Goal: Task Accomplishment & Management: Complete application form

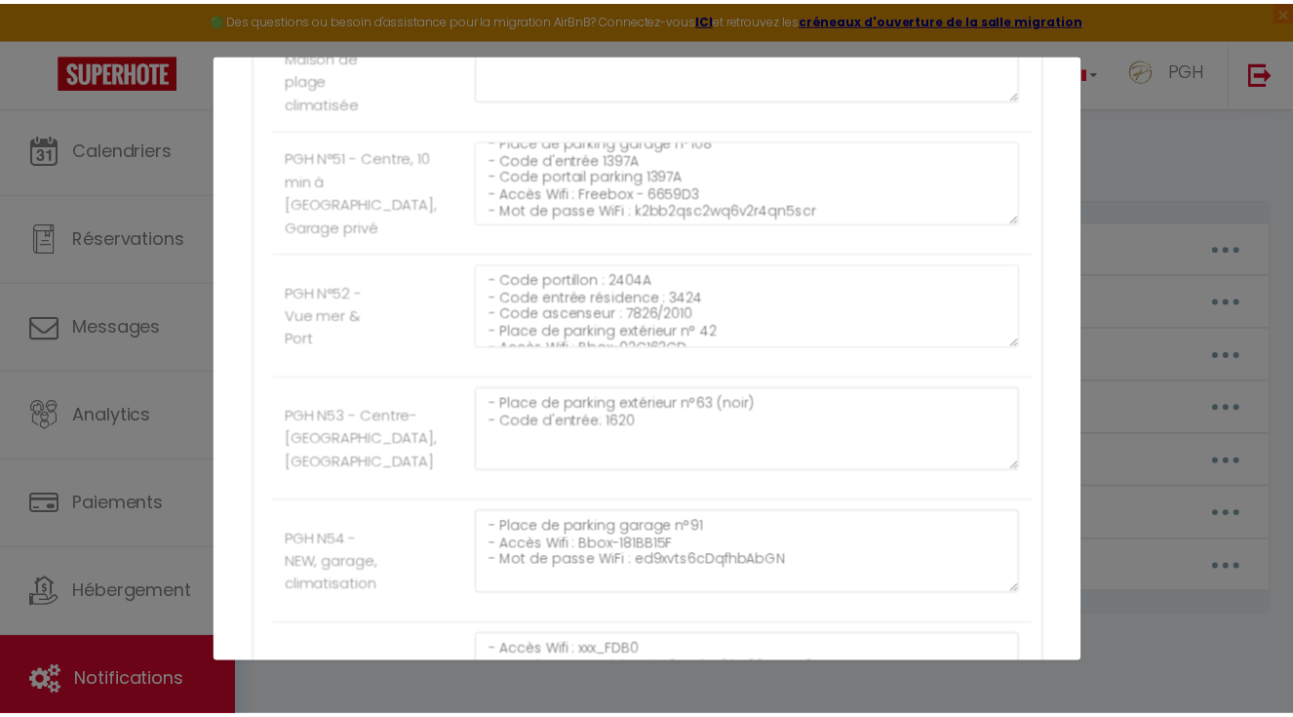
scroll to position [6391, 0]
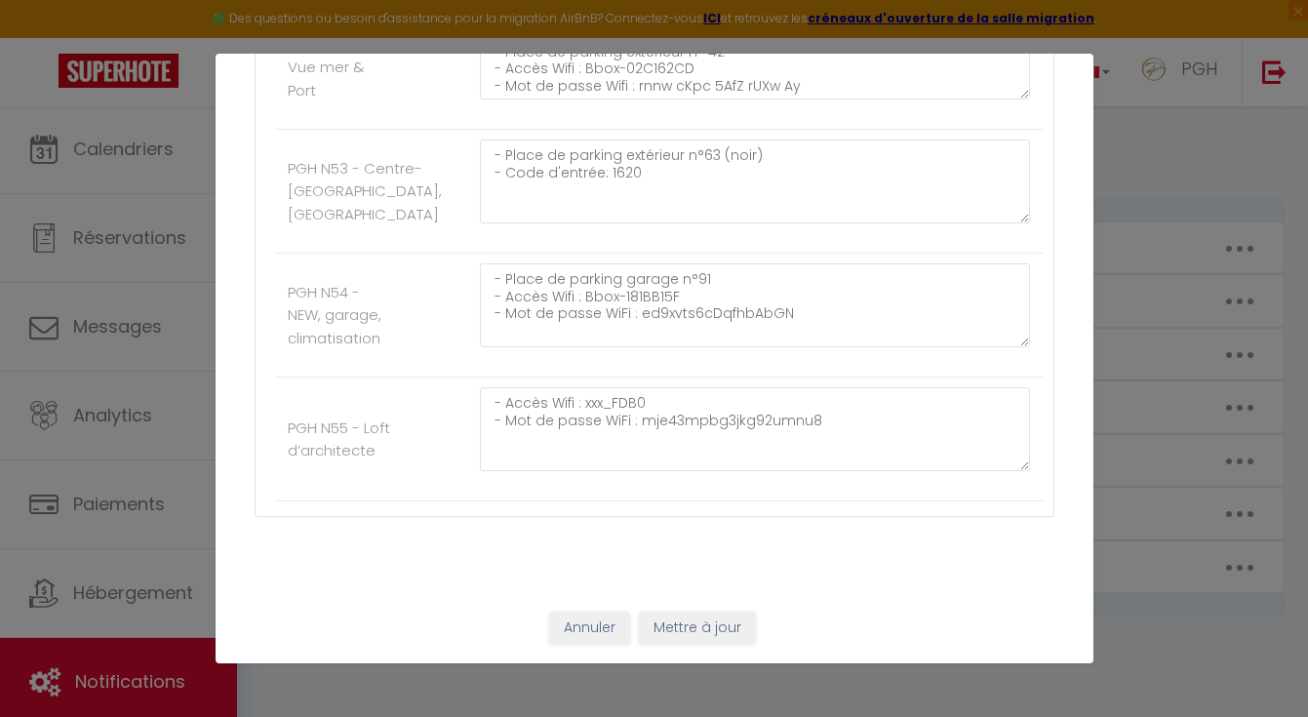
click at [728, 616] on button "Mettre à jour" at bounding box center [697, 628] width 117 height 33
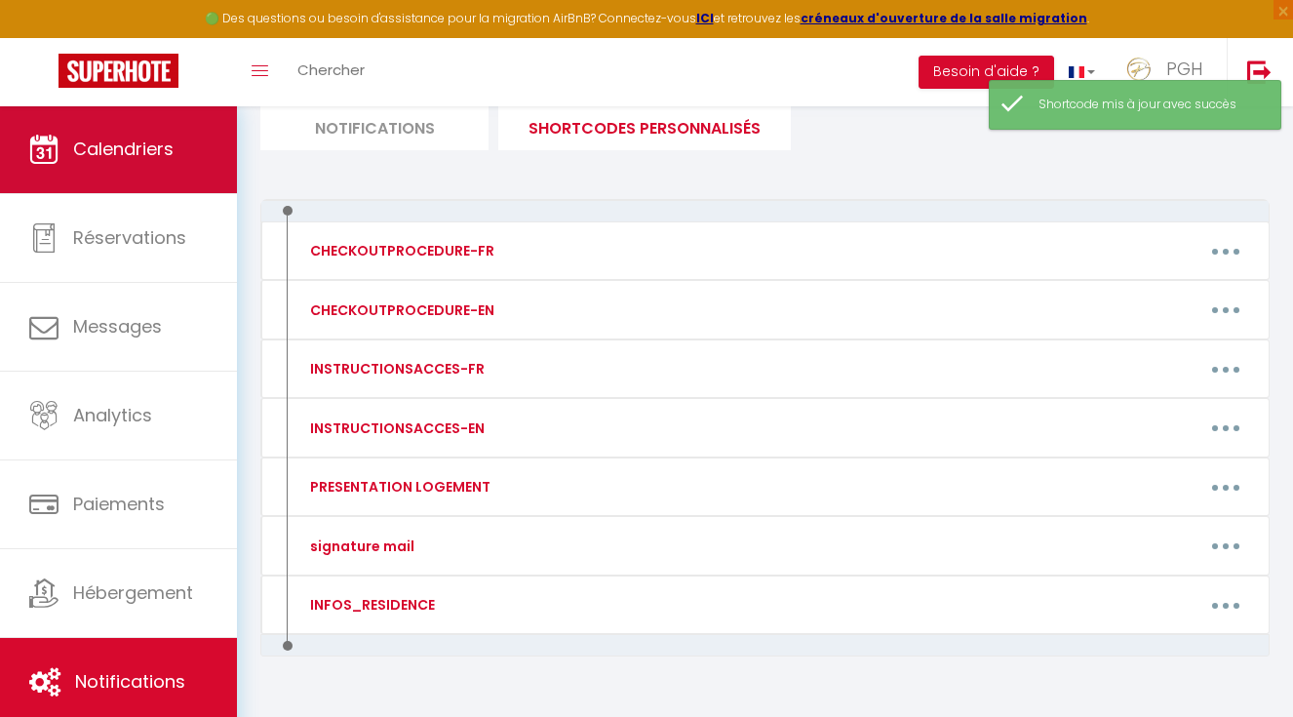
click at [160, 166] on link "Calendriers" at bounding box center [118, 149] width 237 height 88
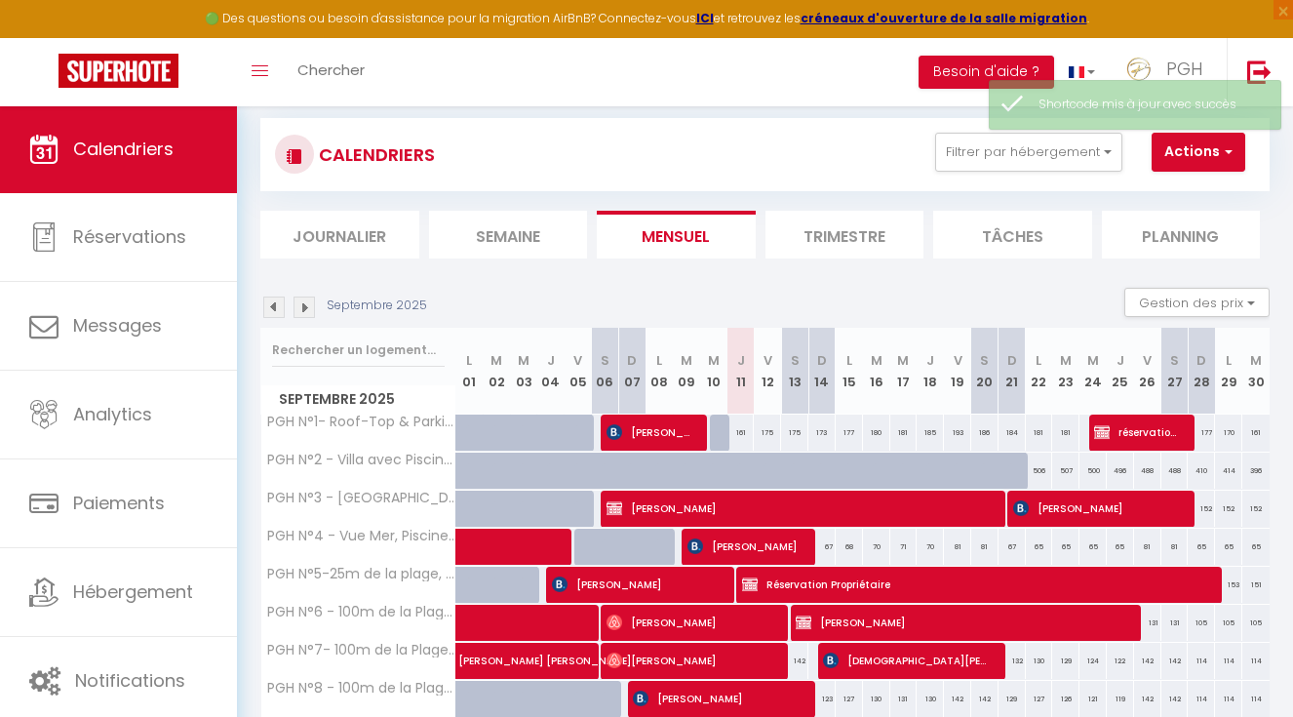
scroll to position [61, 0]
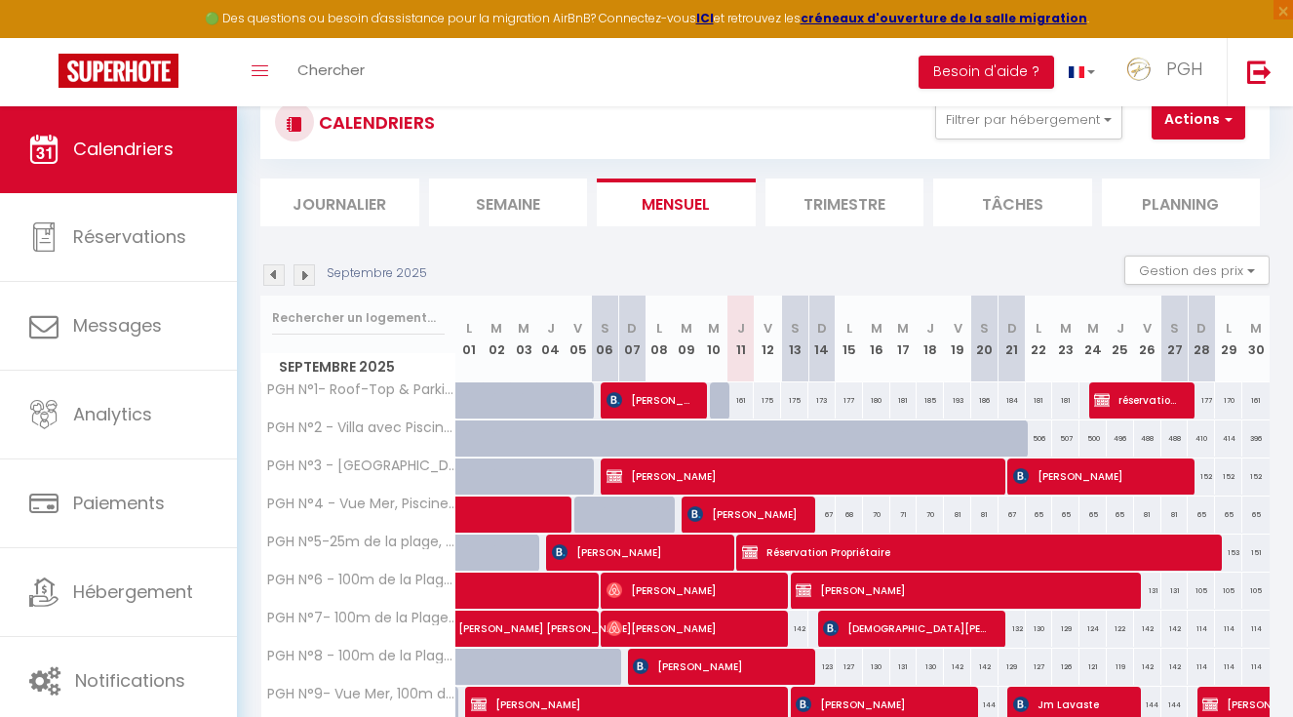
click at [1124, 404] on span "réservation propriétaire" at bounding box center [1138, 399] width 88 height 37
select select "OK"
select select "KO"
select select "0"
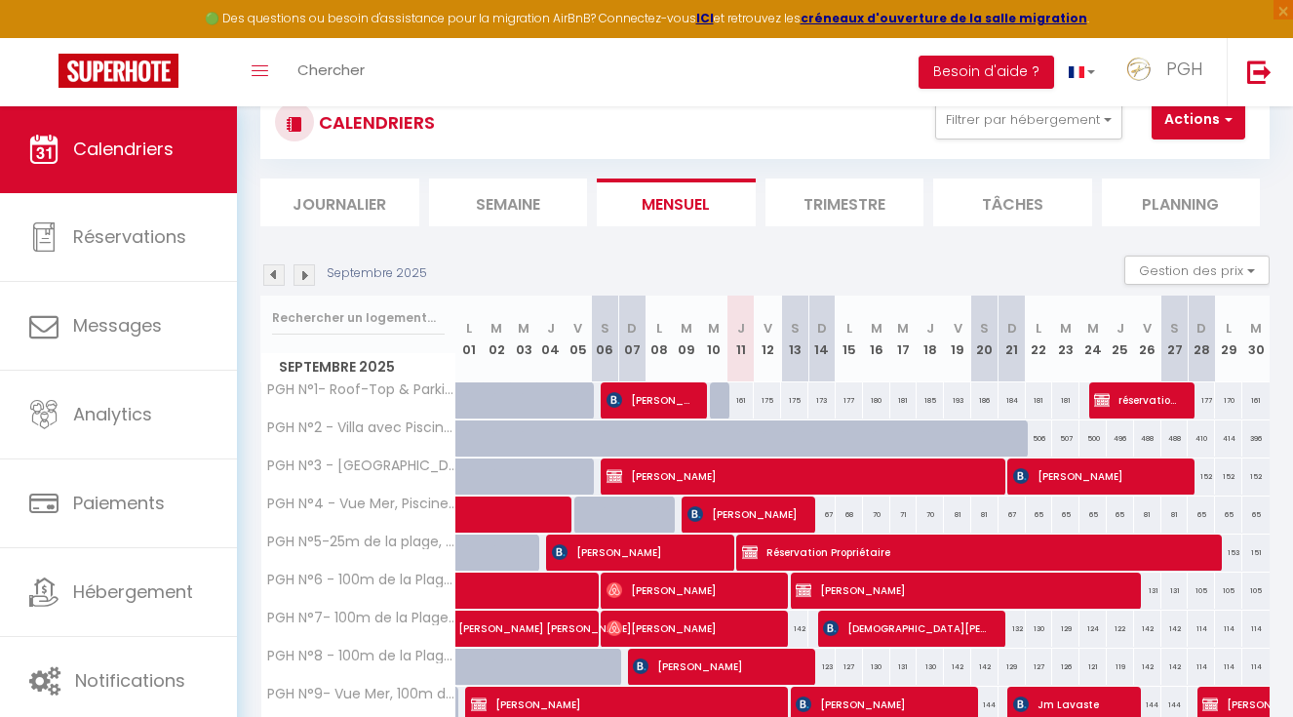
select select "1"
select select
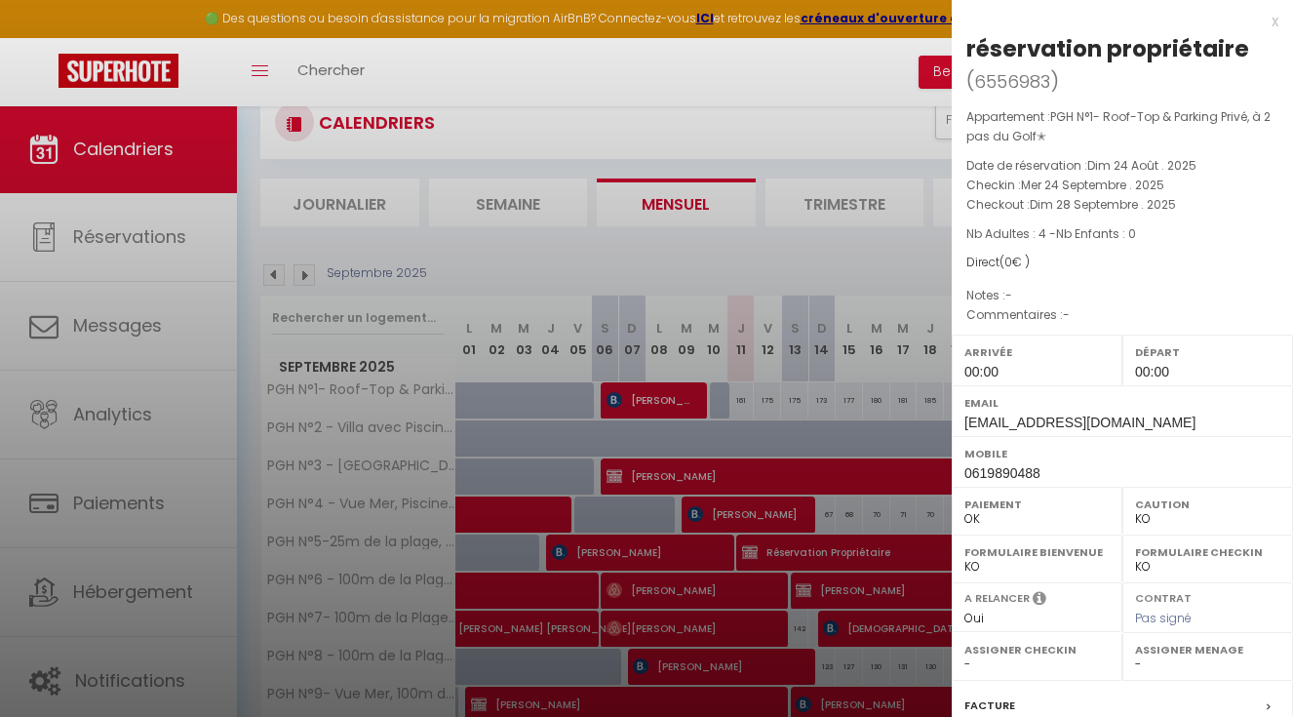
scroll to position [565, 0]
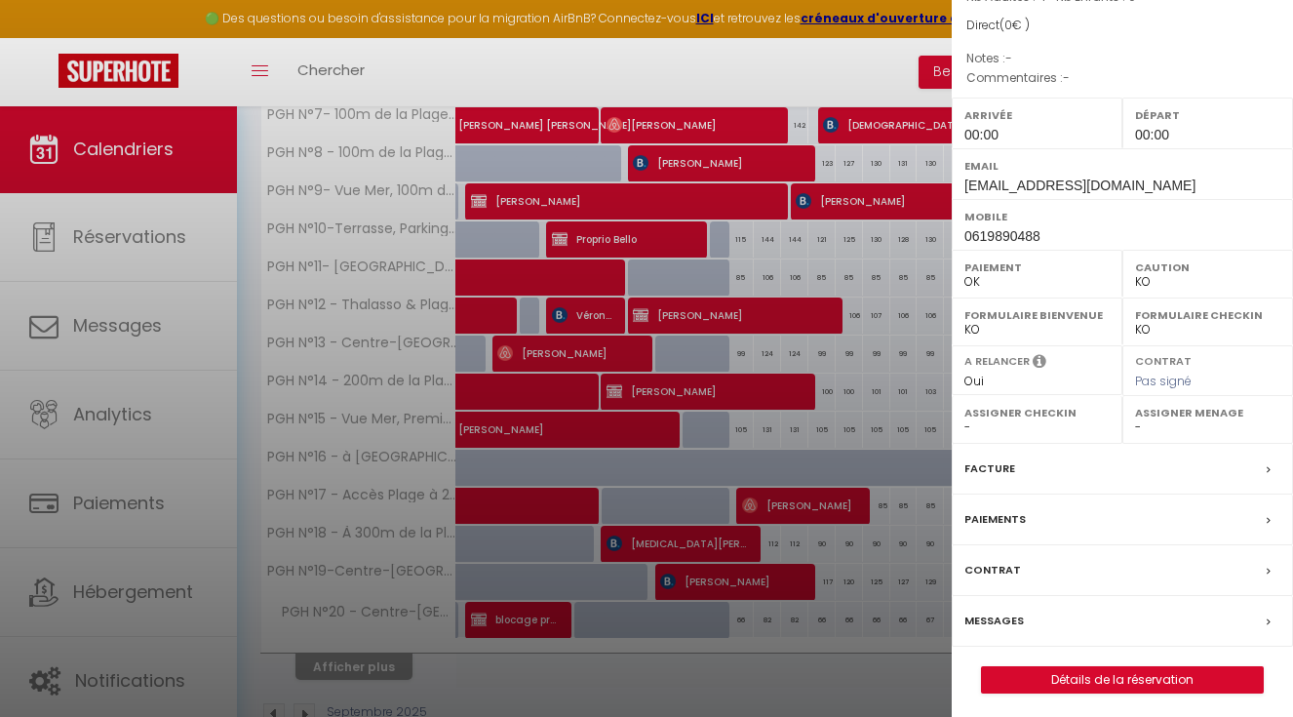
click at [1086, 689] on div "x réservation propriétaire ( 6556983 ) Appartement : PGH N°1- Roof-Top & Parkin…" at bounding box center [1122, 243] width 341 height 960
click at [1088, 677] on link "Détails de la réservation" at bounding box center [1122, 679] width 281 height 25
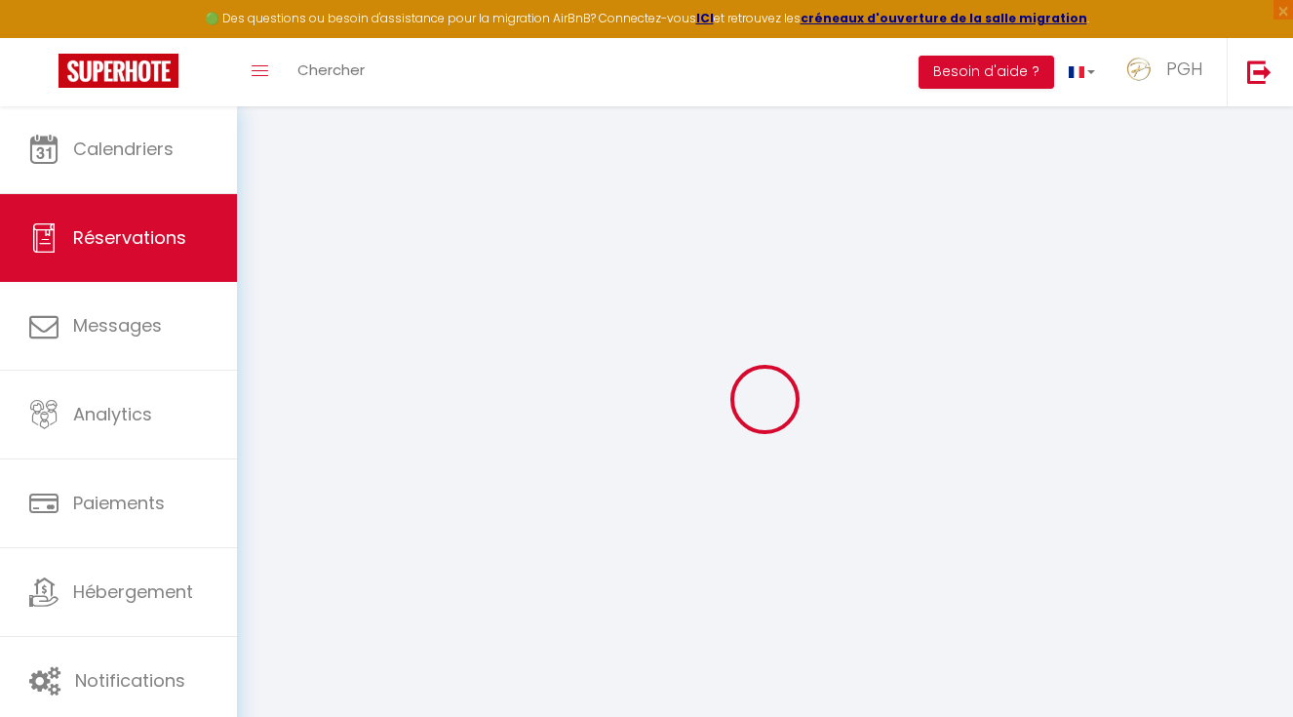
select select
checkbox input "false"
select select
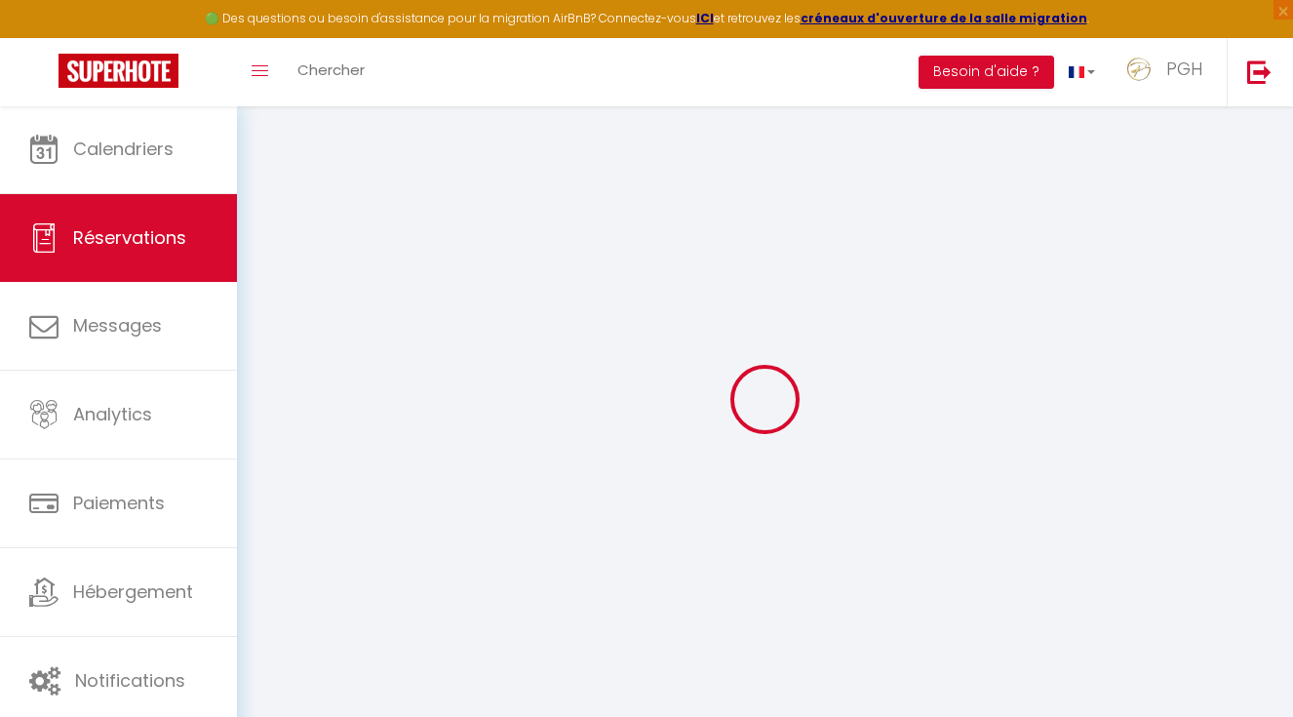
checkbox input "false"
select select
checkbox input "false"
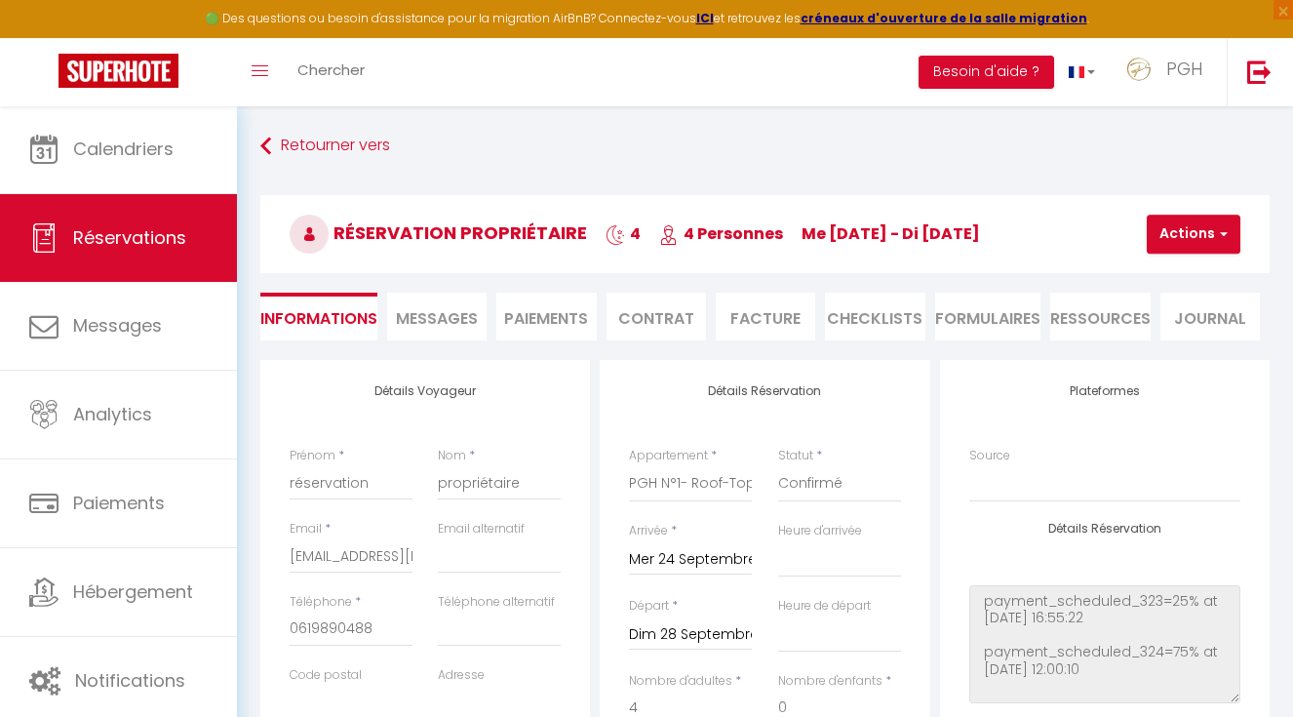
select select
checkbox input "false"
select select "00:00"
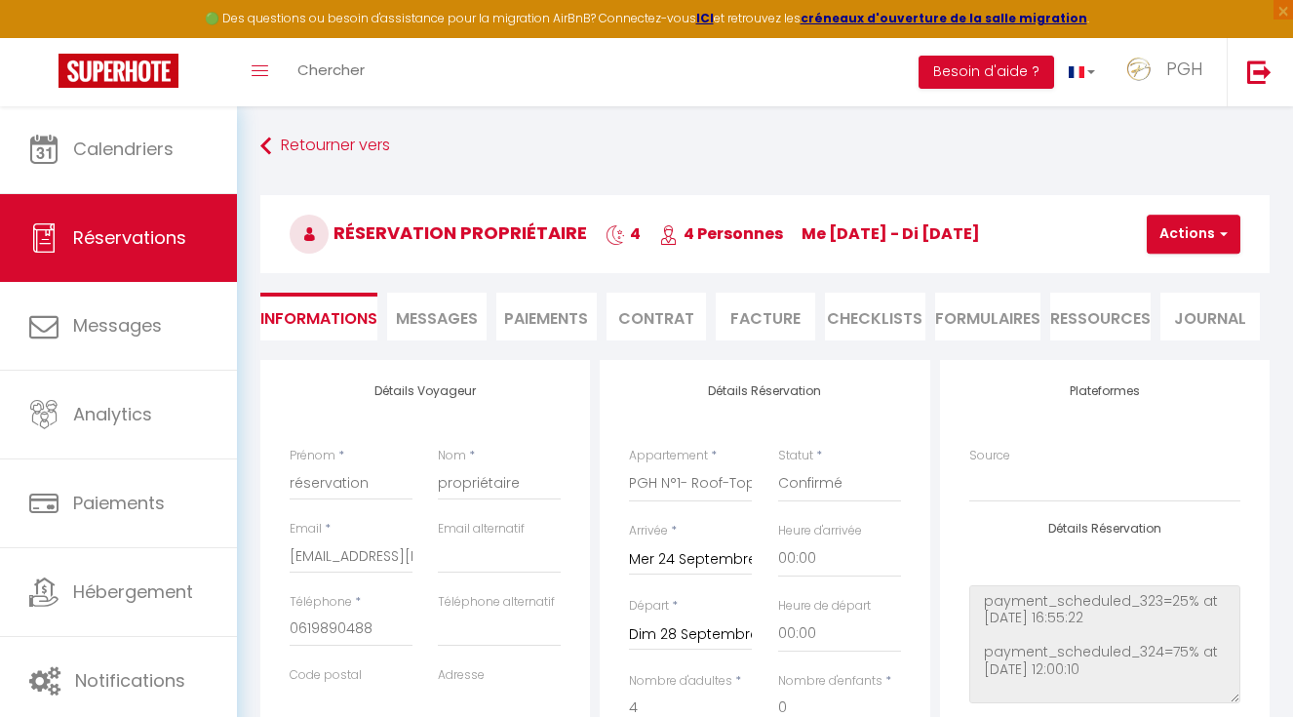
click at [1172, 243] on button "Actions" at bounding box center [1194, 234] width 94 height 39
click at [1187, 308] on link "Dupliquer" at bounding box center [1211, 302] width 154 height 25
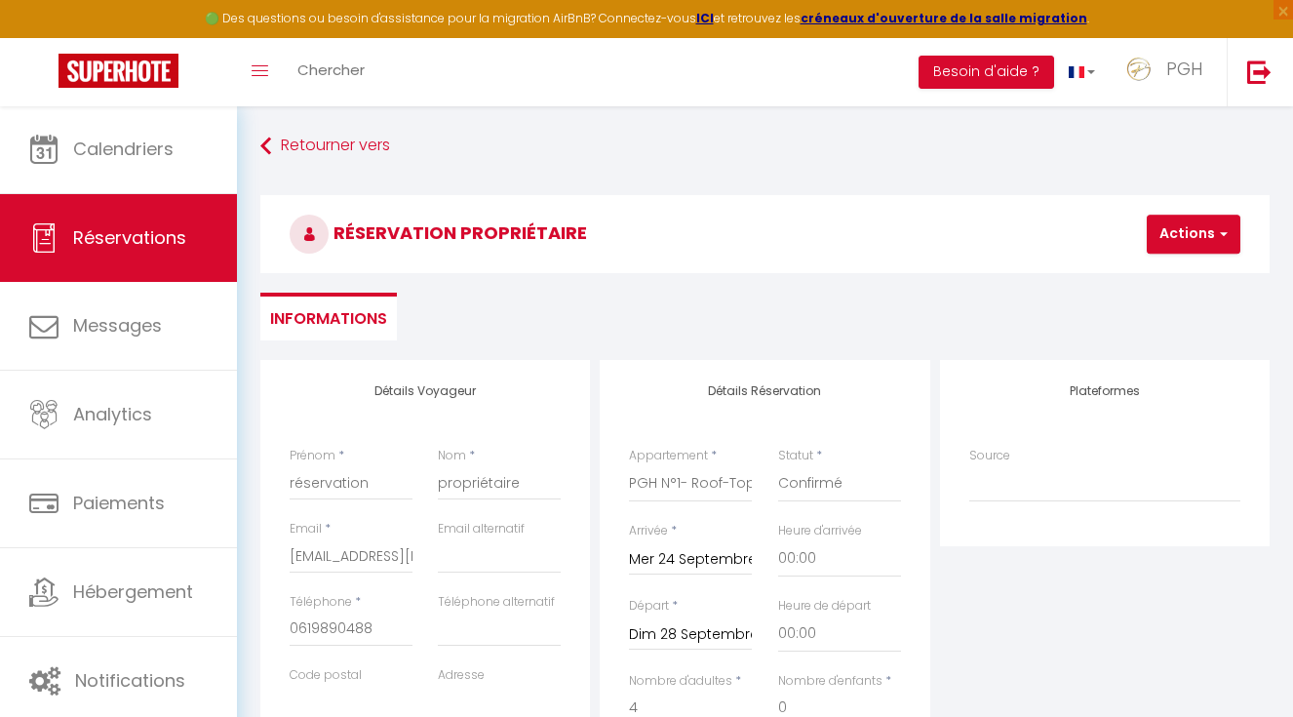
select select
checkbox input "false"
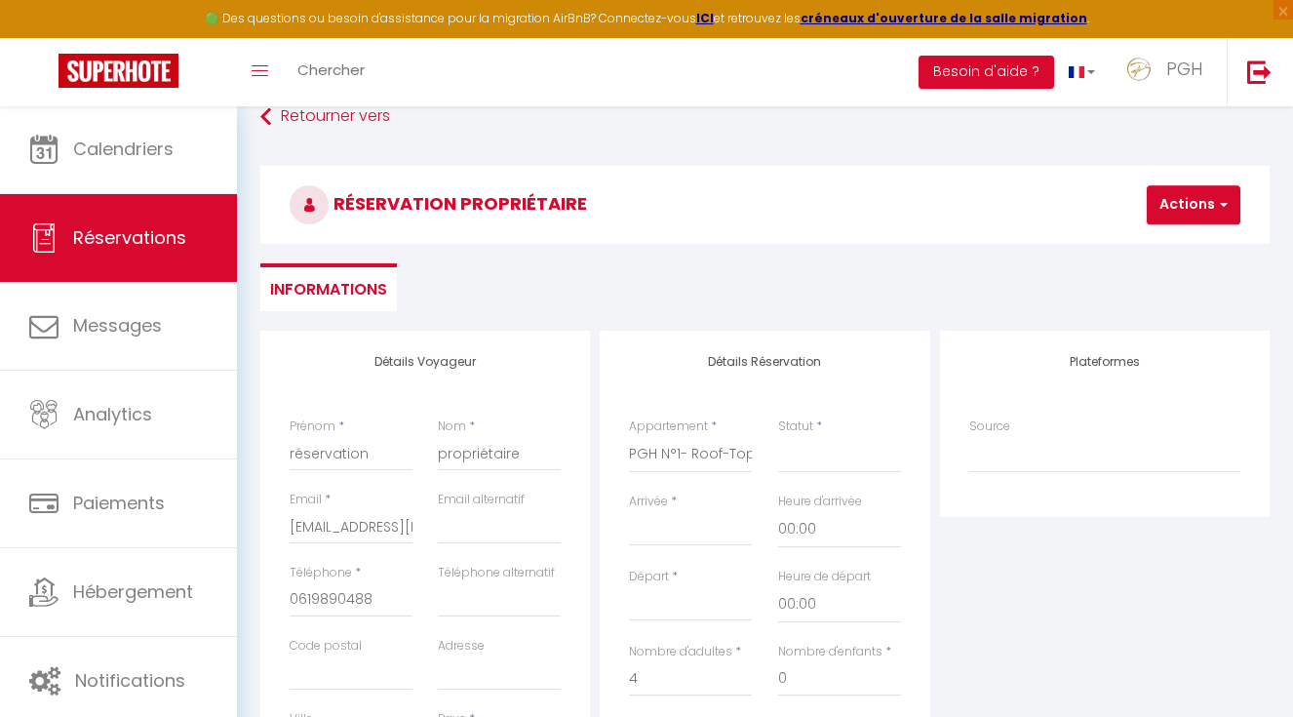
scroll to position [124, 0]
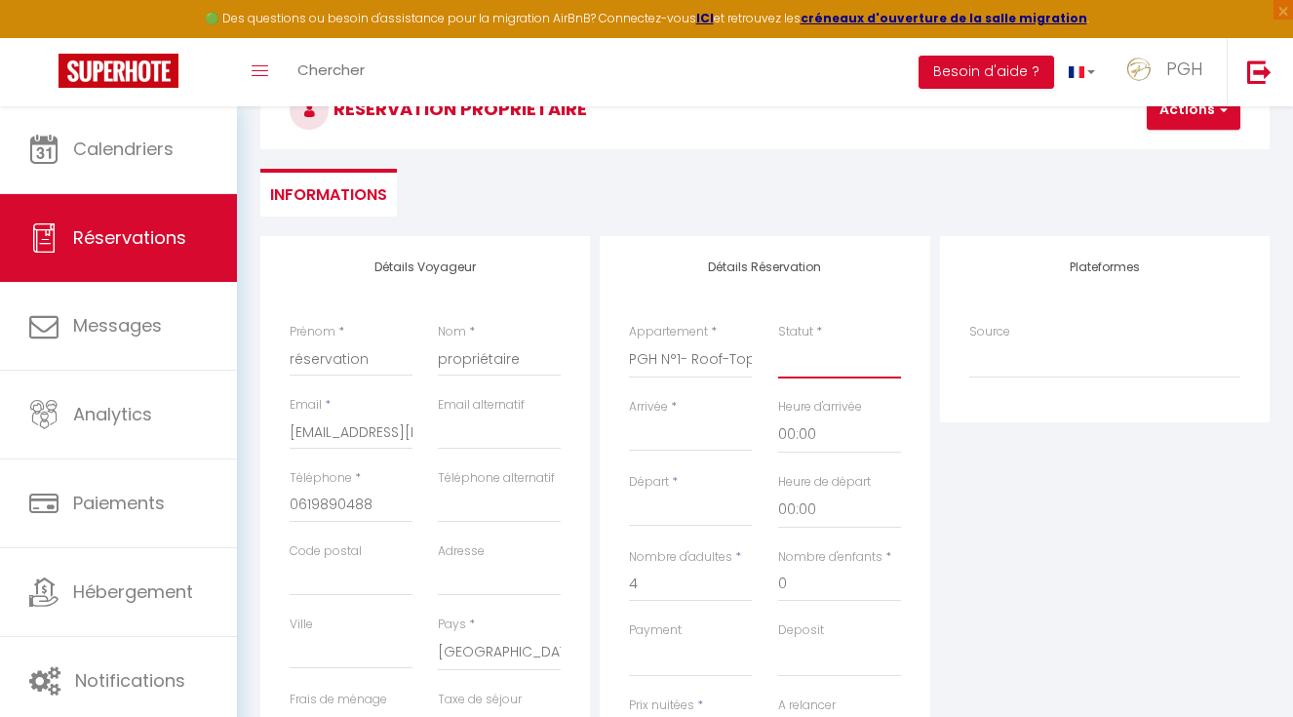
select select "1"
select select
checkbox input "false"
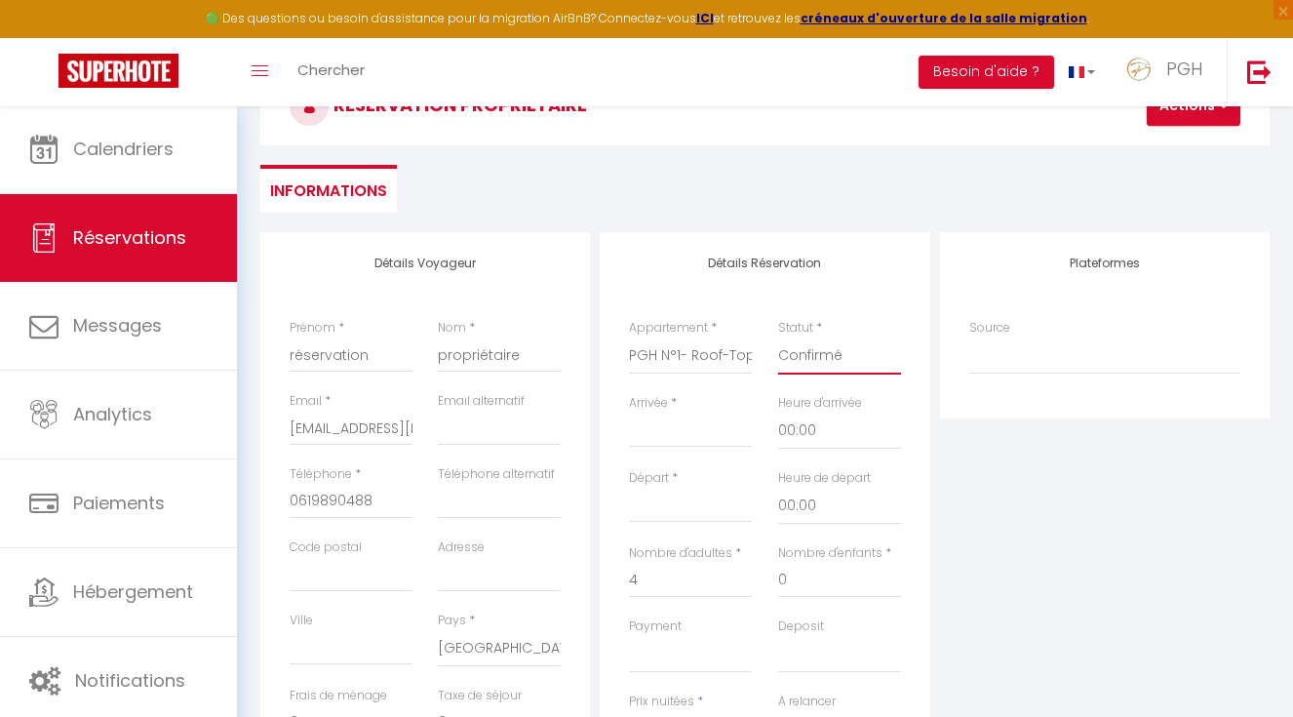
scroll to position [207, 0]
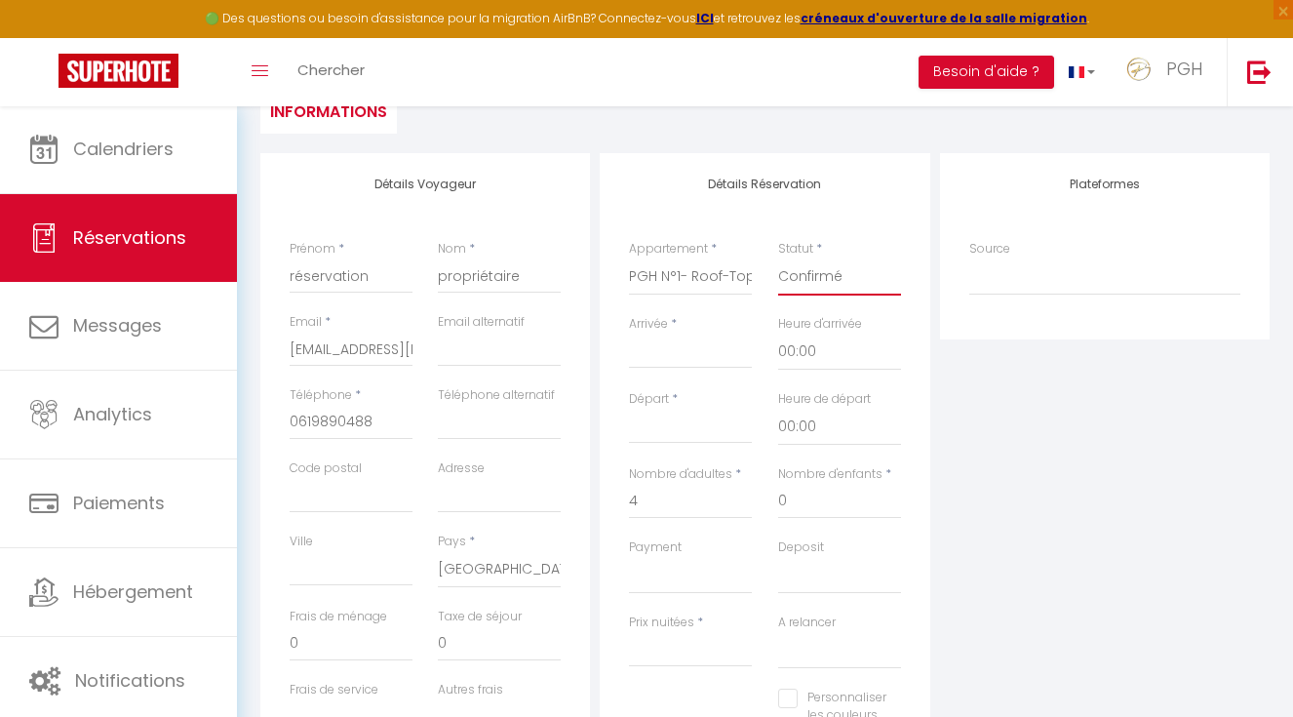
click at [655, 353] on input "Arrivée" at bounding box center [690, 352] width 123 height 25
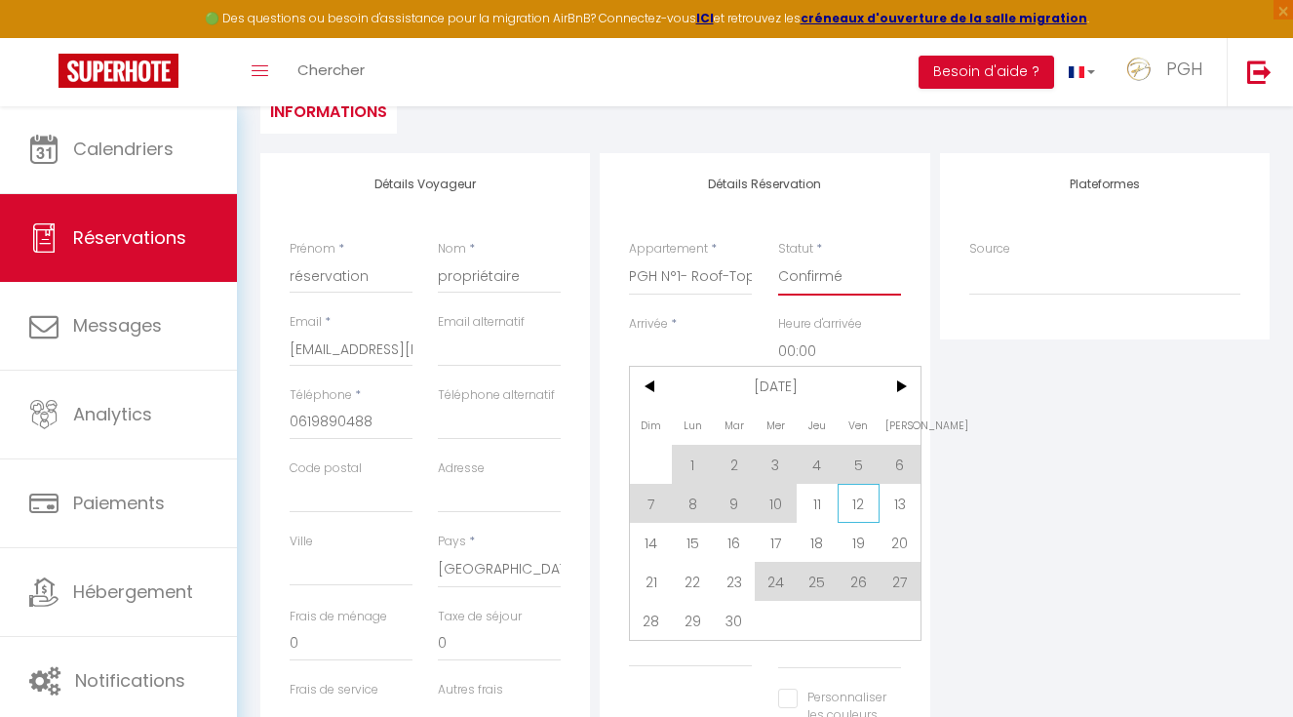
click at [852, 511] on span "12" at bounding box center [859, 503] width 42 height 39
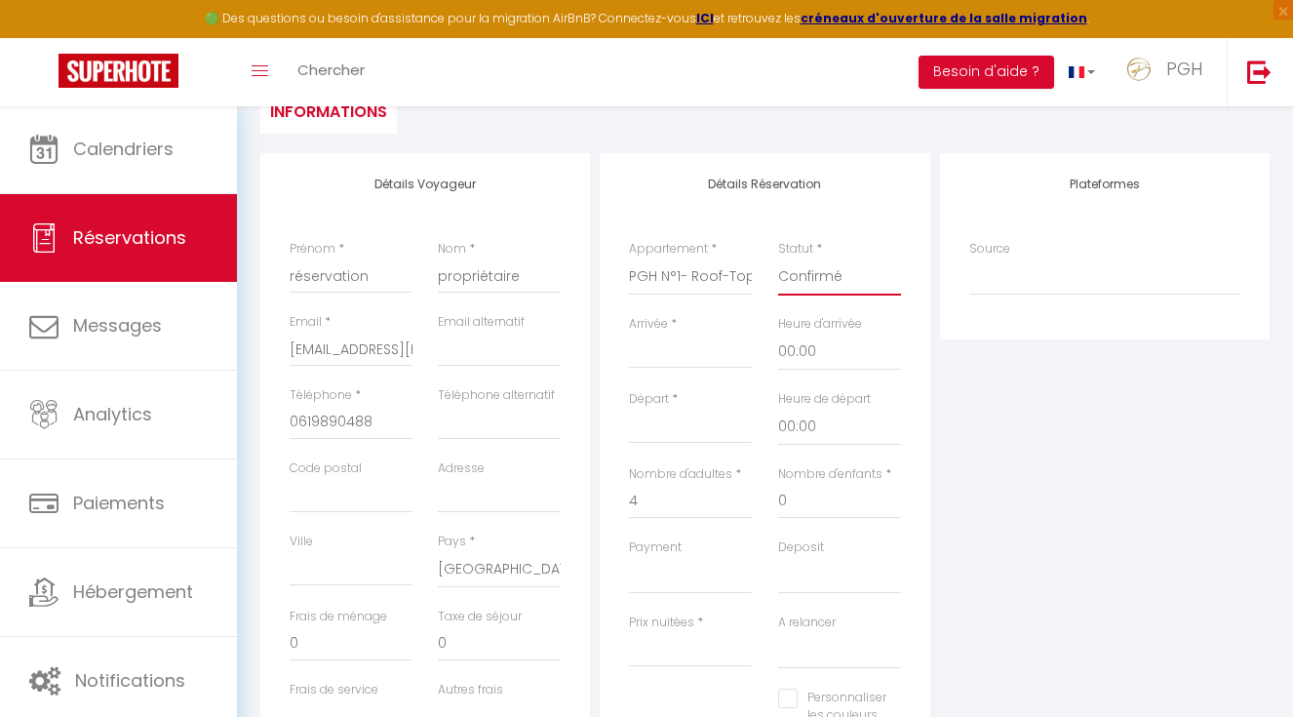
type input "Ven 12 Septembre 2025"
type input "Sam 13 Septembre 2025"
select select
type input "0"
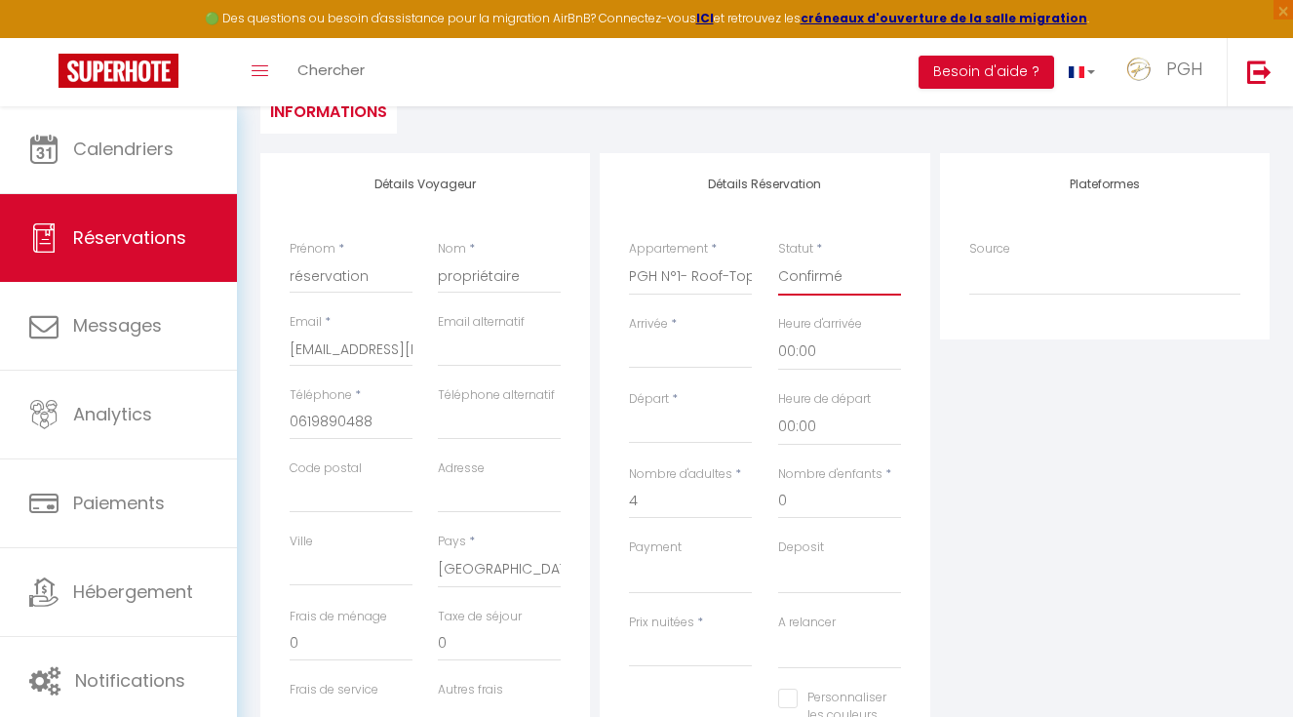
select select
checkbox input "false"
click at [708, 426] on input "Sam 13 Septembre 2025" at bounding box center [690, 428] width 123 height 25
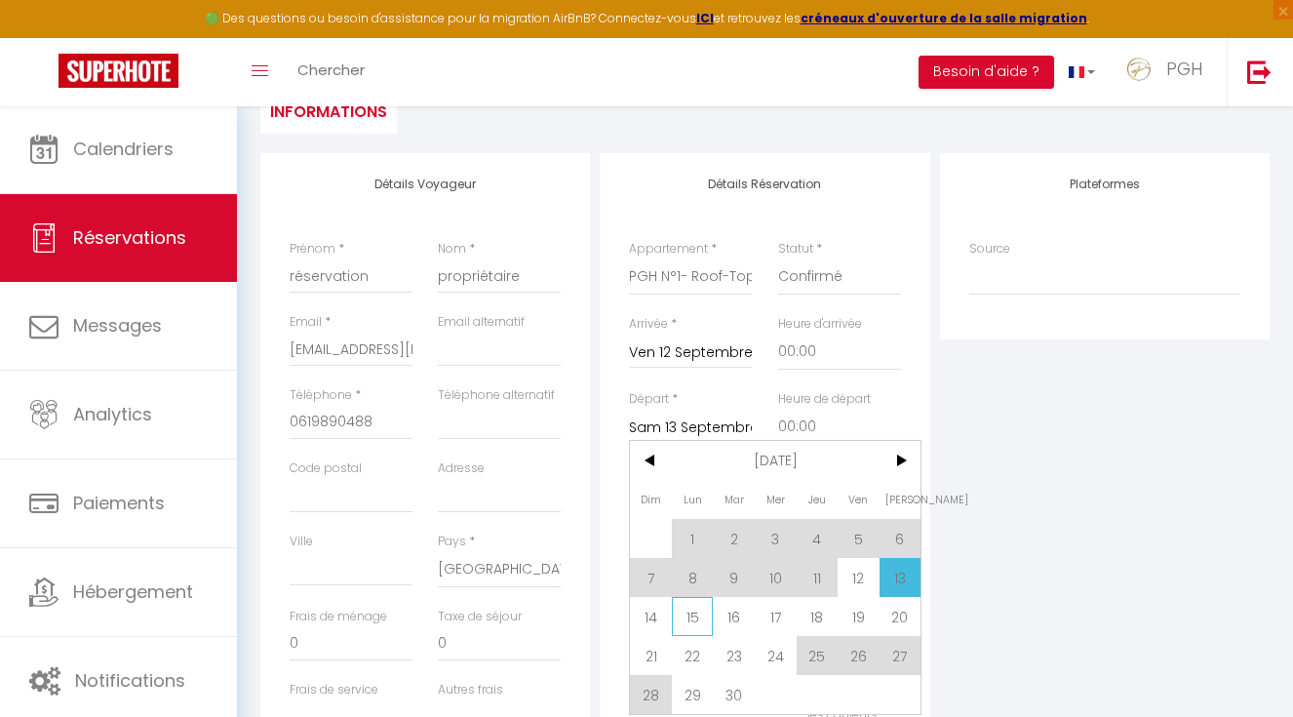
click at [674, 620] on span "15" at bounding box center [693, 616] width 42 height 39
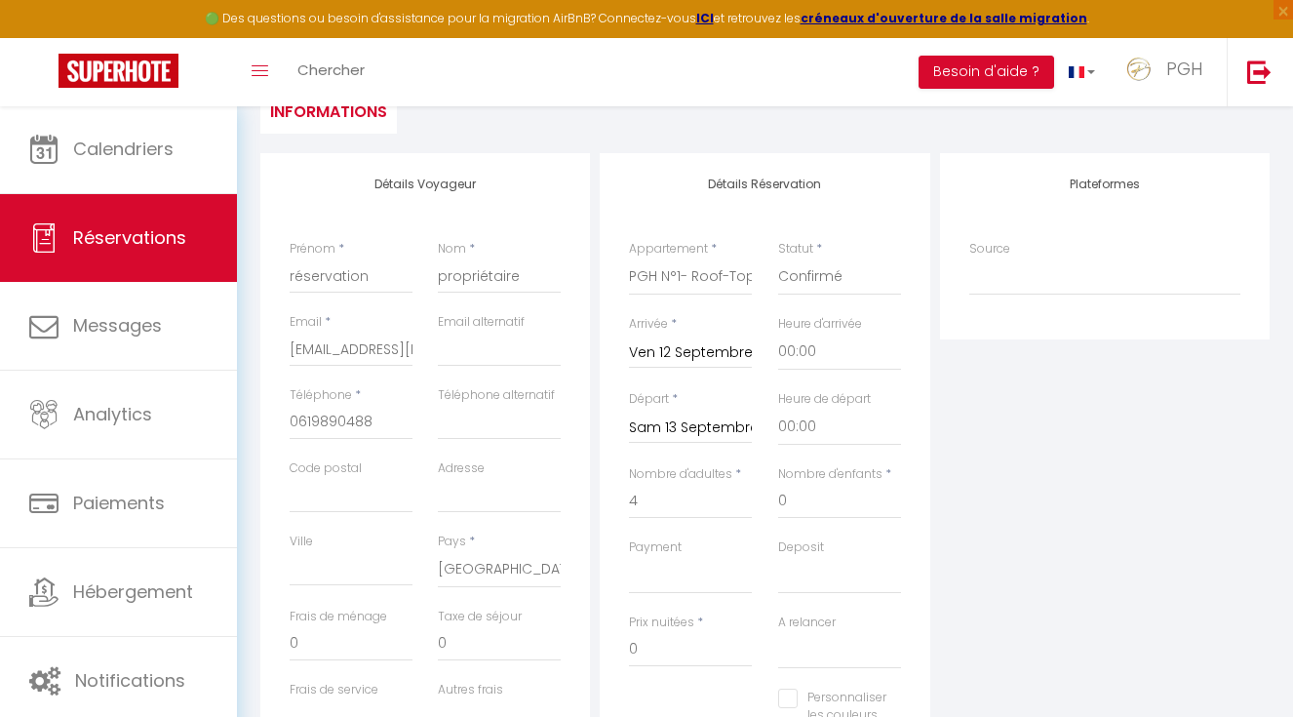
type input "185"
type input "40.8"
type input "Lun 15 Septembre 2025"
select select
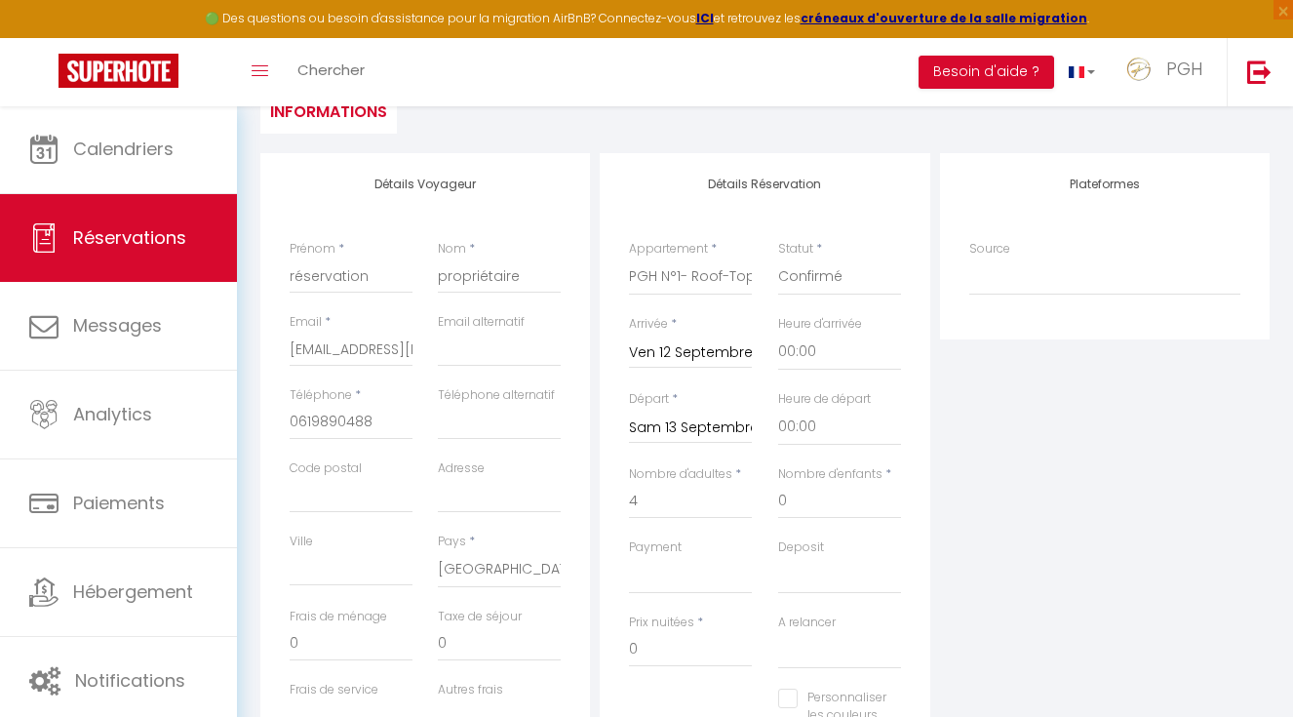
type input "523"
select select
checkbox input "false"
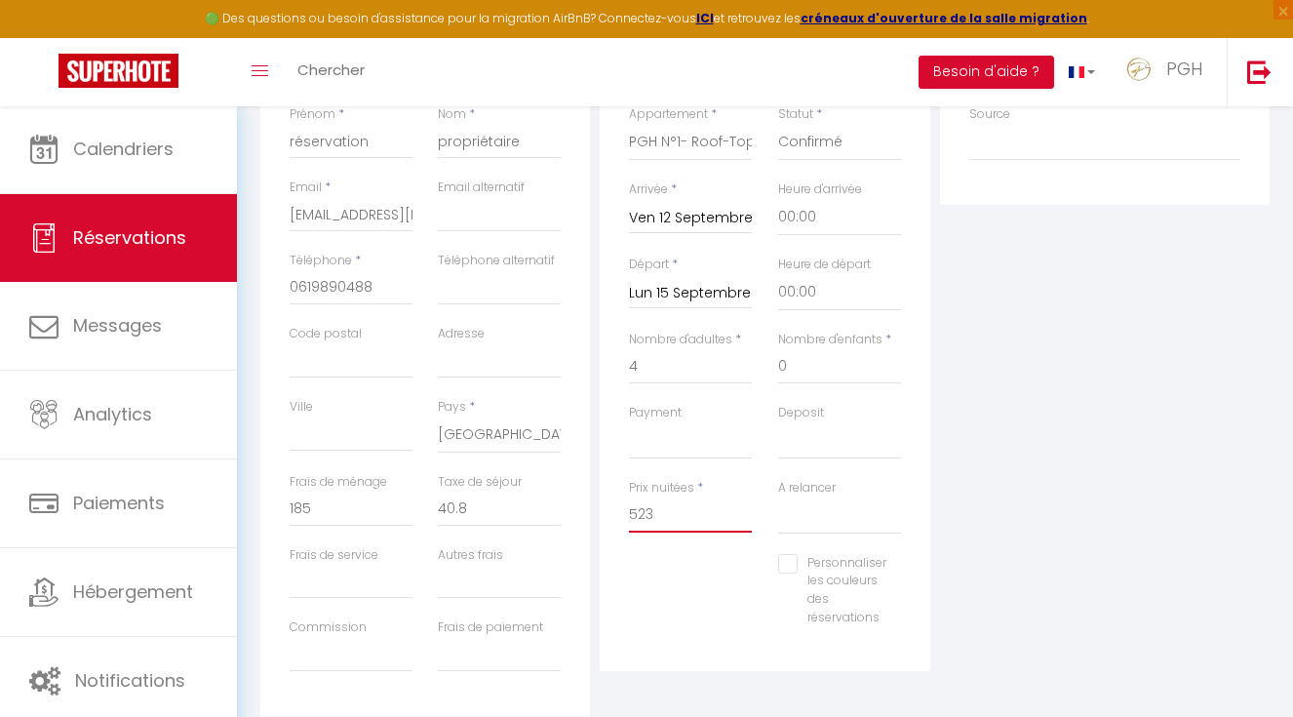
drag, startPoint x: 684, startPoint y: 508, endPoint x: 484, endPoint y: 488, distance: 201.0
click at [484, 488] on div "Détails Voyageur Prénom * réservation Nom * propriétaire Email * [EMAIL_ADDRESS…" at bounding box center [765, 367] width 1019 height 697
type input "5"
type input "0"
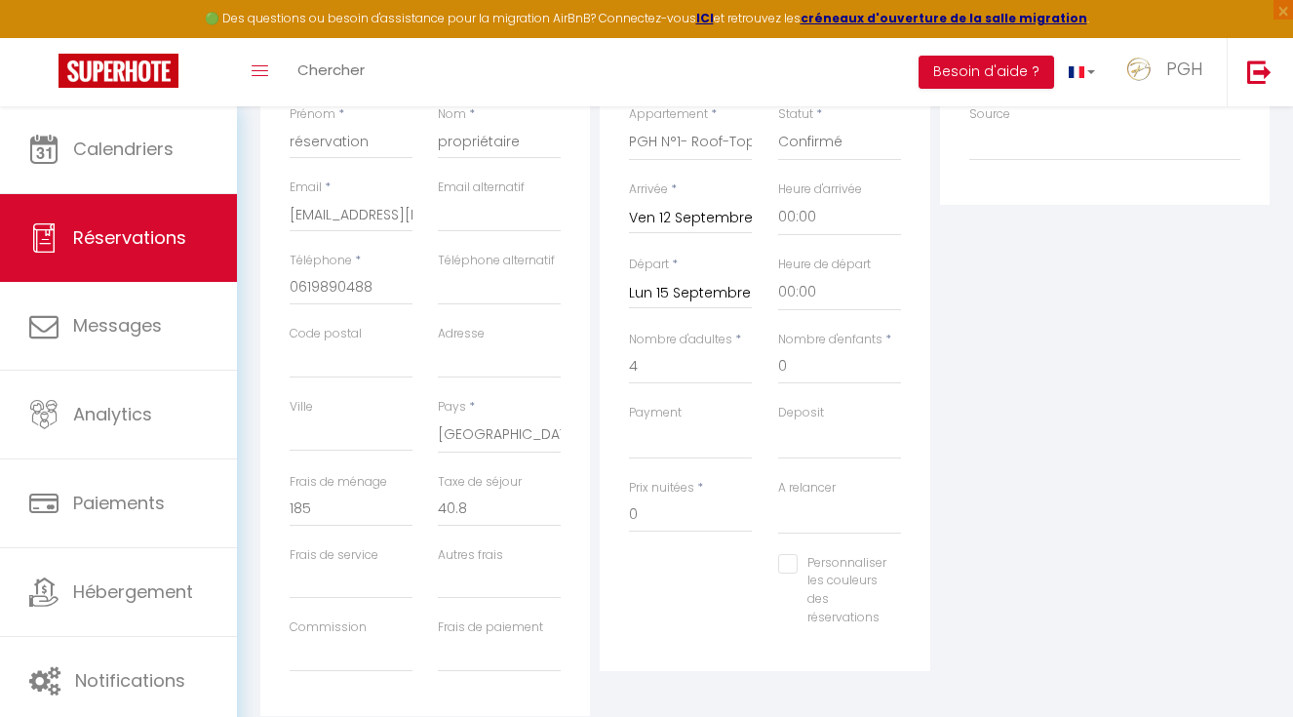
type input "0"
select select
checkbox input "false"
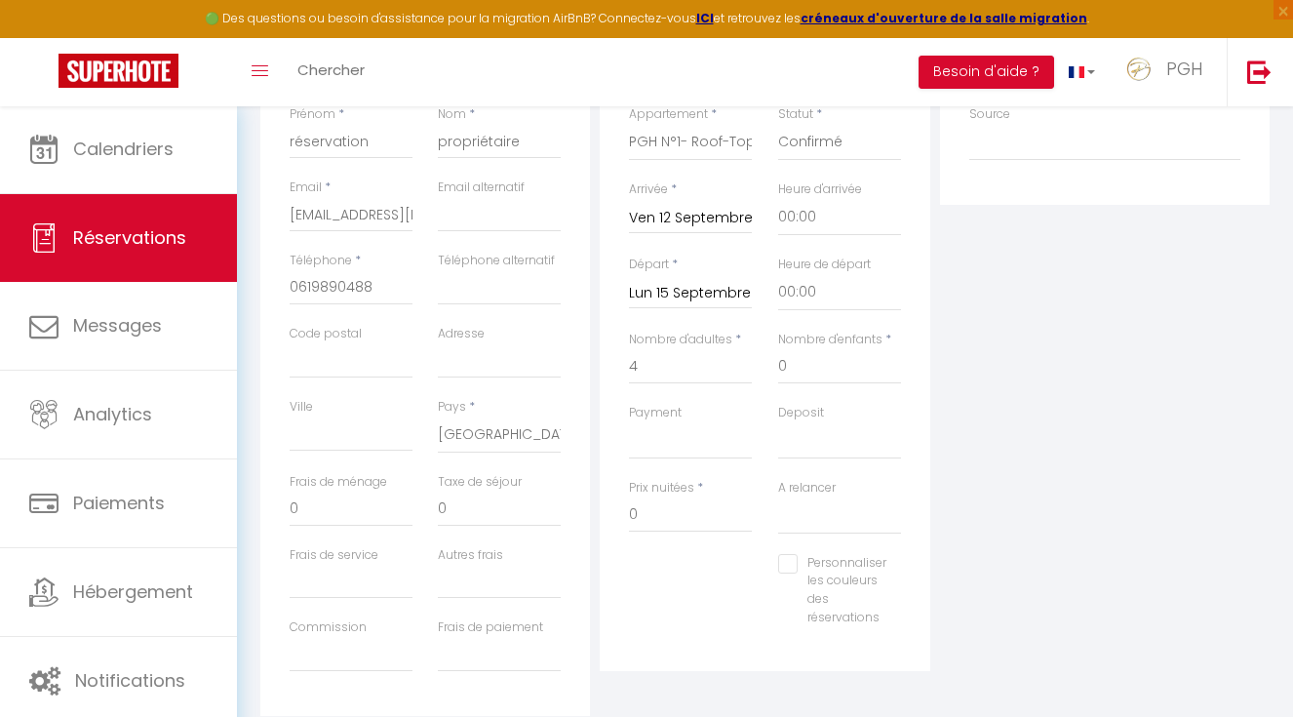
click at [1066, 558] on div "Plateformes Source Direct [DOMAIN_NAME] [DOMAIN_NAME] Chalet montagne Expedia G…" at bounding box center [1104, 367] width 339 height 697
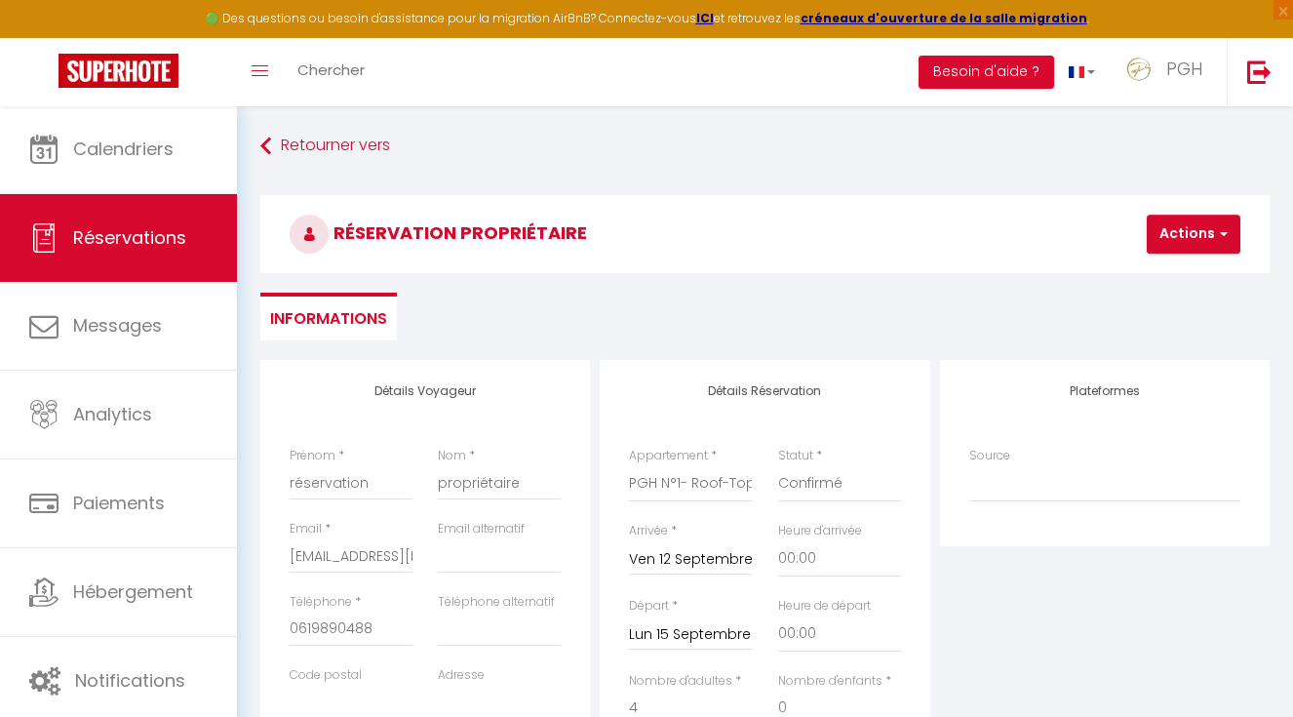
click at [1185, 225] on button "Actions" at bounding box center [1194, 234] width 94 height 39
click at [1189, 281] on link "Enregistrer" at bounding box center [1211, 276] width 154 height 25
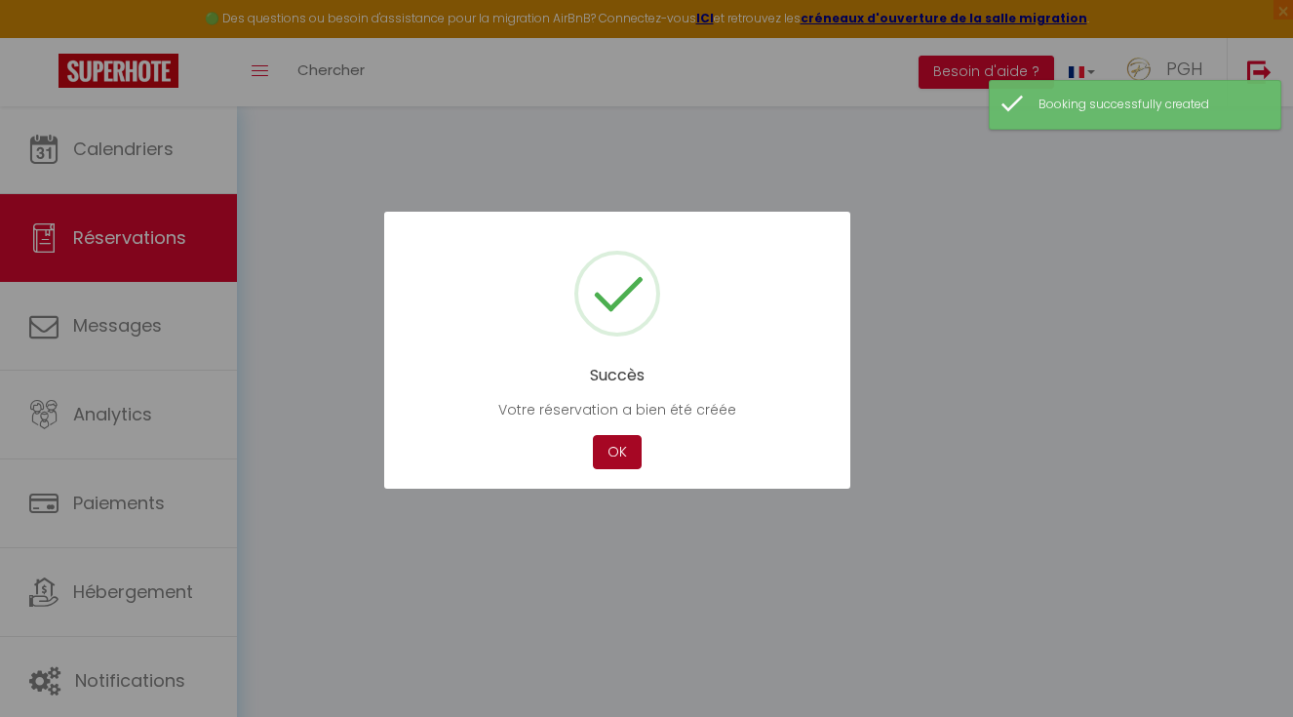
click at [612, 455] on button "OK" at bounding box center [617, 452] width 49 height 34
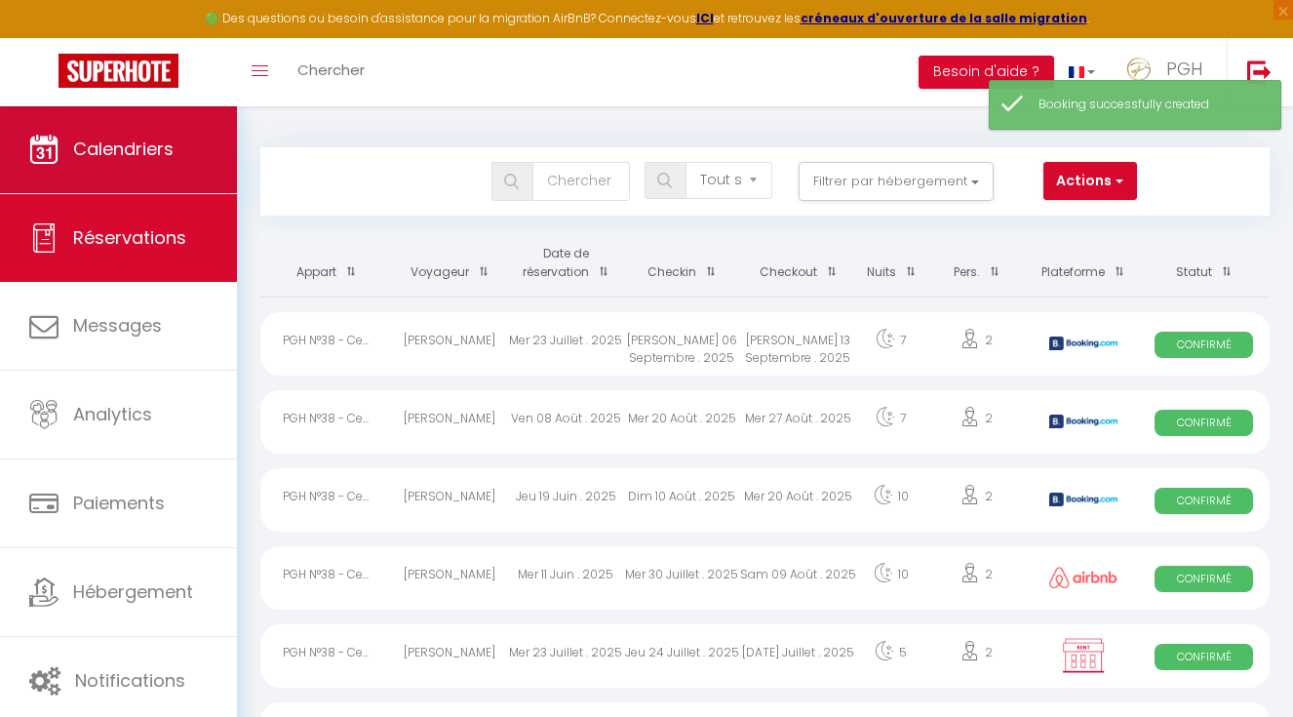
click at [186, 164] on link "Calendriers" at bounding box center [118, 149] width 237 height 88
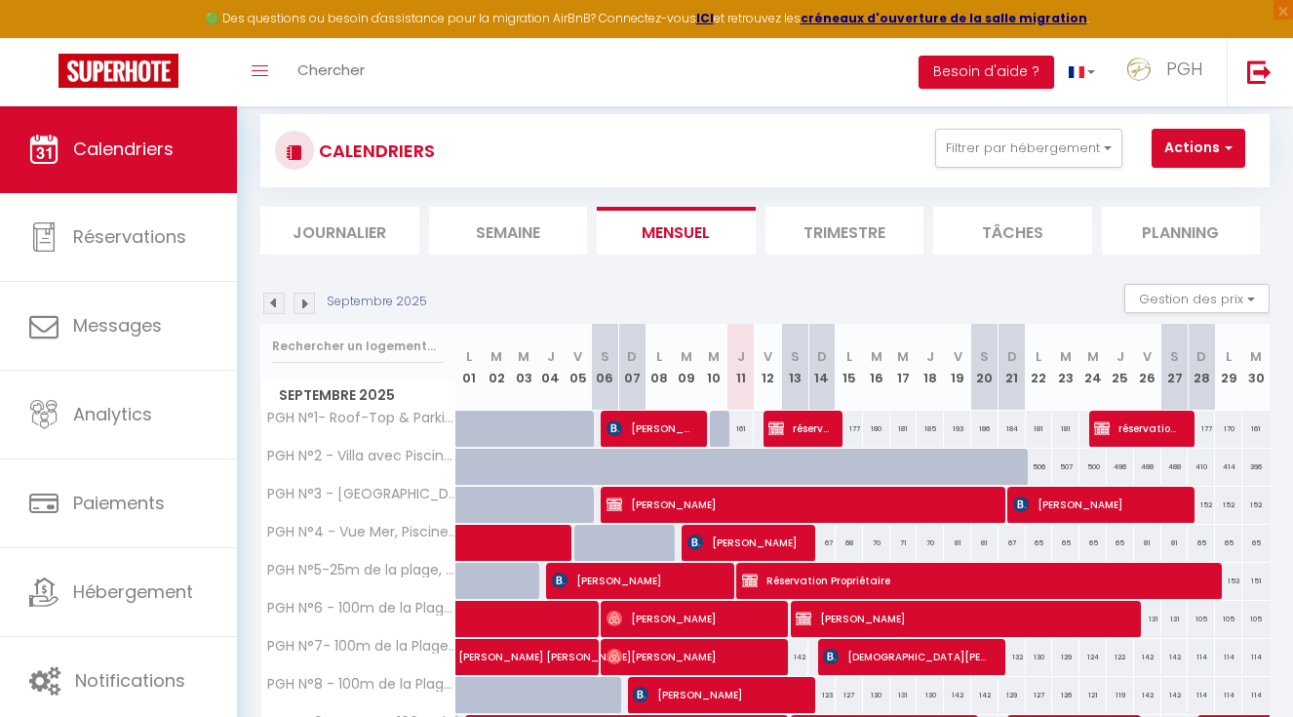
scroll to position [62, 0]
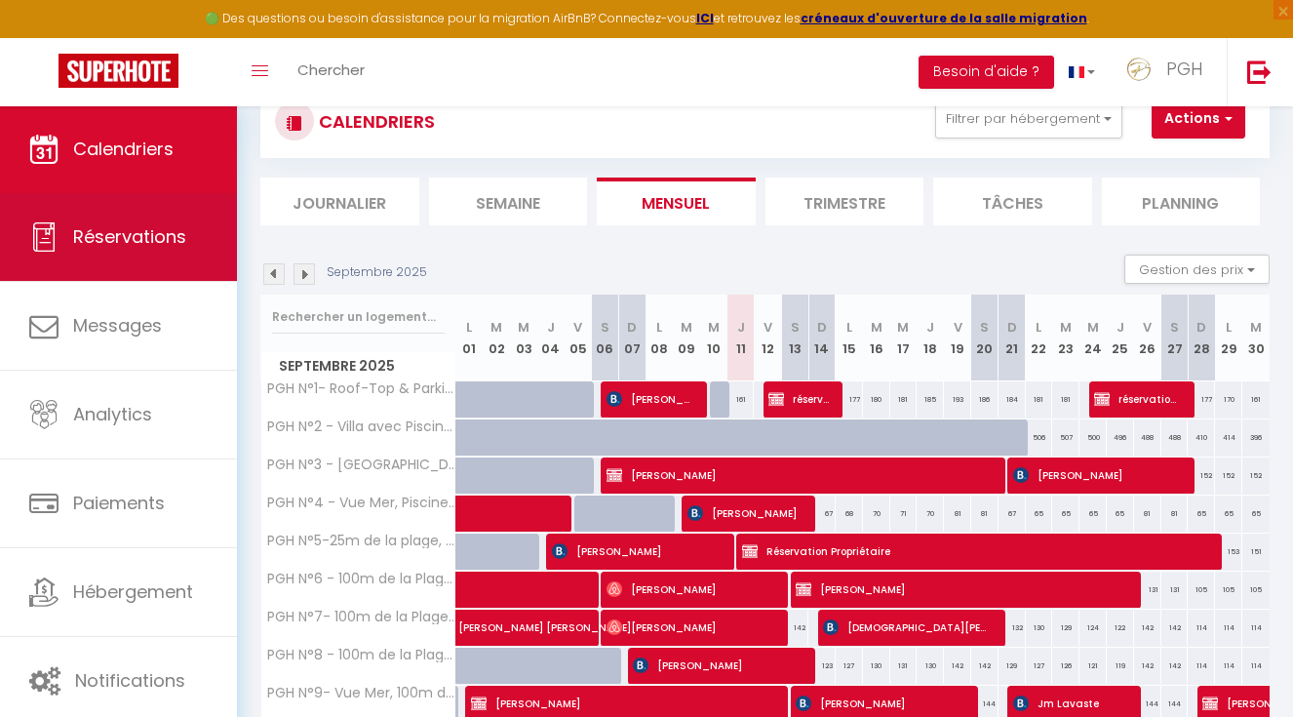
click at [141, 213] on link "Réservations" at bounding box center [118, 237] width 237 height 88
select select "not_cancelled"
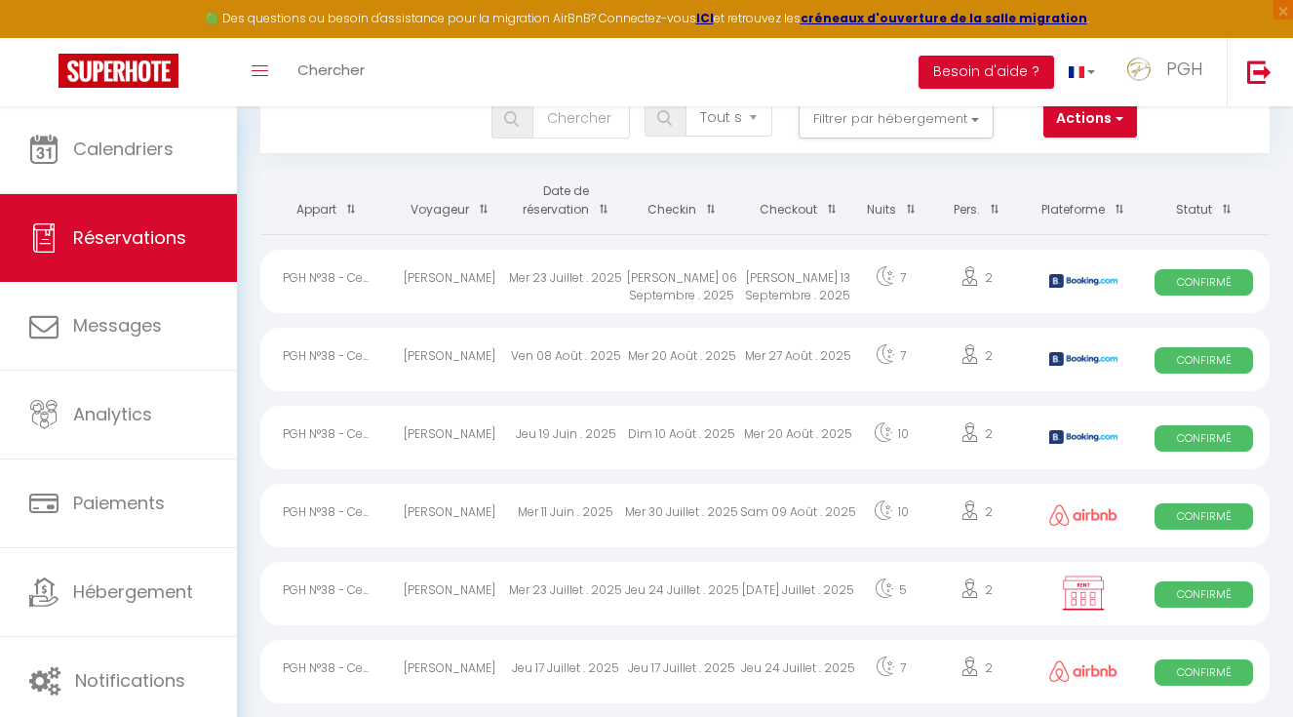
scroll to position [21, 0]
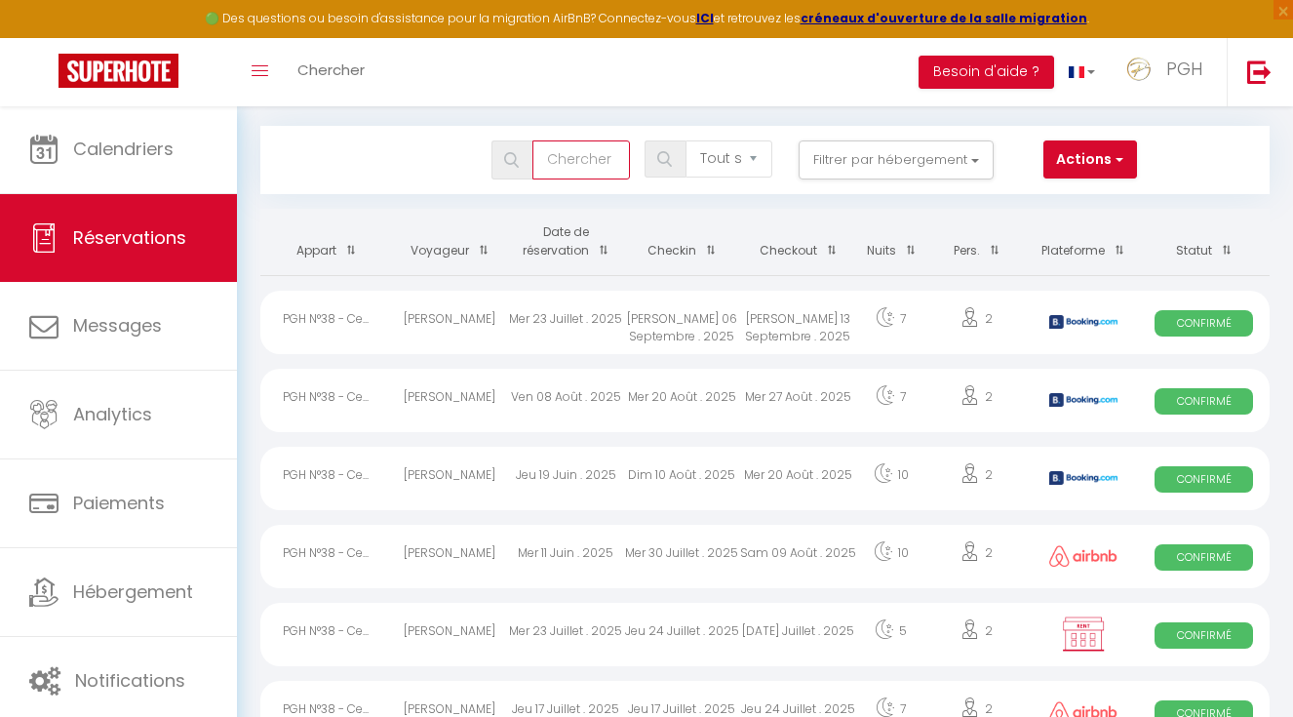
click at [578, 159] on input "text" at bounding box center [582, 159] width 98 height 39
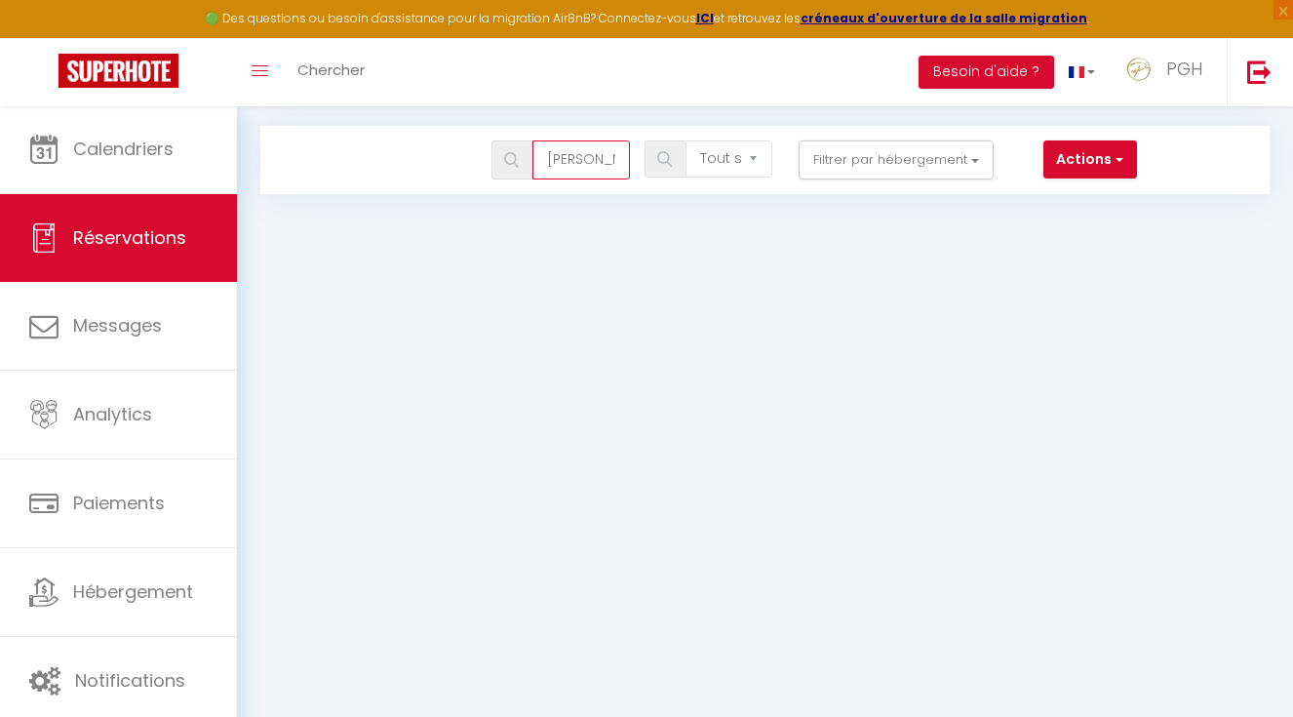
type input "[PERSON_NAME]"
click at [889, 186] on div "Bookings [PERSON_NAME] les statuts Annulé Confirmé Non Confirmé Tout sauf annul…" at bounding box center [765, 160] width 1010 height 68
click at [889, 167] on button "Filtrer par hébergement" at bounding box center [896, 159] width 195 height 39
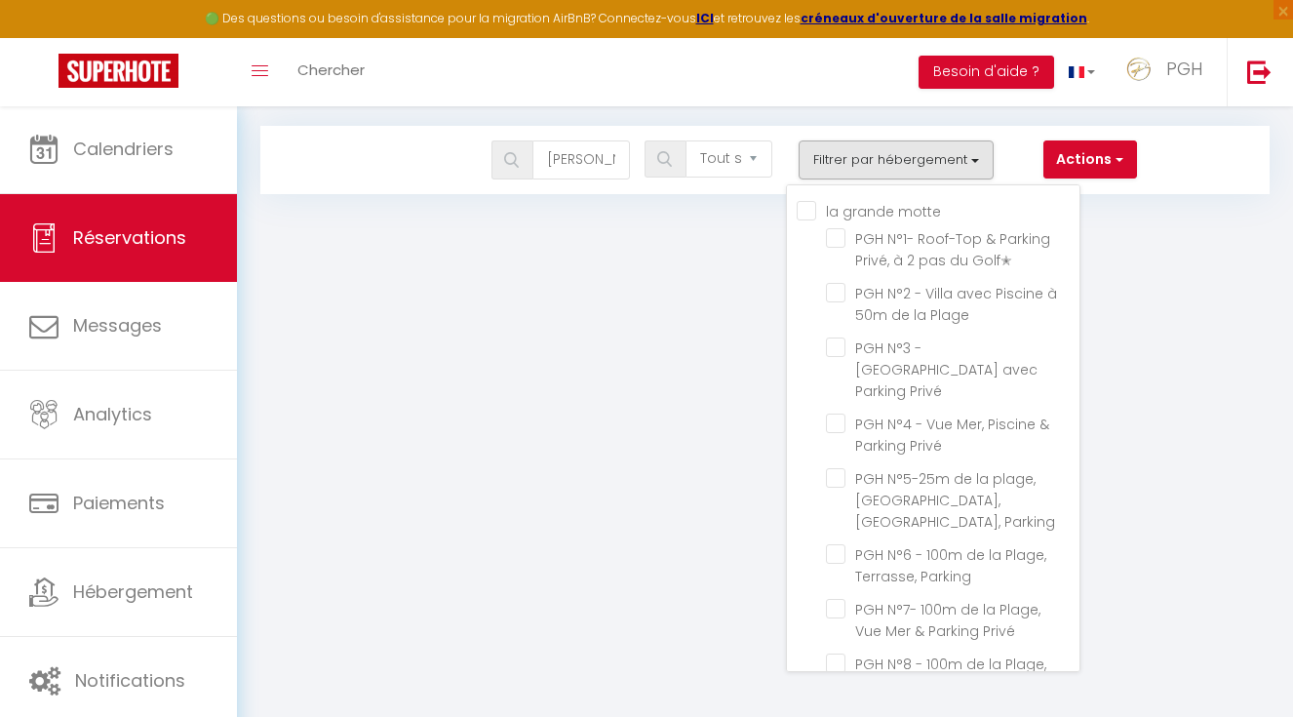
click at [815, 204] on motte "la grande motte" at bounding box center [938, 210] width 283 height 20
checkbox motte "true"
checkbox input "true"
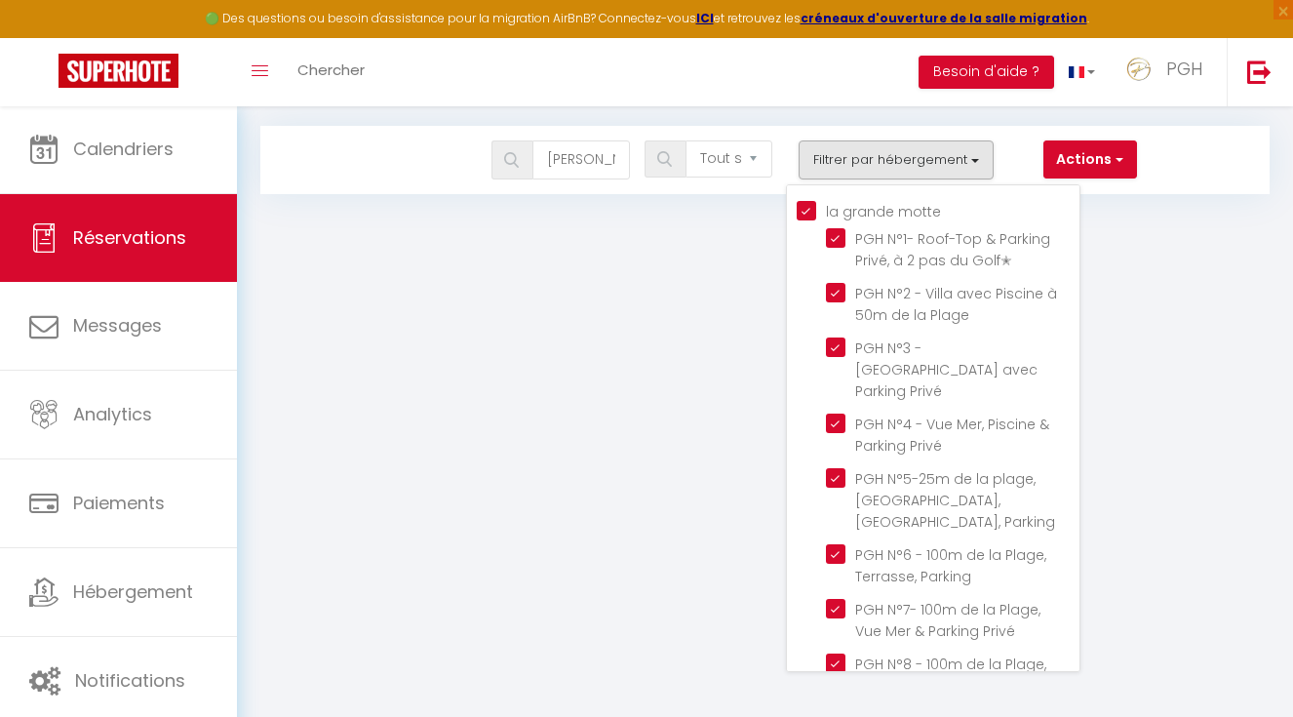
checkbox input "true"
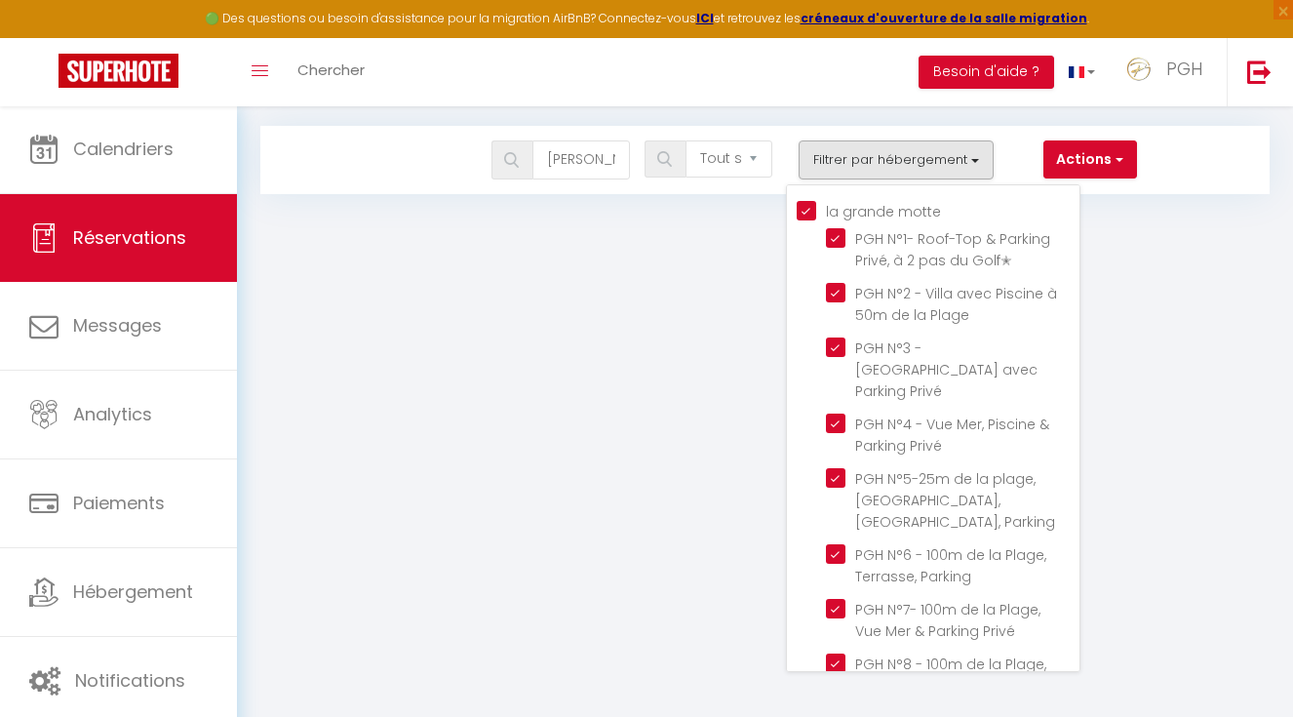
checkbox input "true"
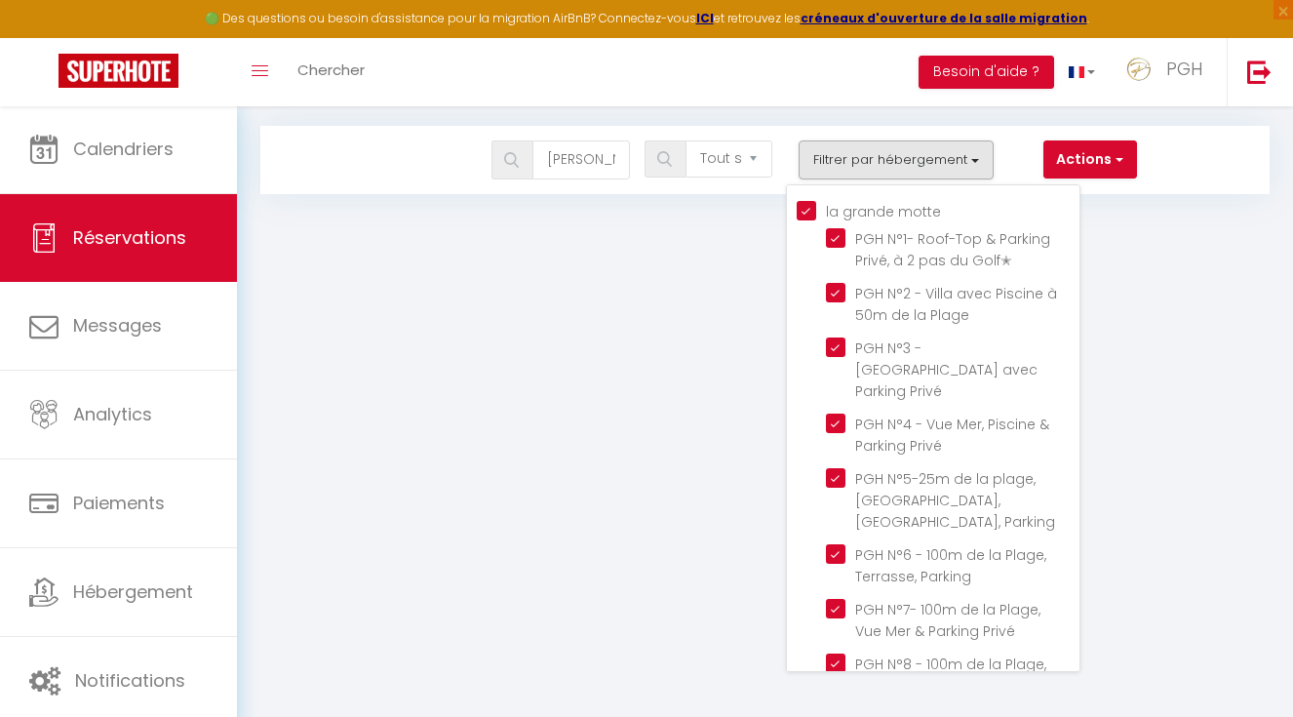
checkbox input "true"
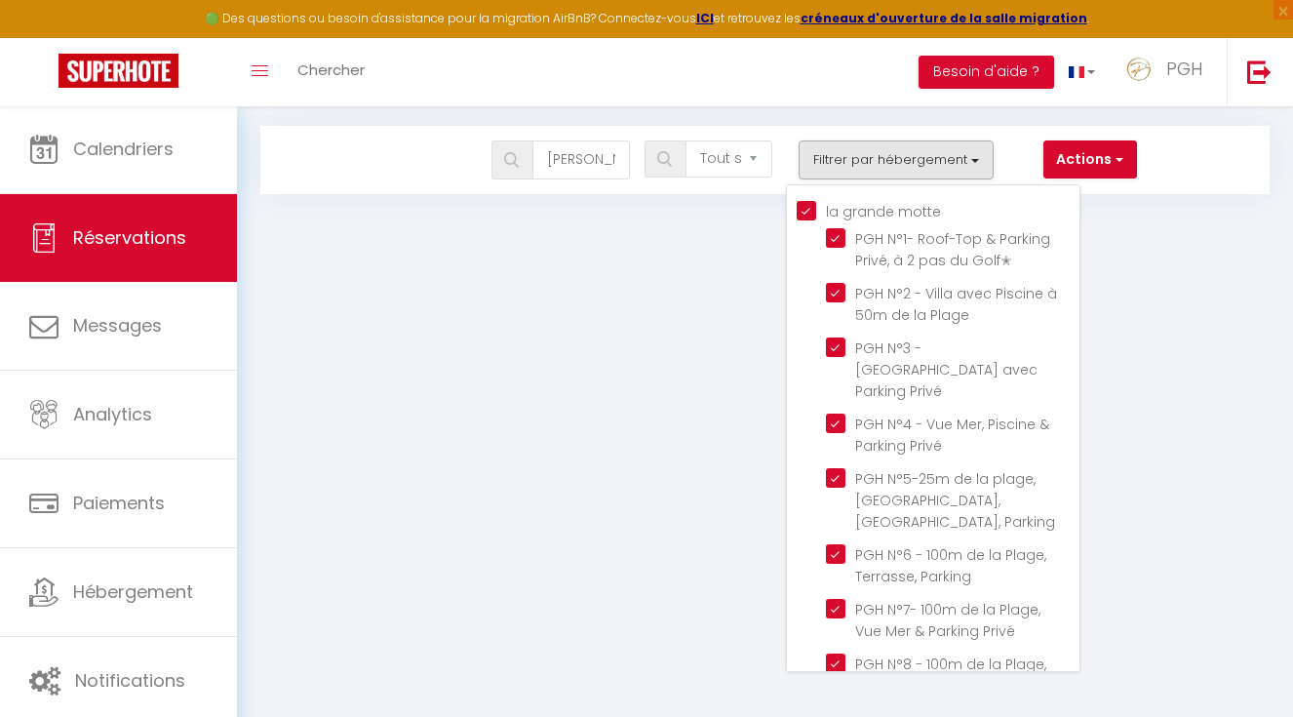
checkbox input "true"
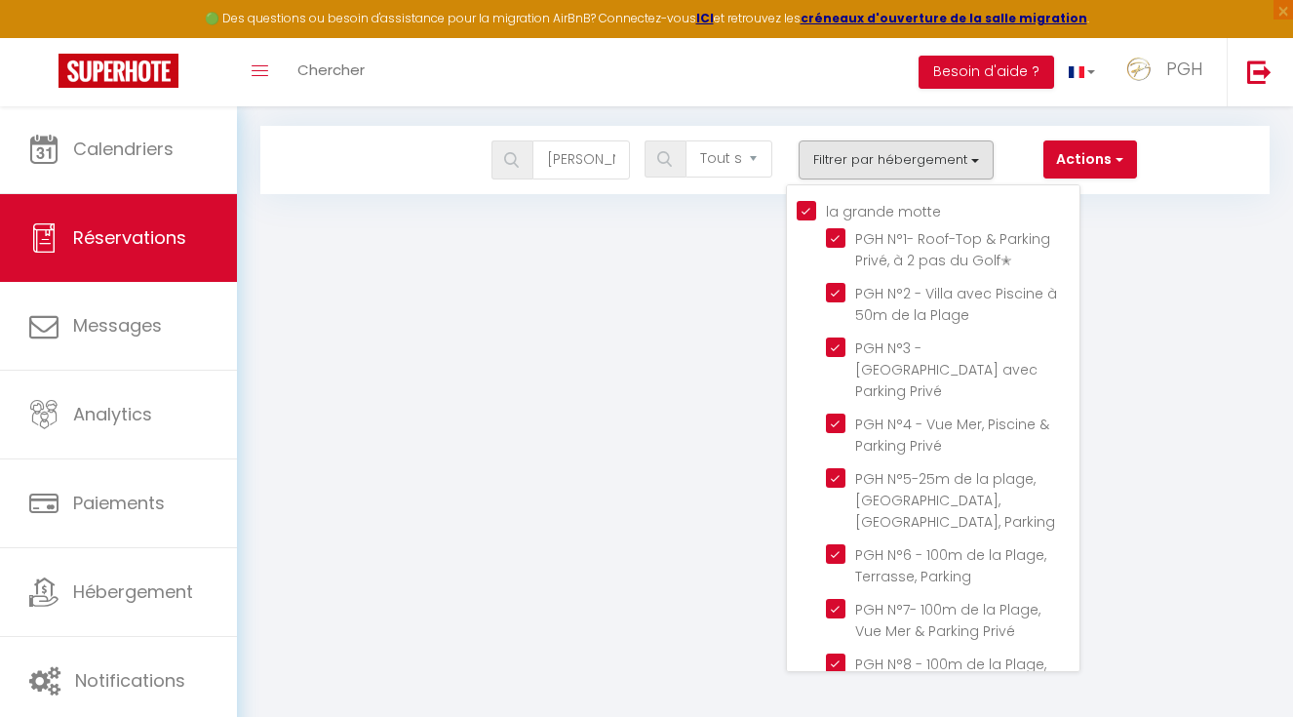
checkbox input "true"
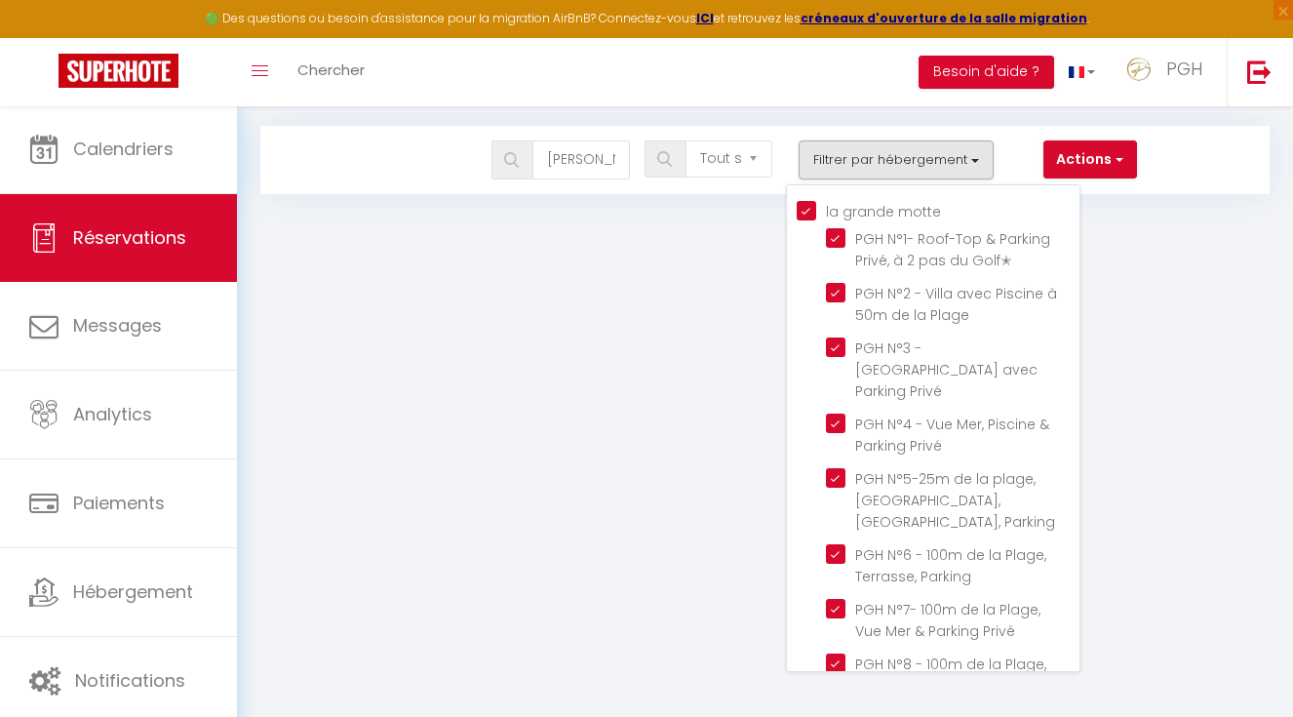
checkbox input "true"
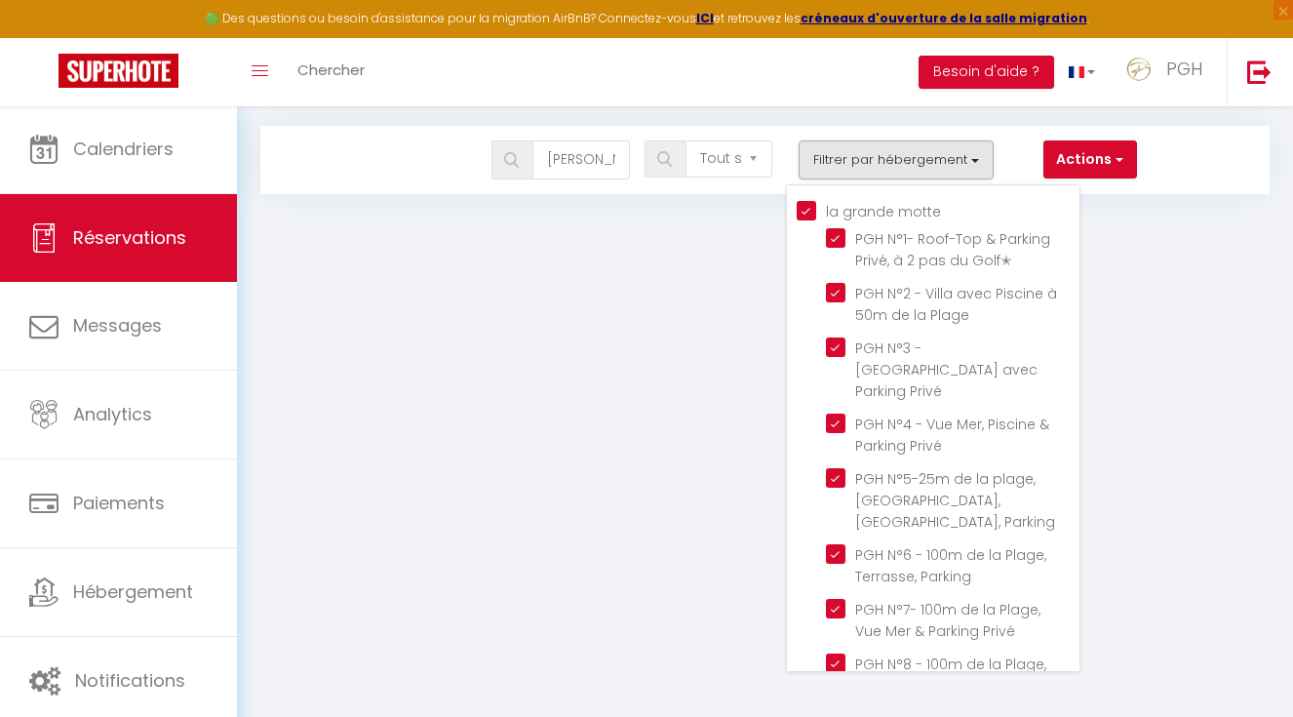
checkbox input "true"
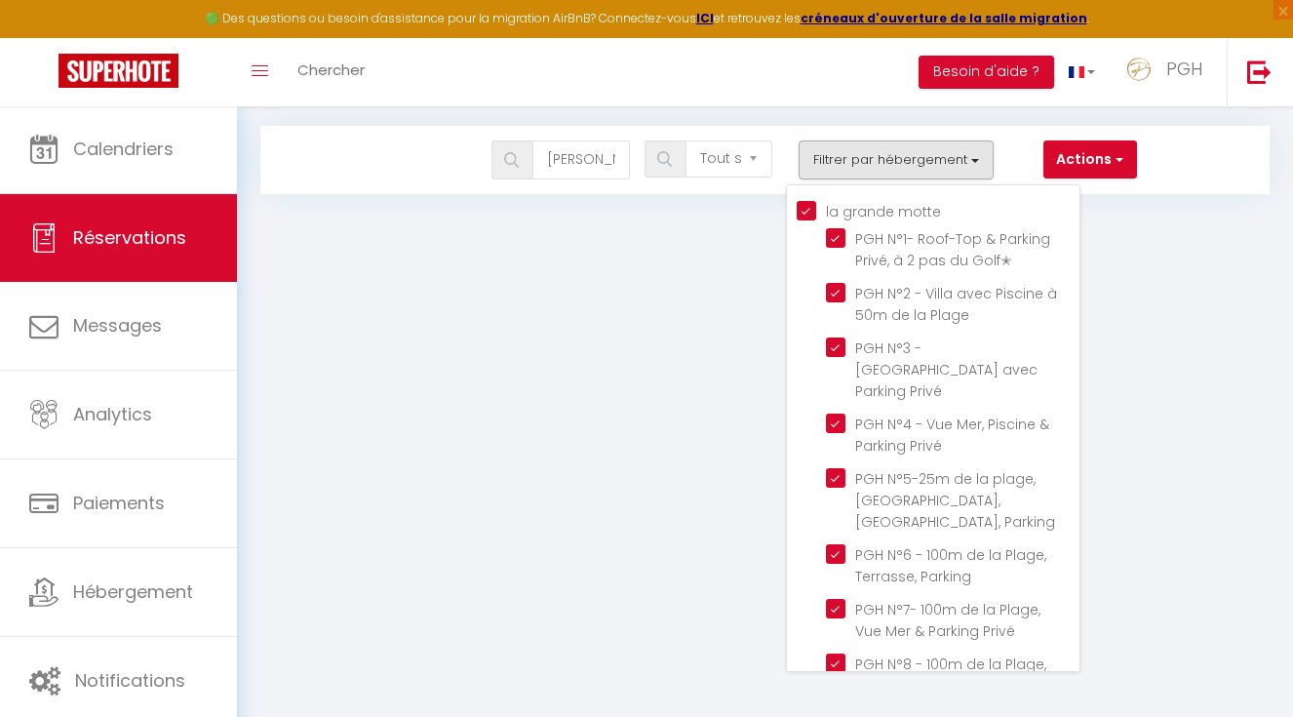
checkbox input "true"
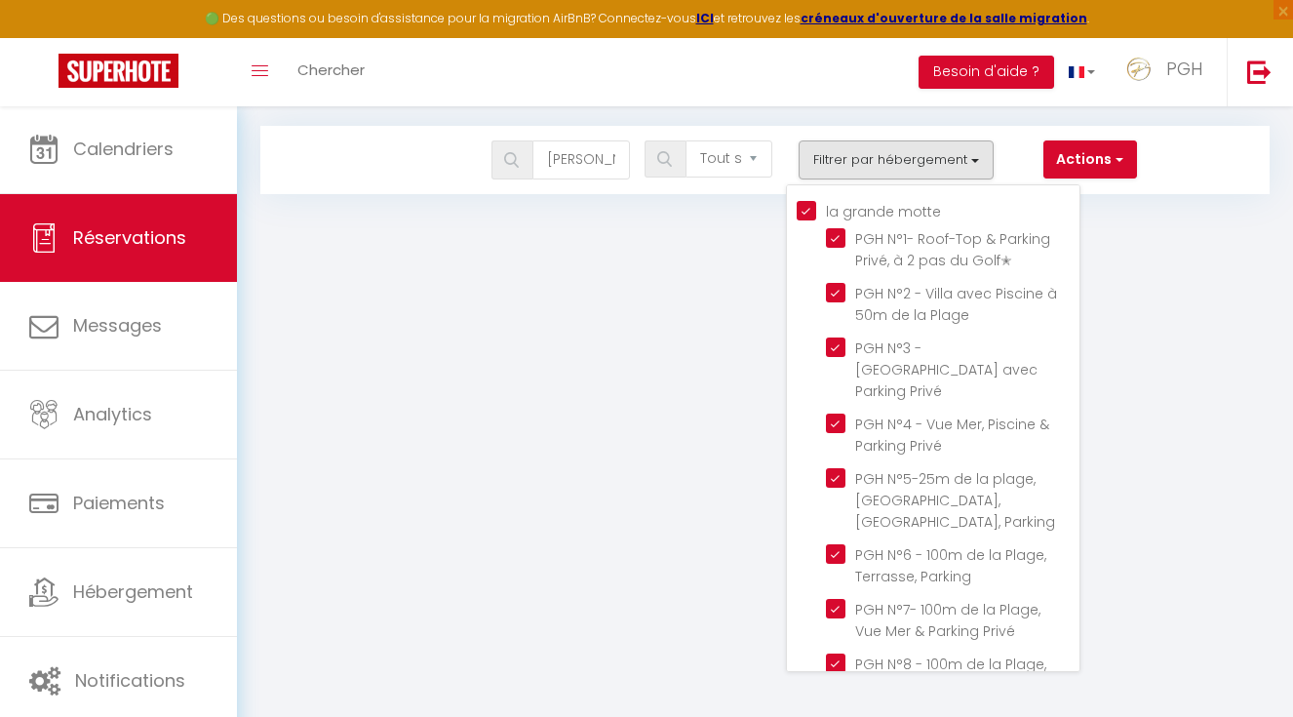
checkbox input "true"
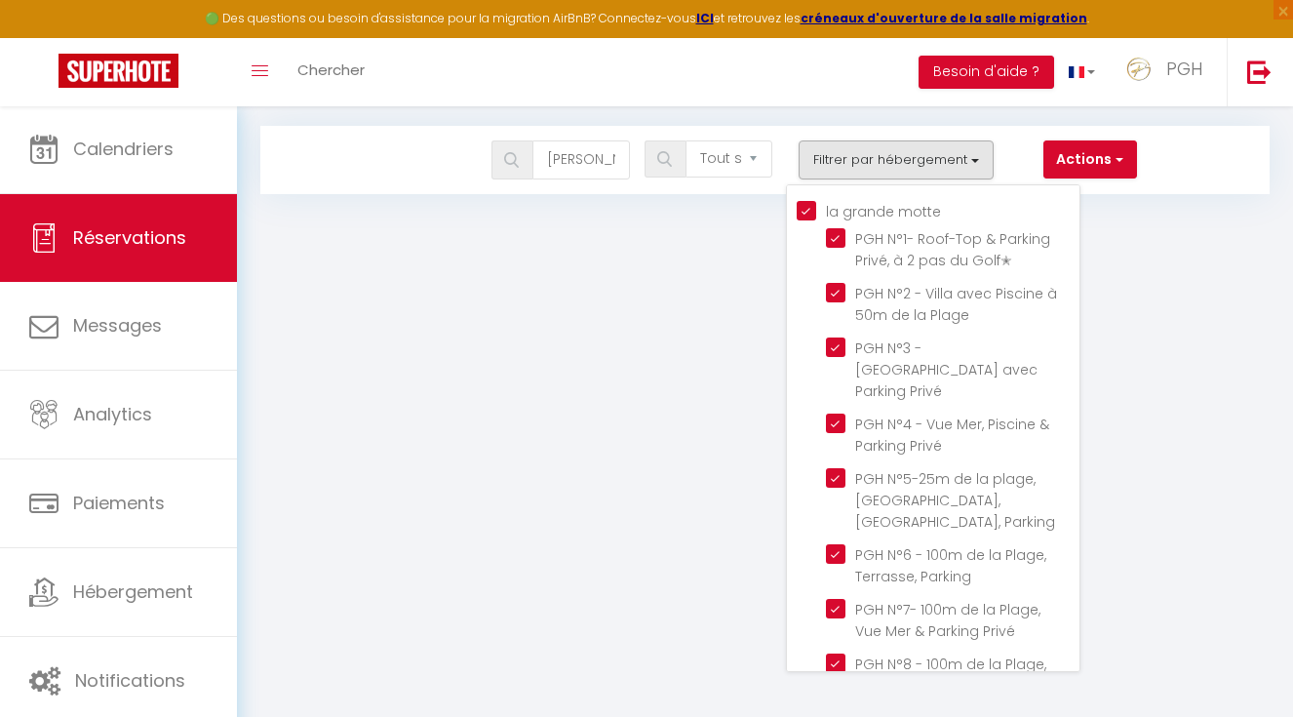
checkbox input "true"
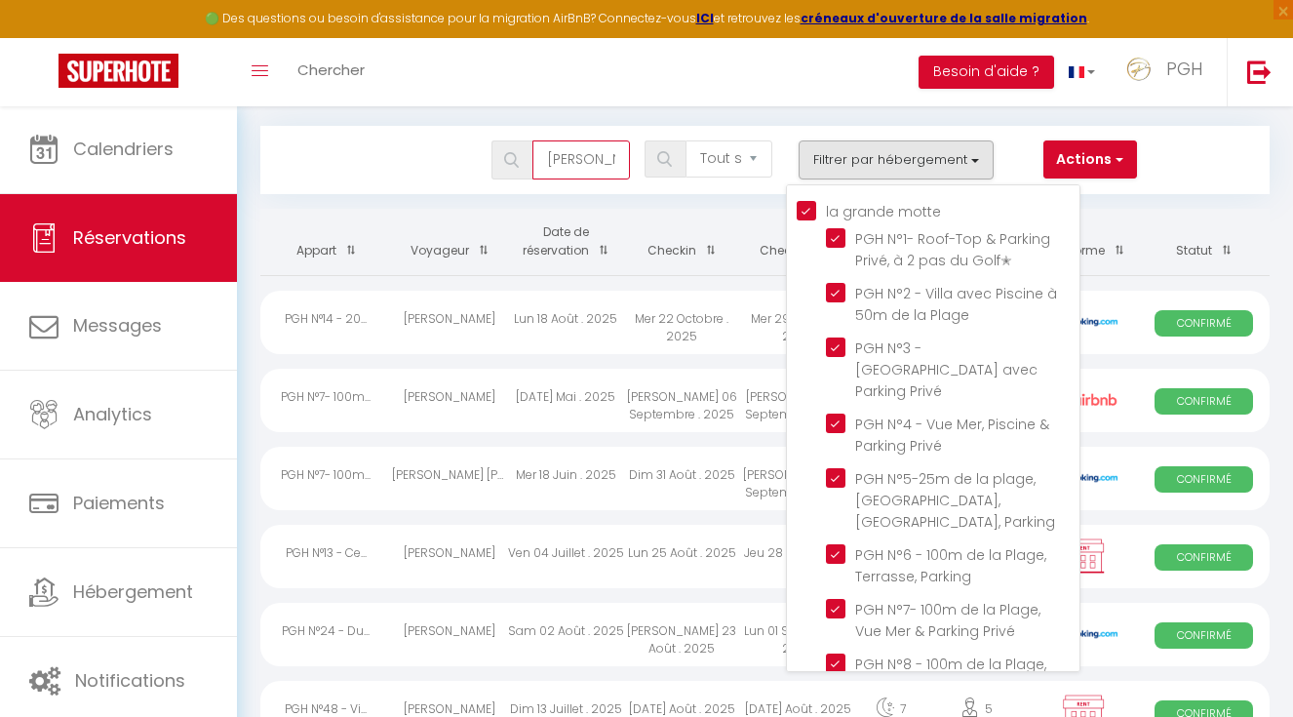
drag, startPoint x: 618, startPoint y: 154, endPoint x: 648, endPoint y: 155, distance: 29.3
click at [618, 153] on input "[PERSON_NAME]" at bounding box center [582, 159] width 98 height 39
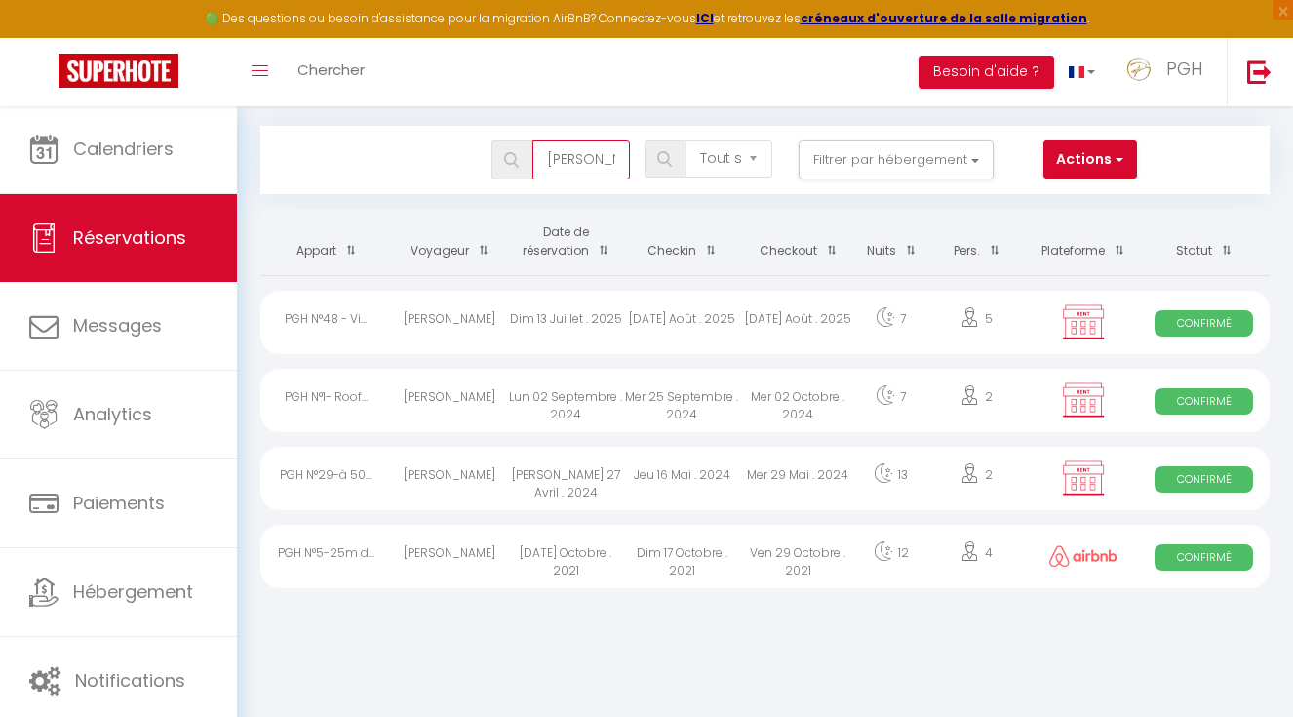
type input "[PERSON_NAME]"
click at [450, 321] on div "[PERSON_NAME]" at bounding box center [450, 322] width 116 height 63
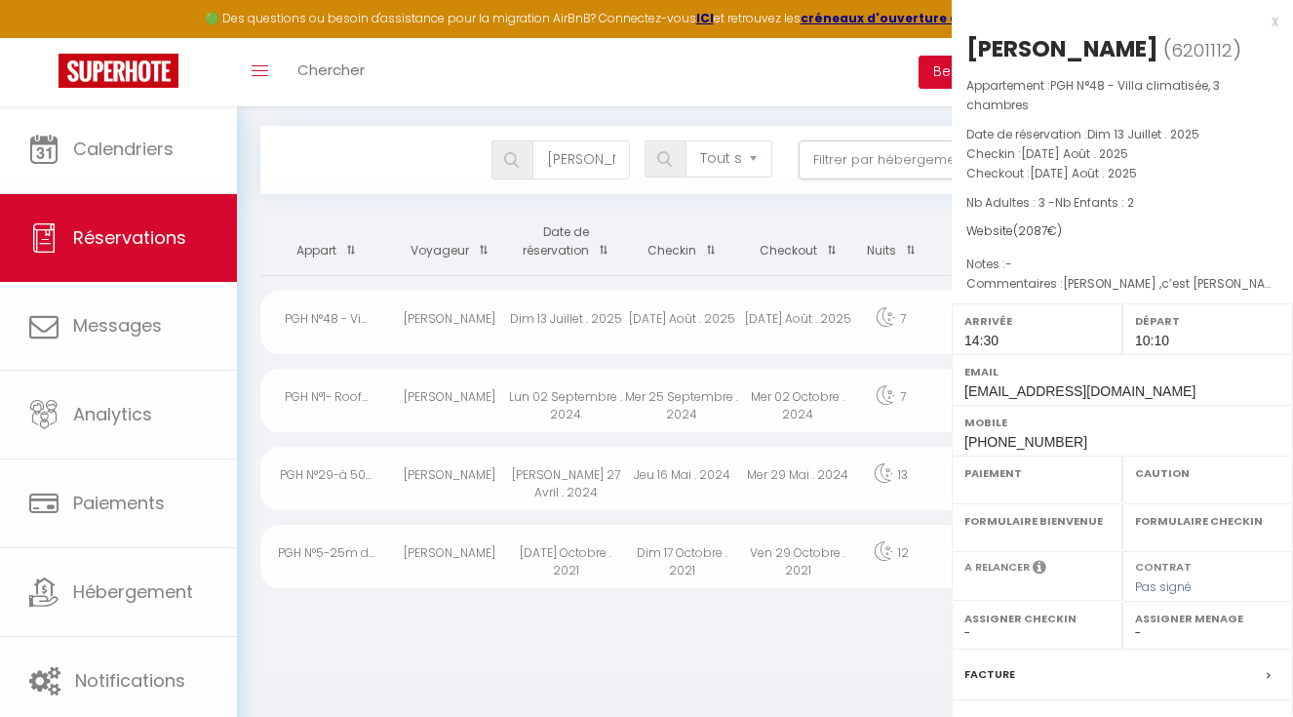
select select "OK"
select select "0"
select select "1"
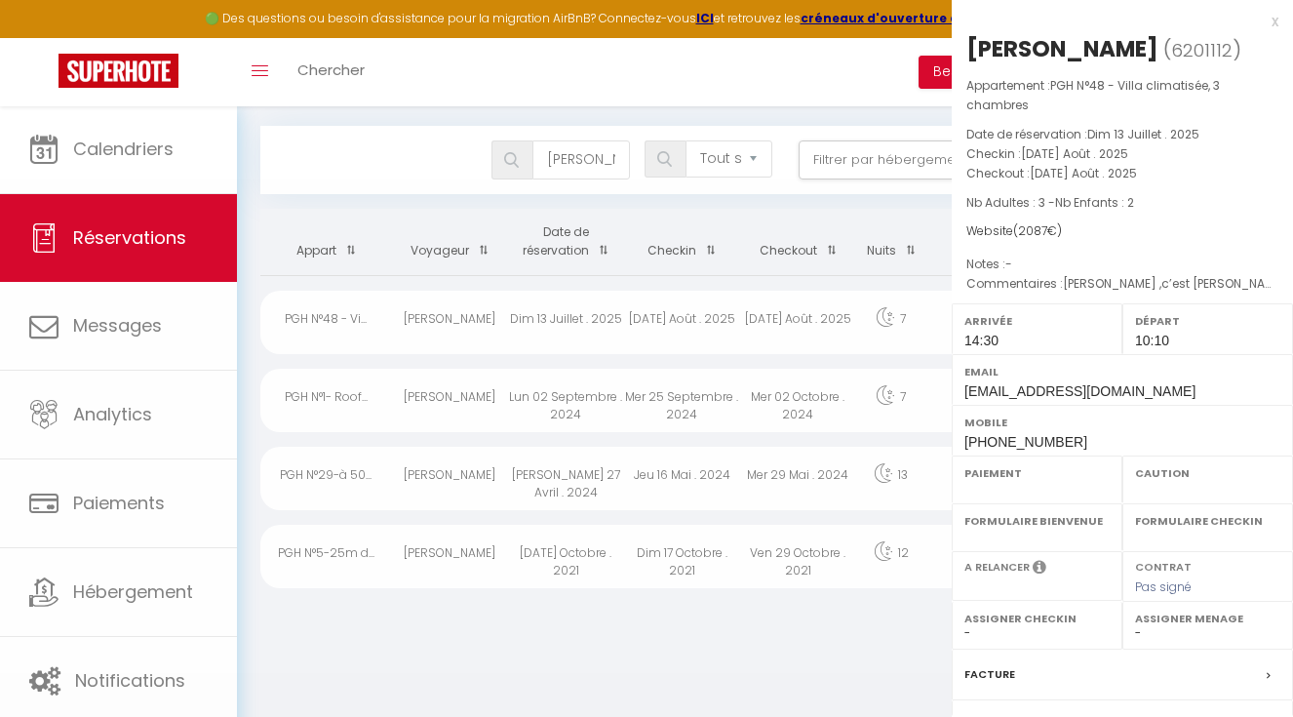
select select
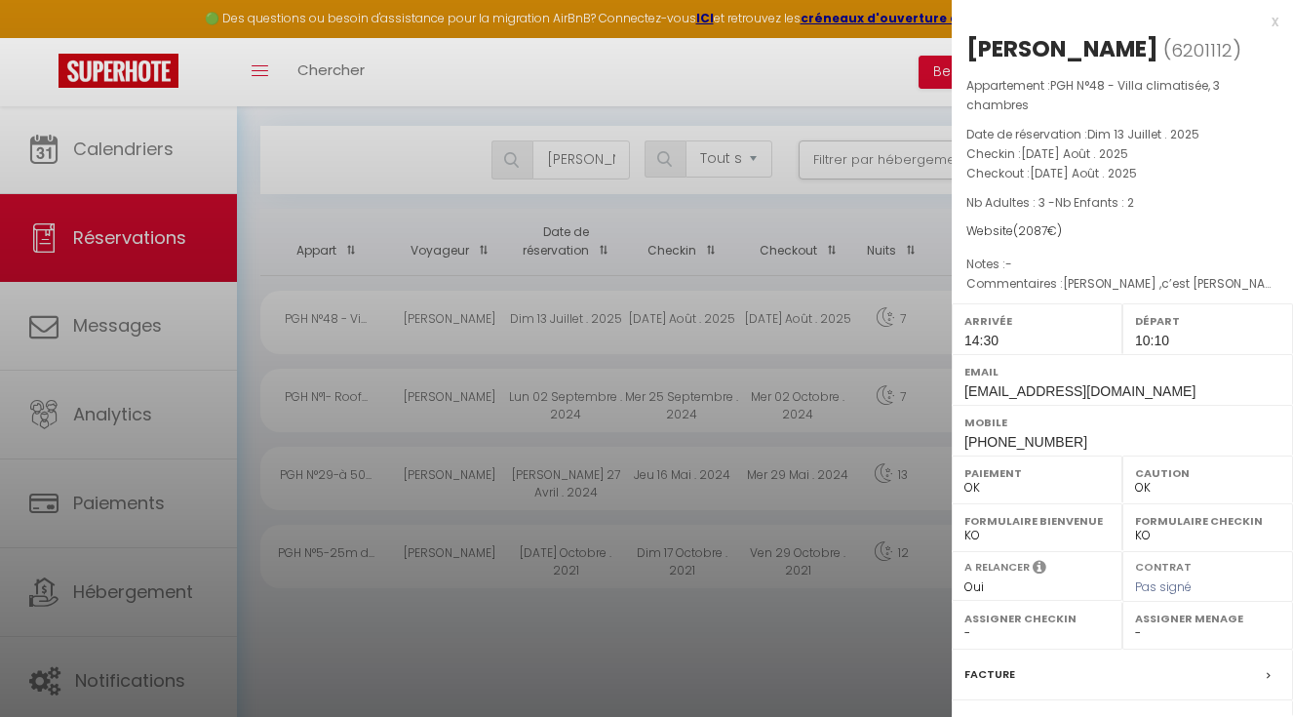
click at [99, 132] on div at bounding box center [646, 358] width 1293 height 717
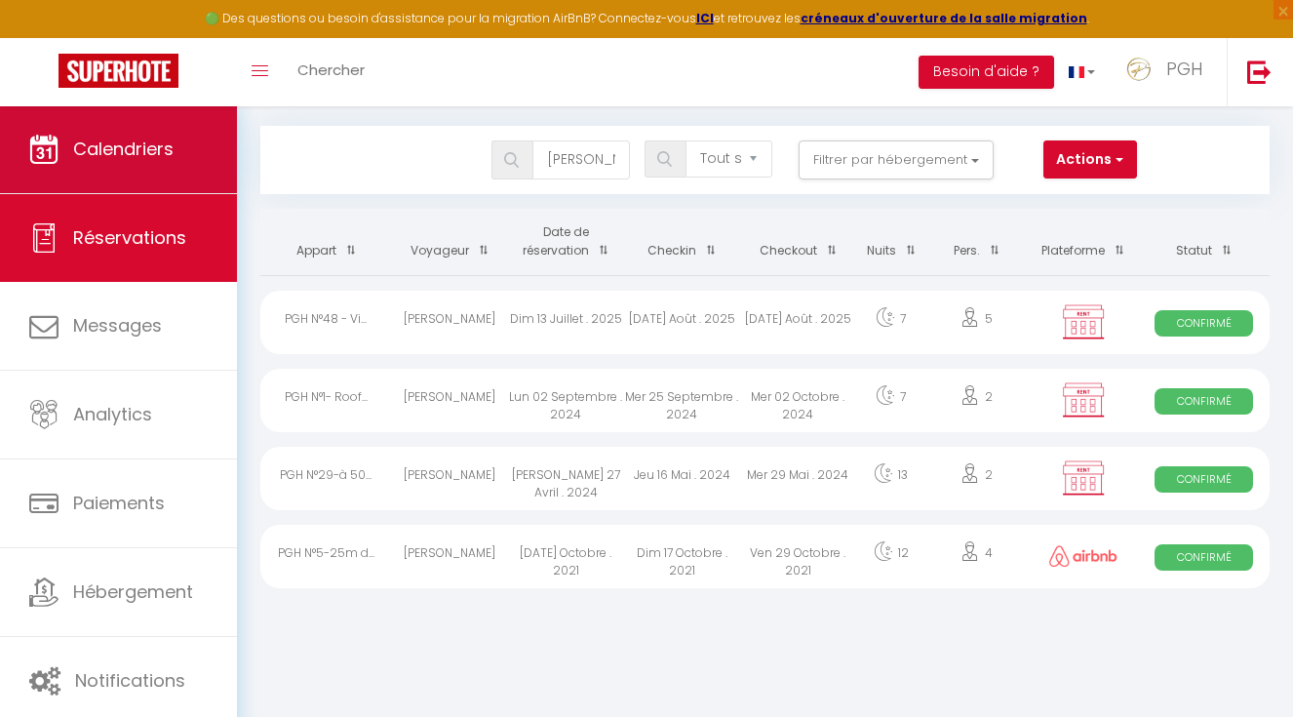
click at [139, 178] on link "Calendriers" at bounding box center [118, 149] width 237 height 88
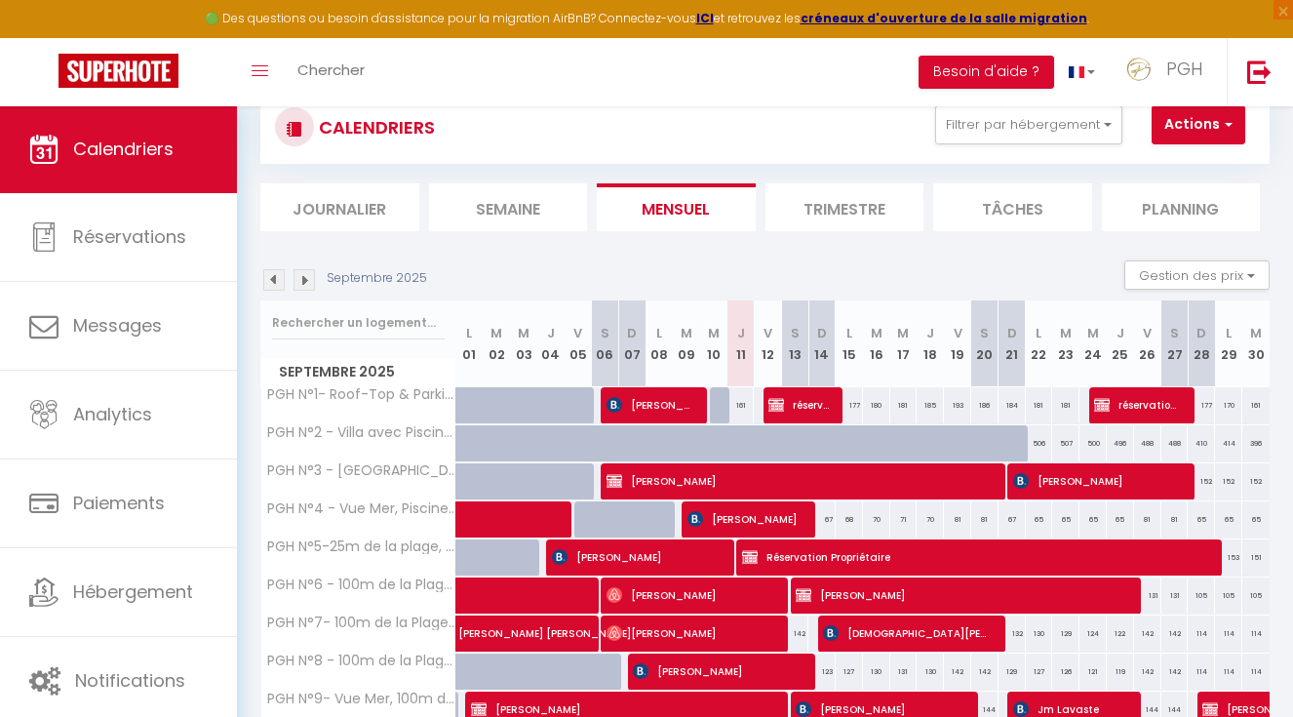
scroll to position [629, 0]
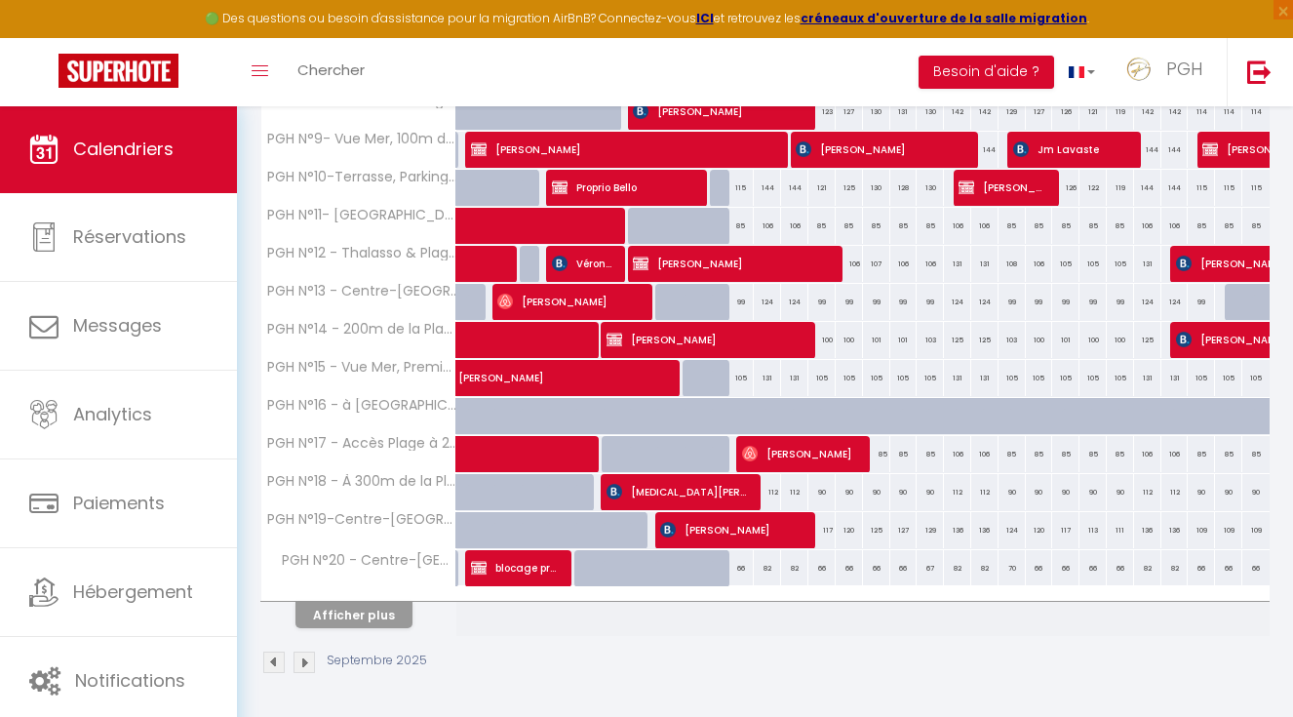
click at [336, 602] on button "Afficher plus" at bounding box center [354, 615] width 117 height 26
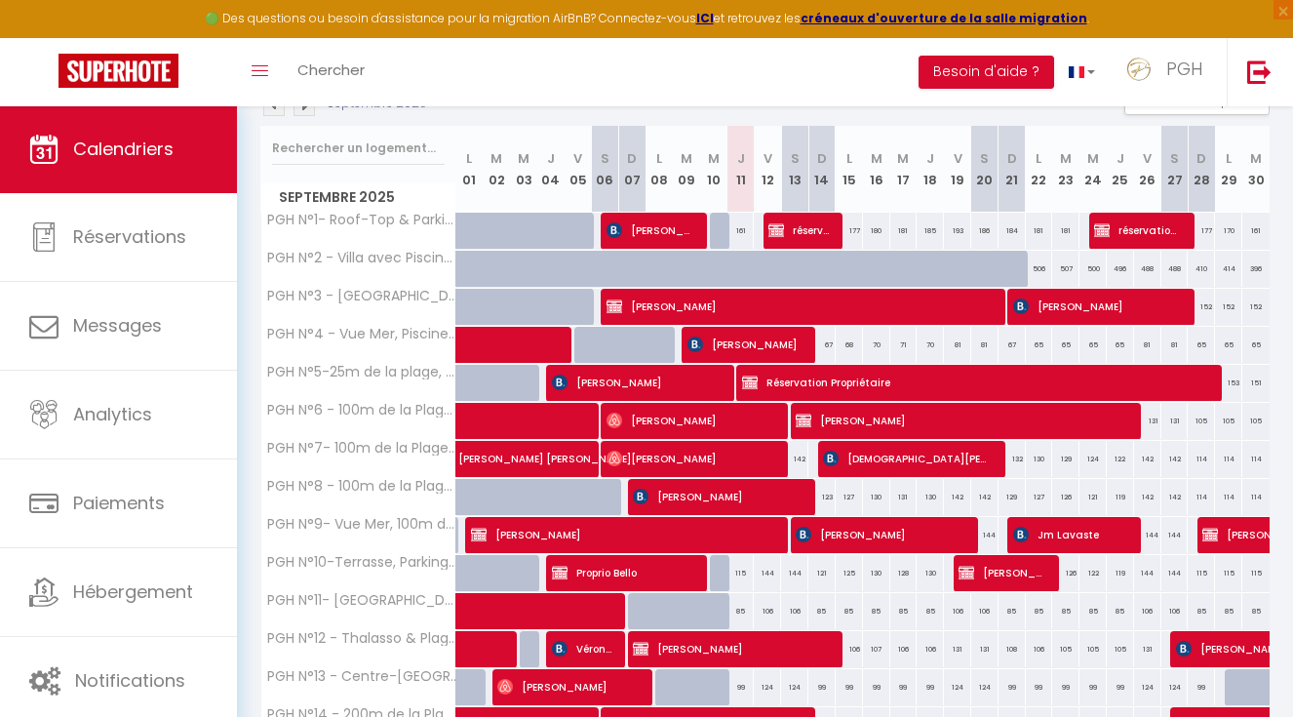
scroll to position [0, 0]
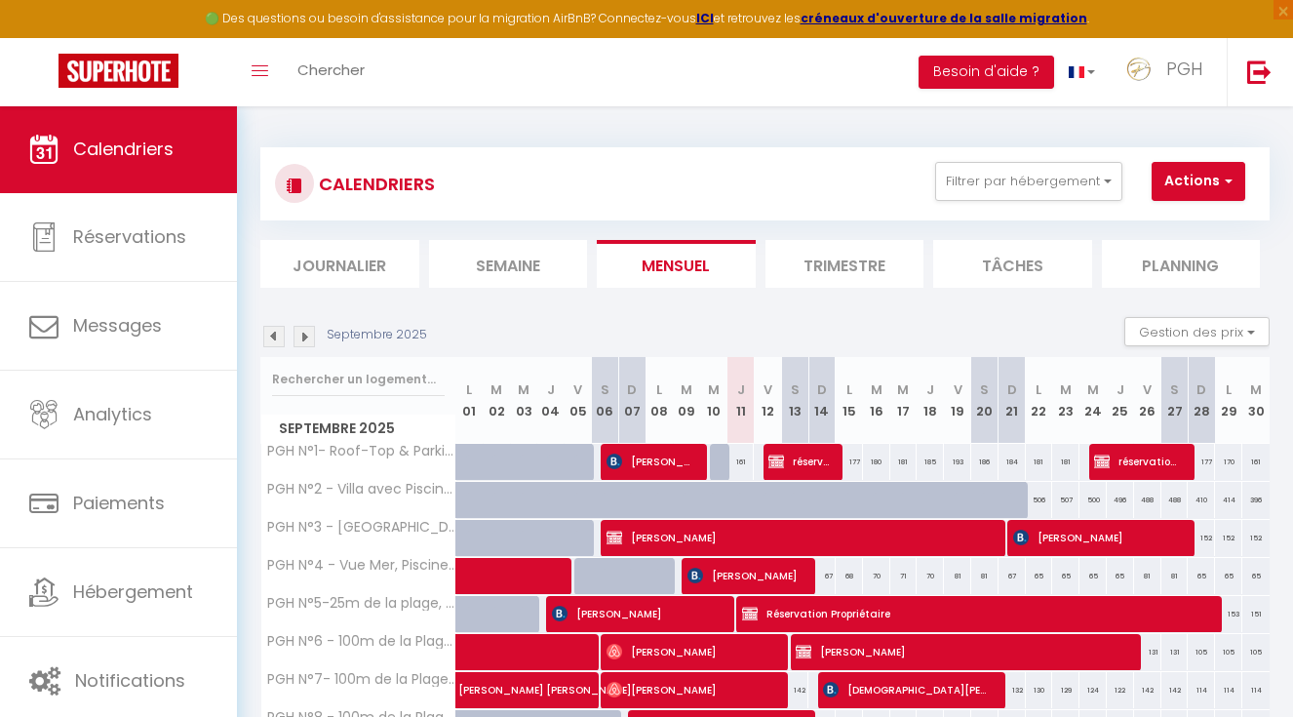
click at [1186, 174] on button "Actions" at bounding box center [1199, 181] width 94 height 39
click at [1180, 190] on button "Actions" at bounding box center [1199, 181] width 94 height 39
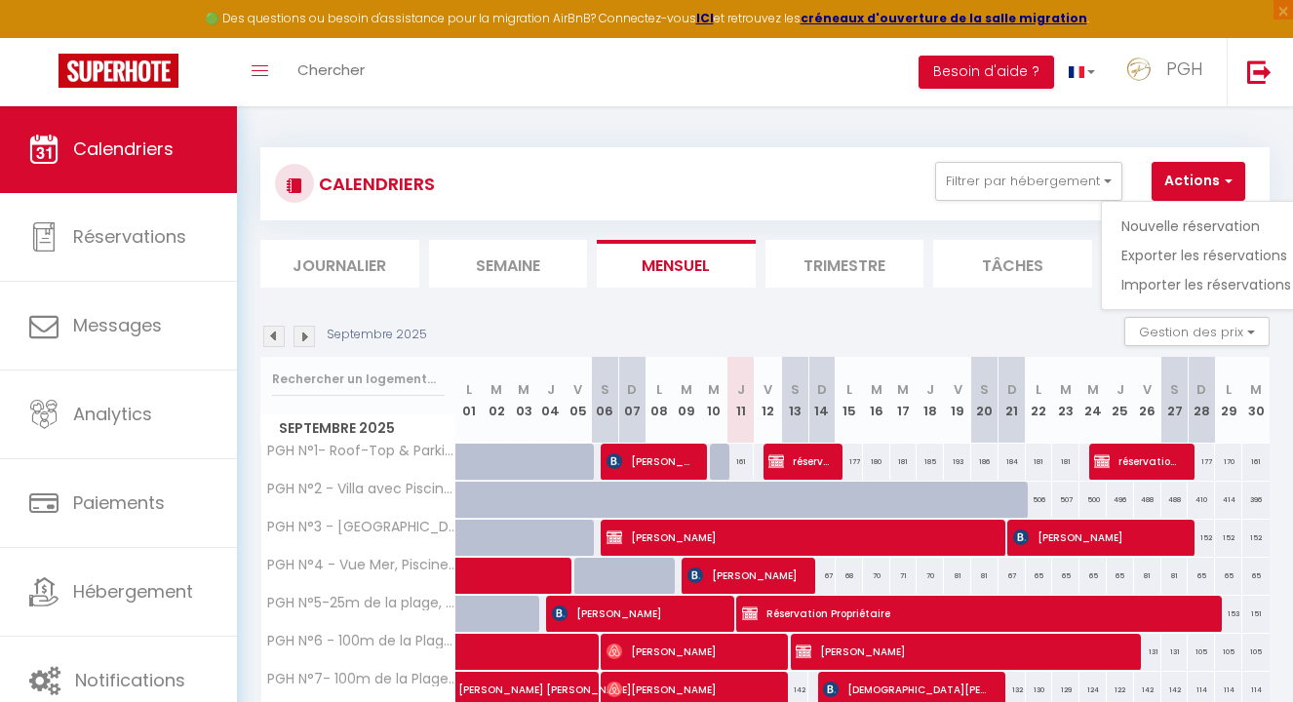
click at [1168, 222] on link "Nouvelle réservation" at bounding box center [1207, 226] width 170 height 29
select select
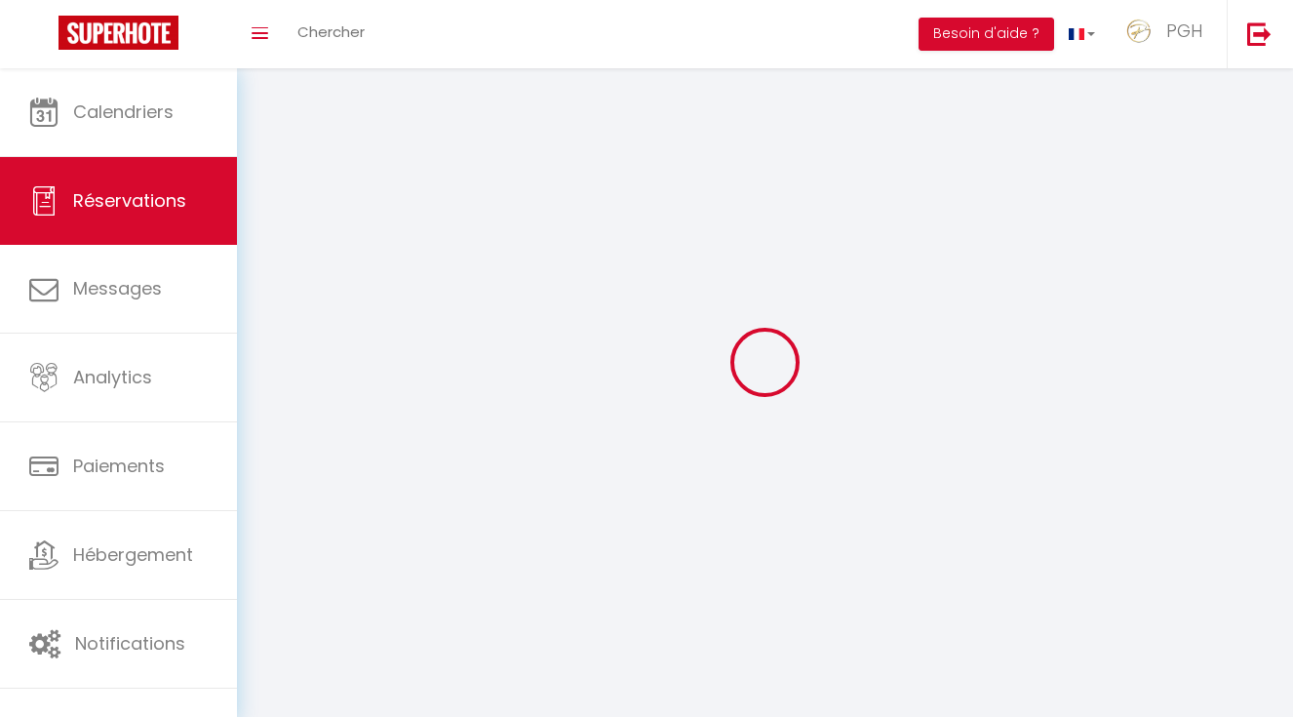
select select
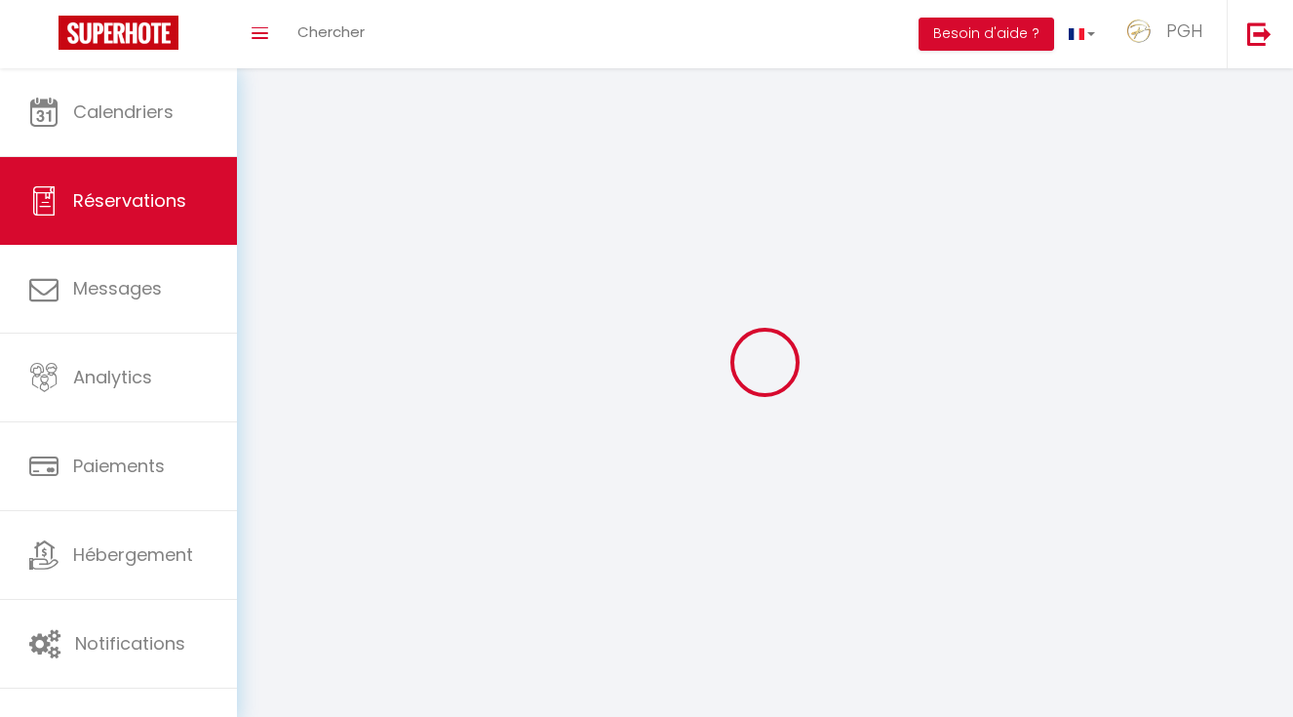
select select
checkbox input "false"
select select
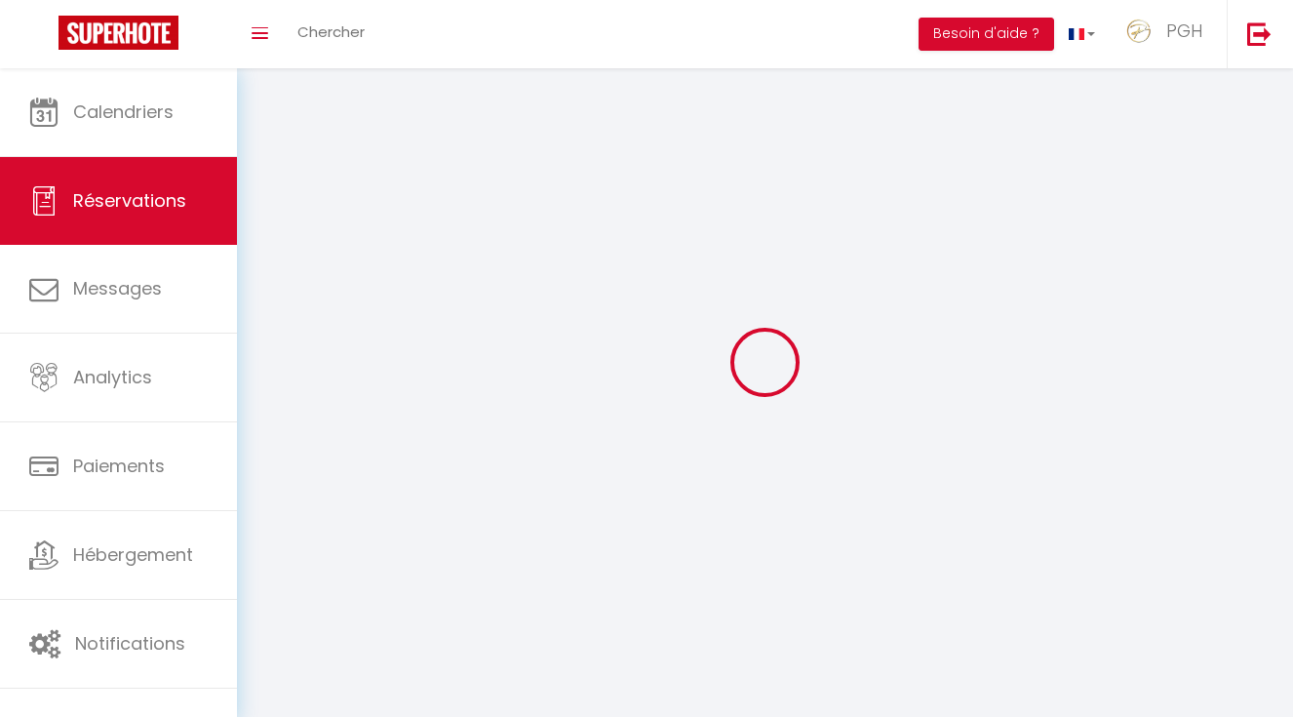
select select
checkbox input "false"
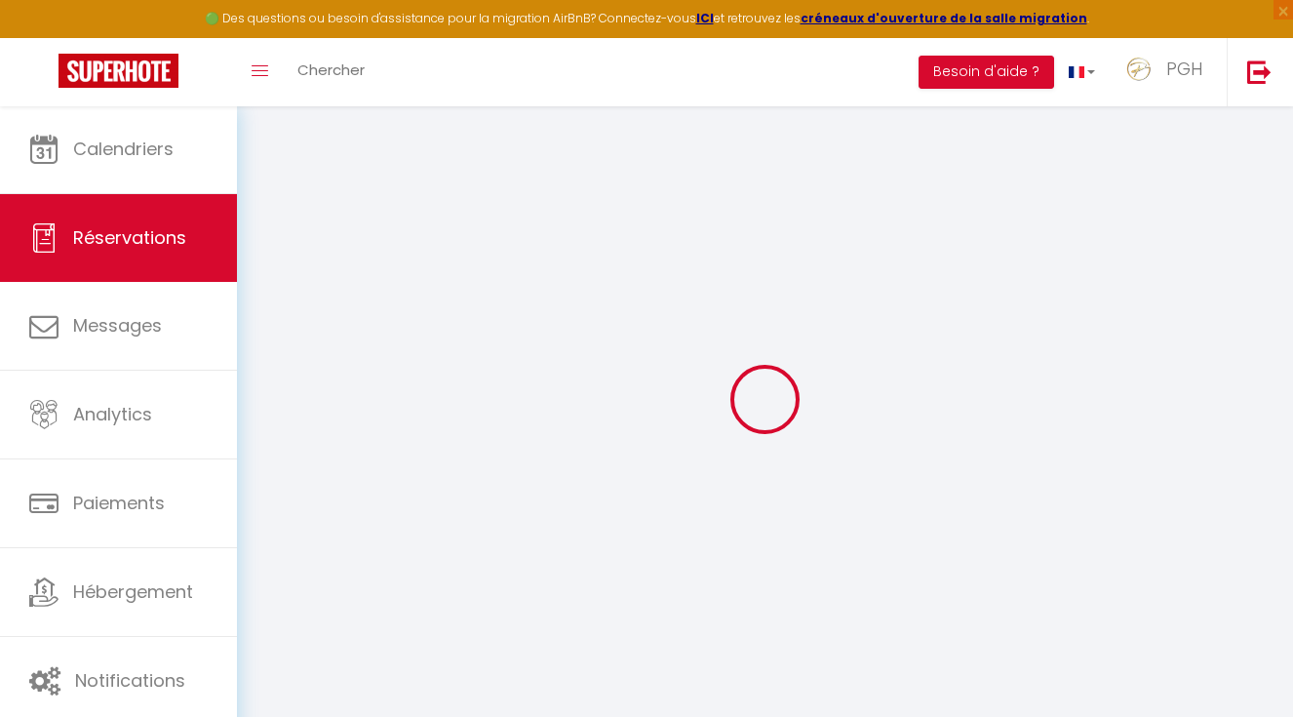
select select
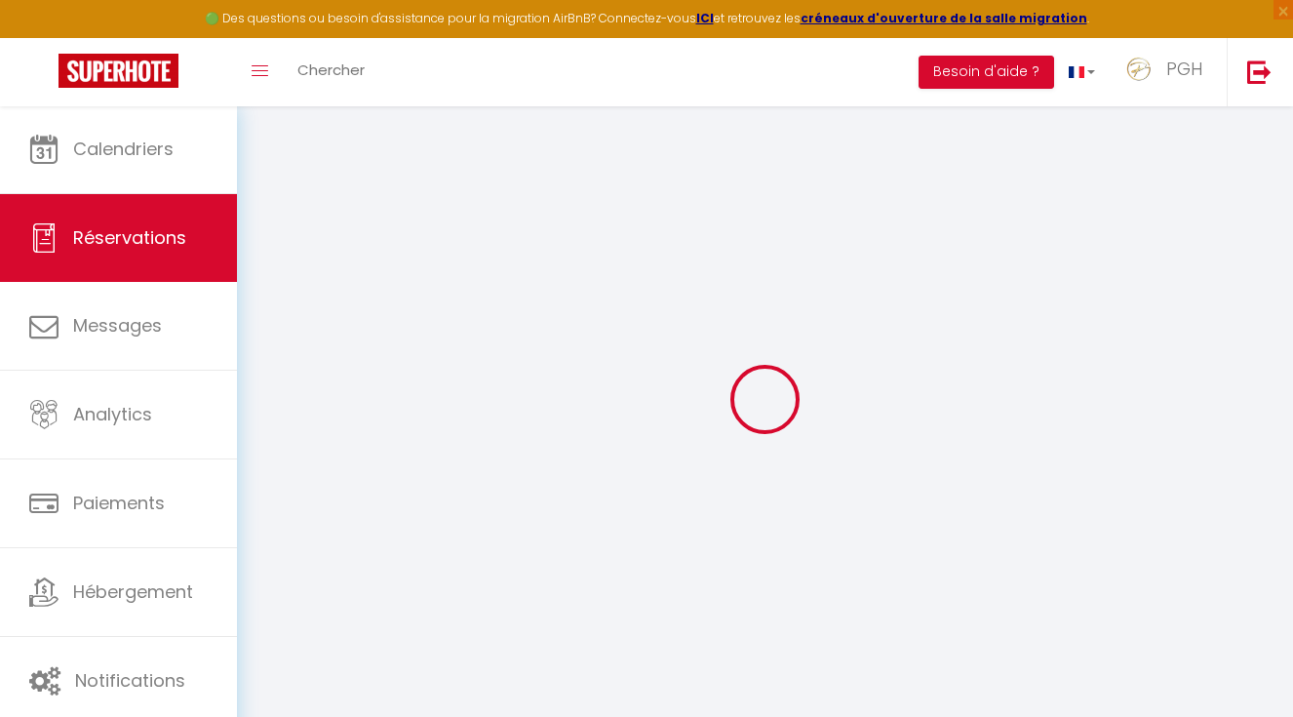
select select
checkbox input "false"
select select
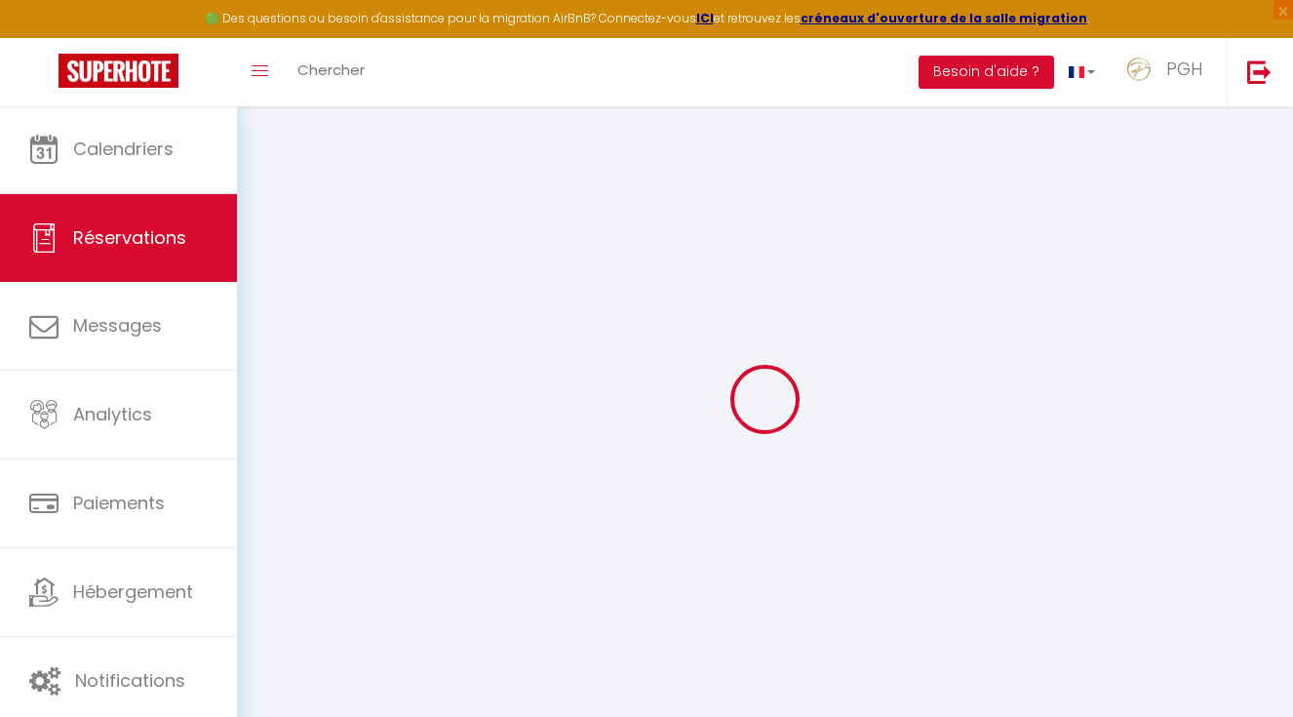
select select
checkbox input "false"
select select
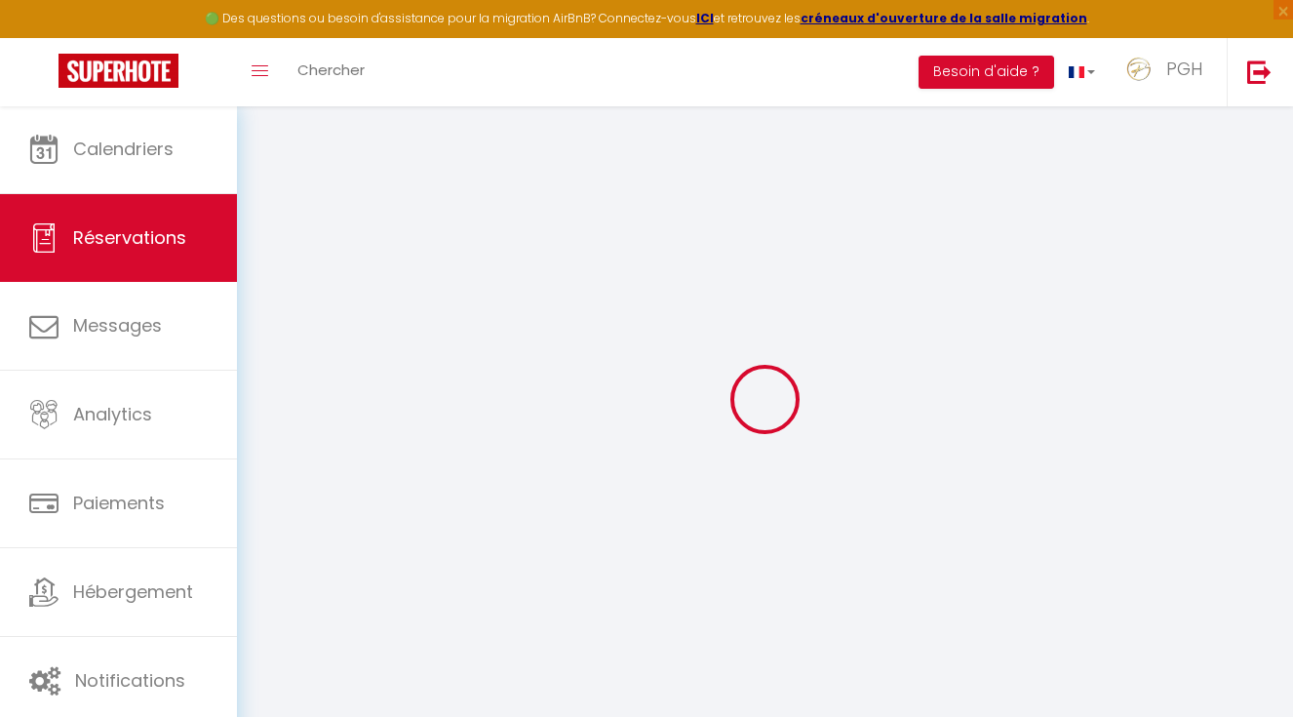
select select
checkbox input "false"
select select
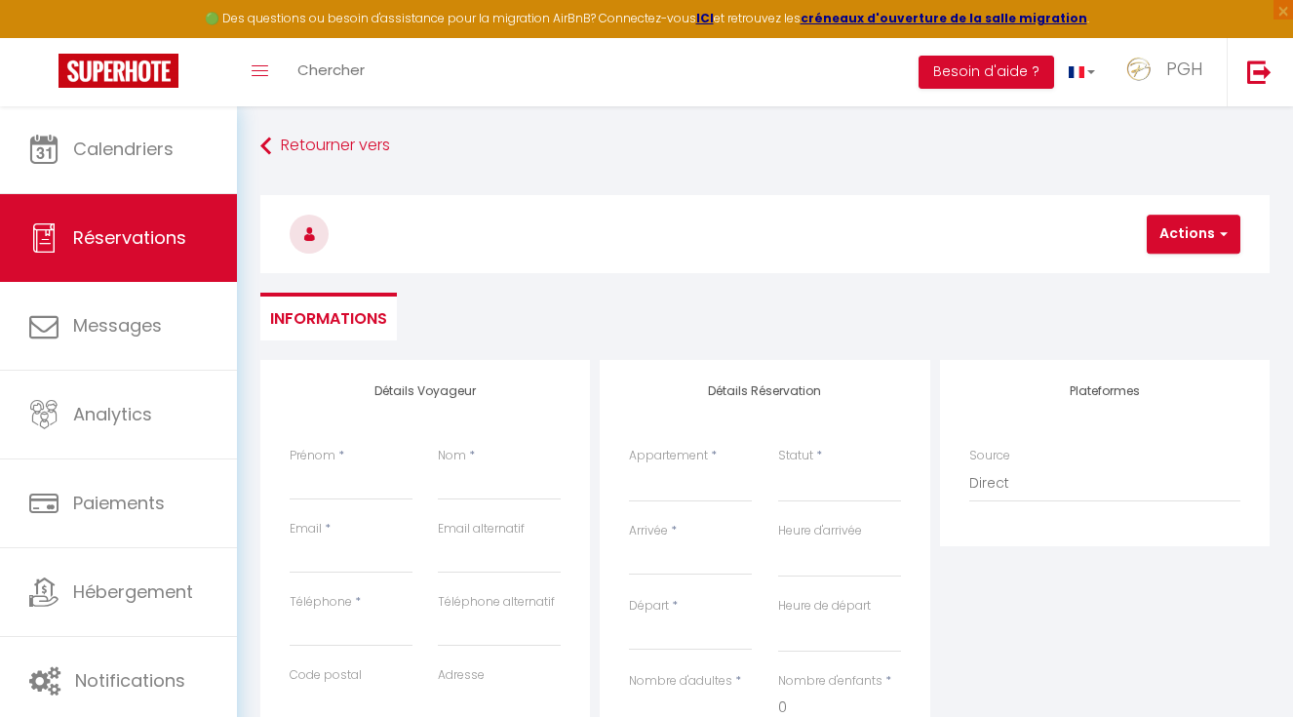
click at [693, 504] on div "Appartement * PGH N°1- Roof-Top & Parking Privé, à 2 pas du Golf✭ PGH N°2 - Vil…" at bounding box center [691, 484] width 148 height 75
select select "36414"
select select
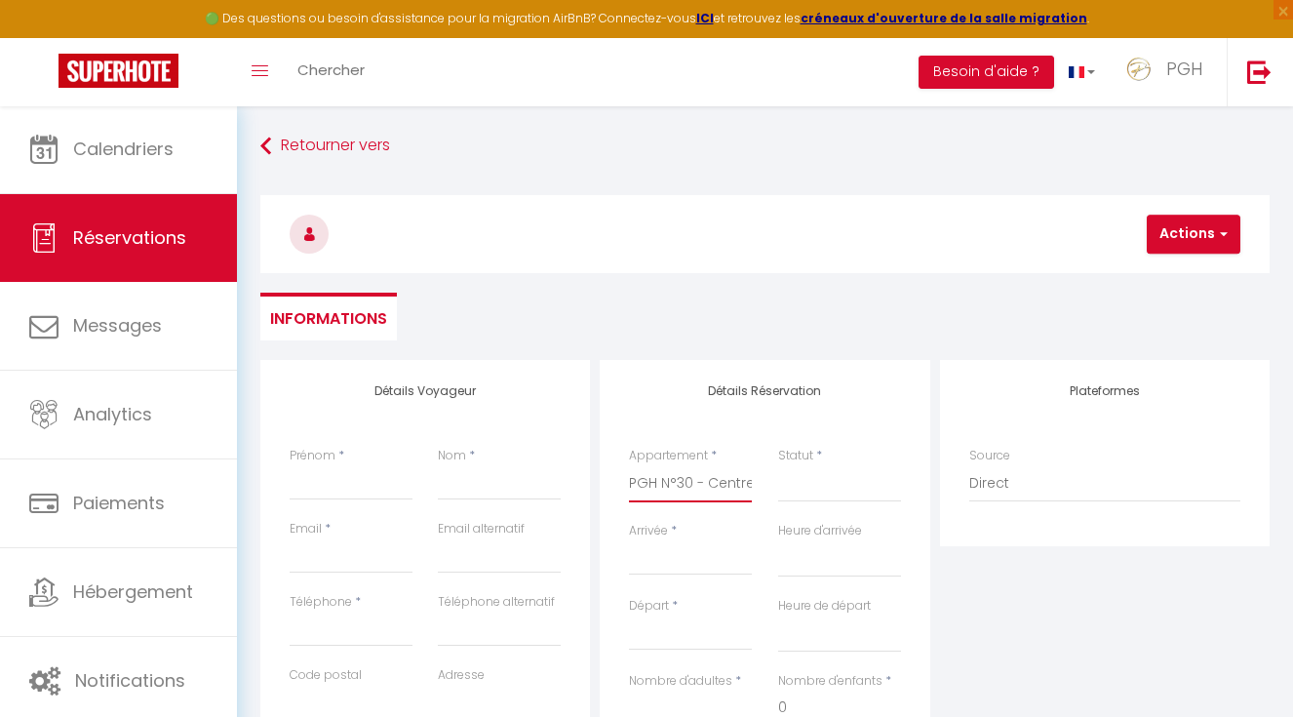
select select
checkbox input "false"
select select
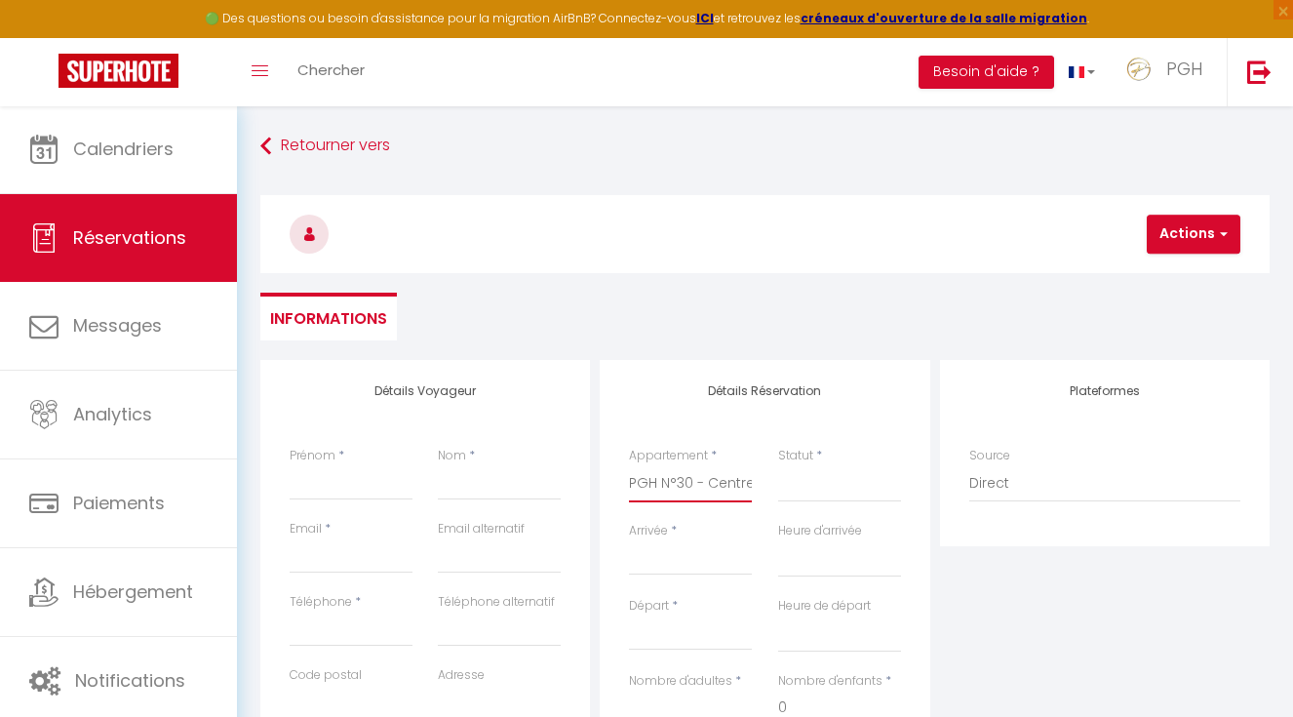
select select
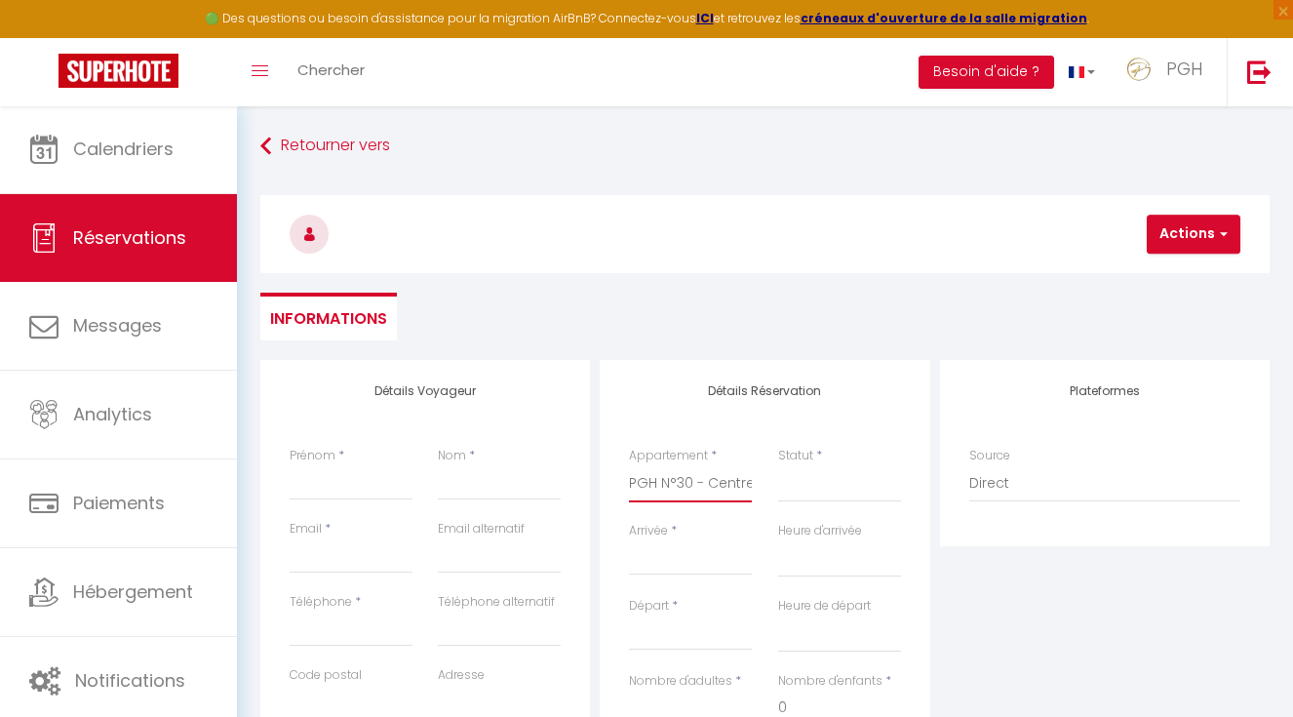
checkbox input "false"
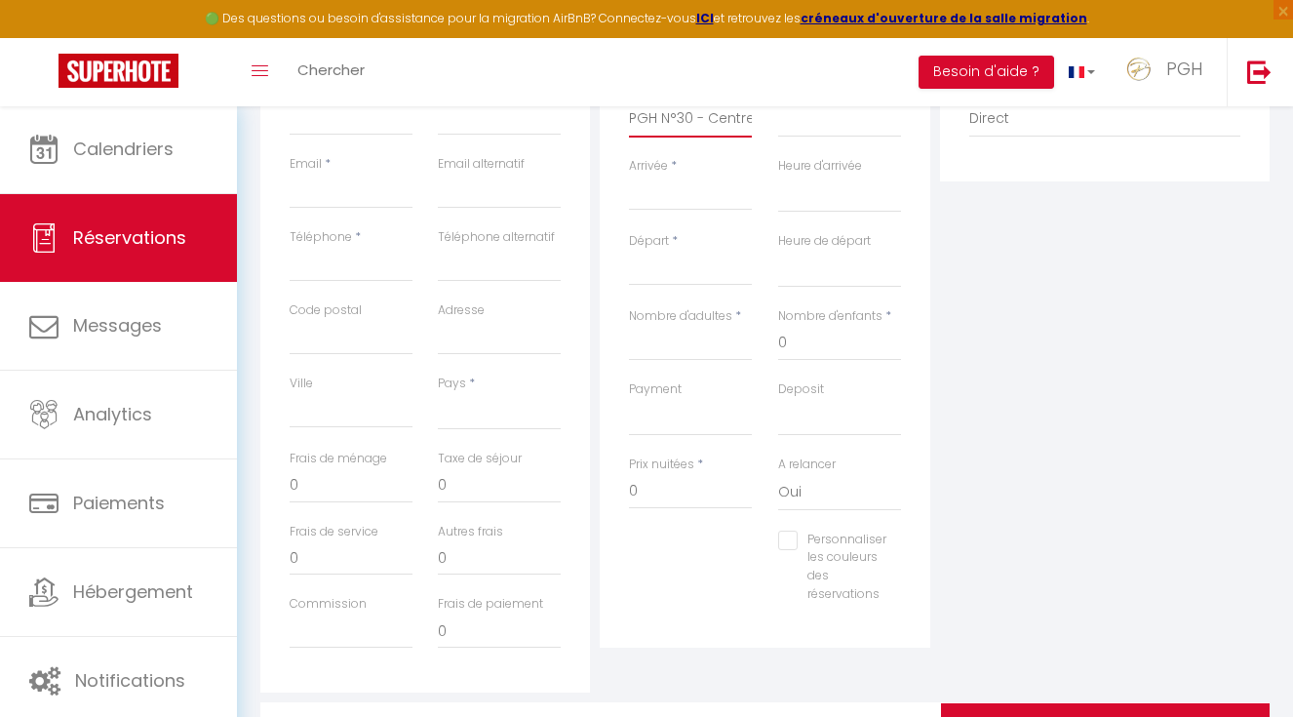
click at [673, 179] on div "< [DATE] > Dim Lun Mar Mer Jeu Ven Sam 1 2 3 4 5 6 7 8 9 10 11 12 13 14 15 16 1…" at bounding box center [690, 193] width 123 height 35
click at [714, 190] on input "Arrivée" at bounding box center [690, 194] width 123 height 25
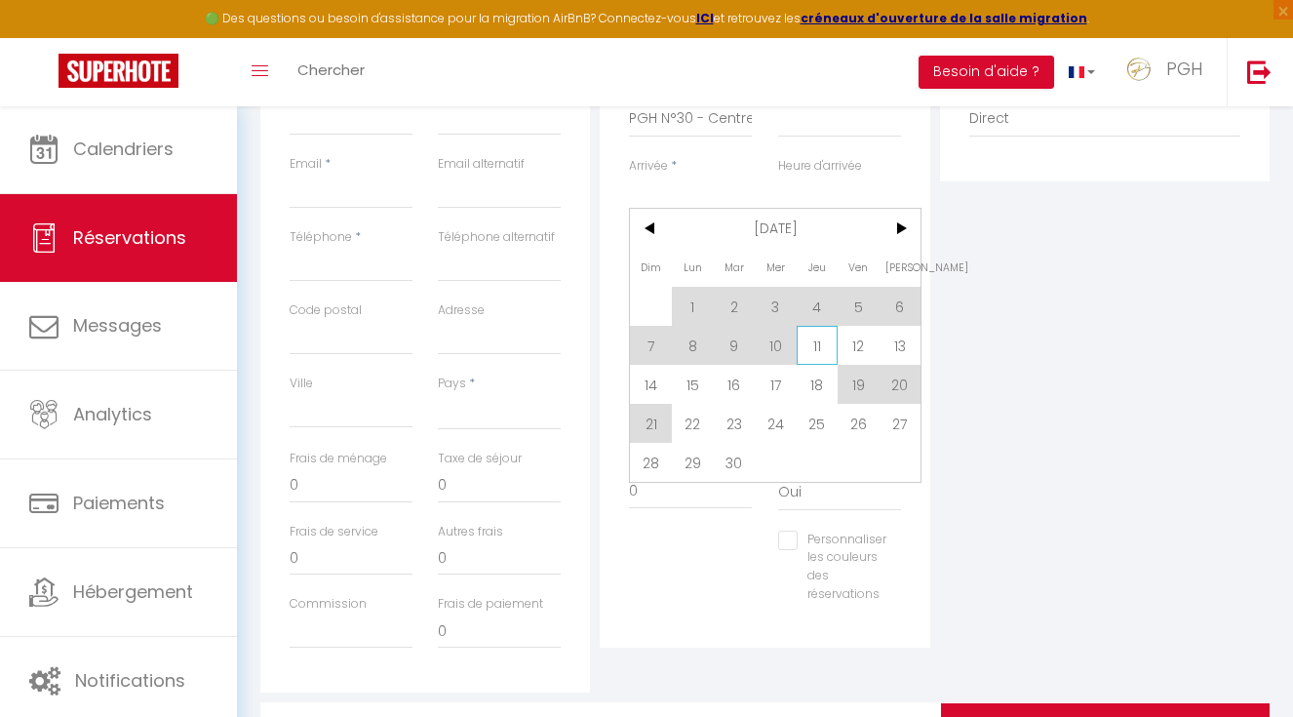
click at [808, 352] on span "11" at bounding box center [818, 345] width 42 height 39
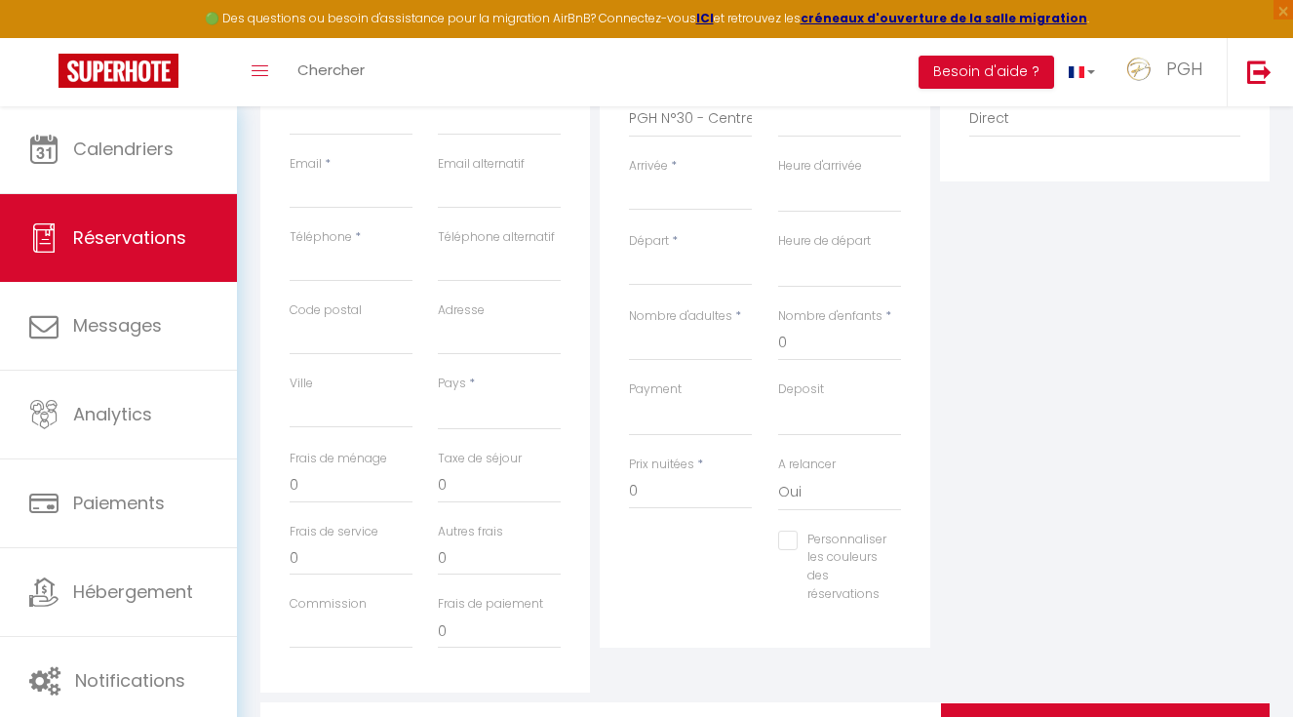
select select
type input "Jeu 11 Septembre 2025"
select select
type input "Ven 12 Septembre 2025"
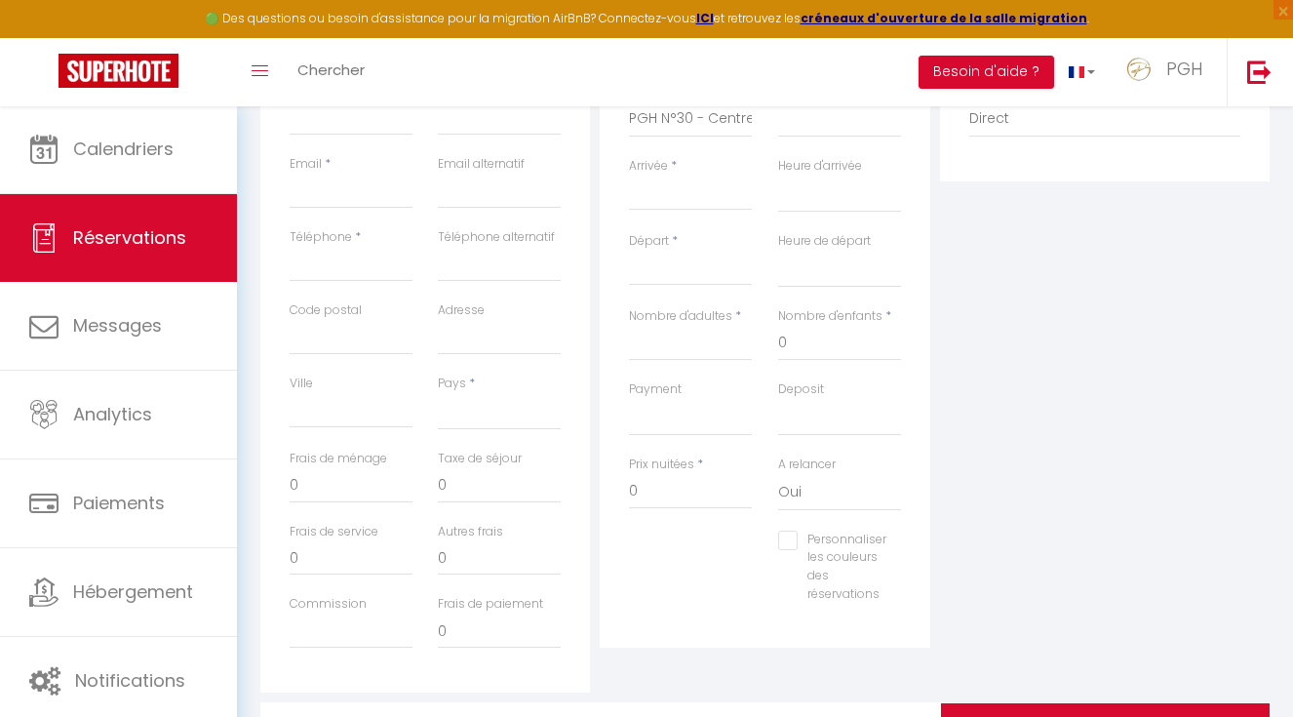
select select
checkbox input "false"
click at [710, 277] on input "Ven 12 Septembre 2025" at bounding box center [690, 270] width 123 height 25
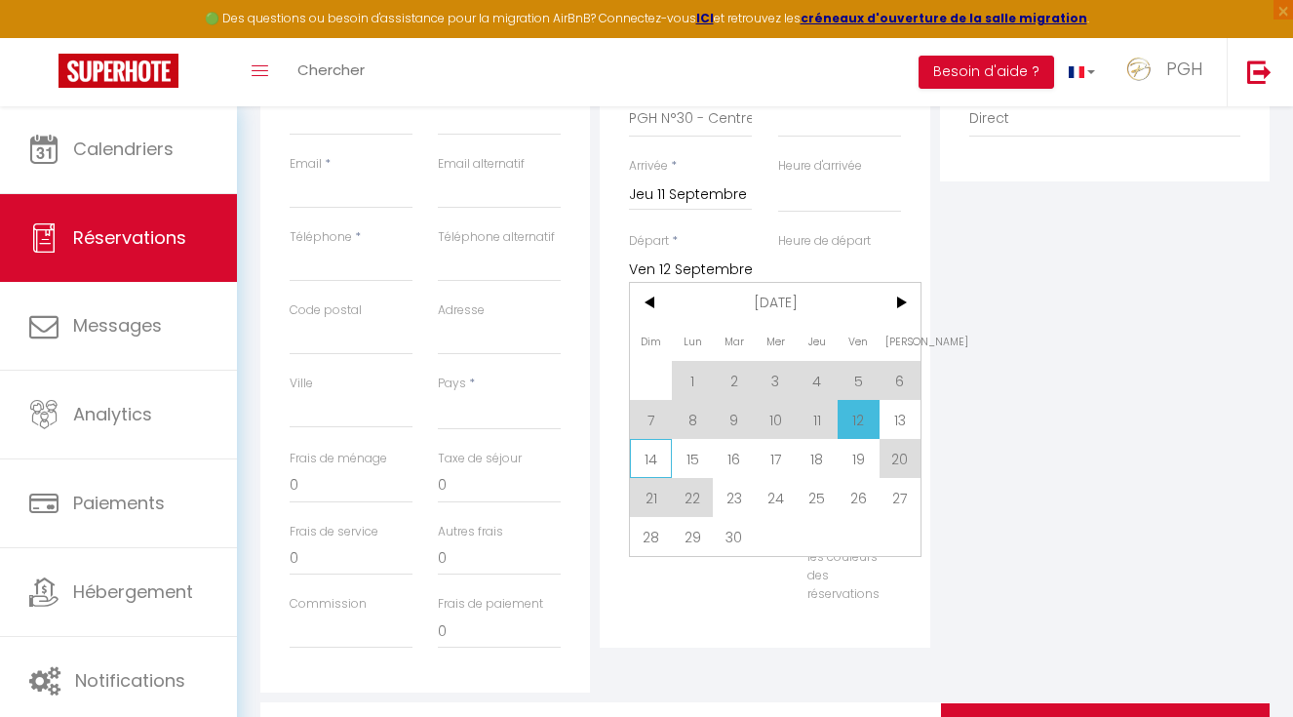
click at [645, 467] on span "14" at bounding box center [651, 458] width 42 height 39
select select
type input "Dim 14 Septembre 2025"
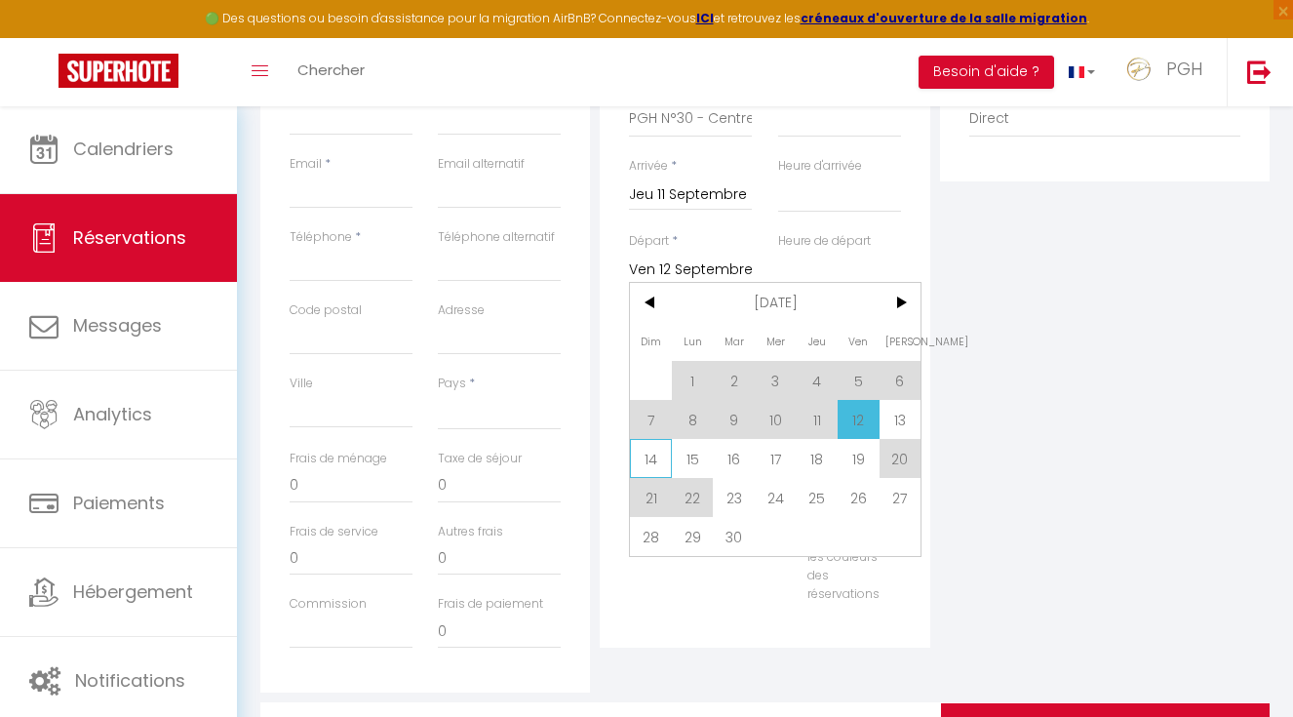
select select
checkbox input "false"
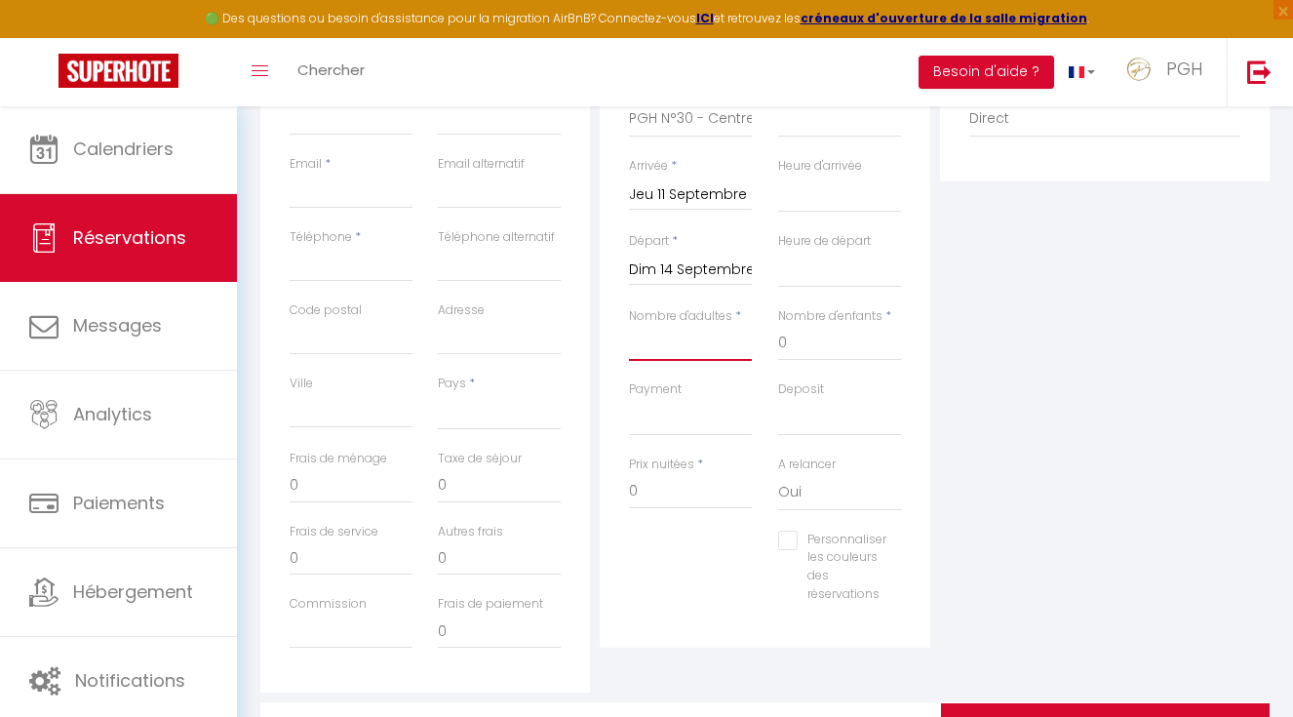
type input "4"
select select
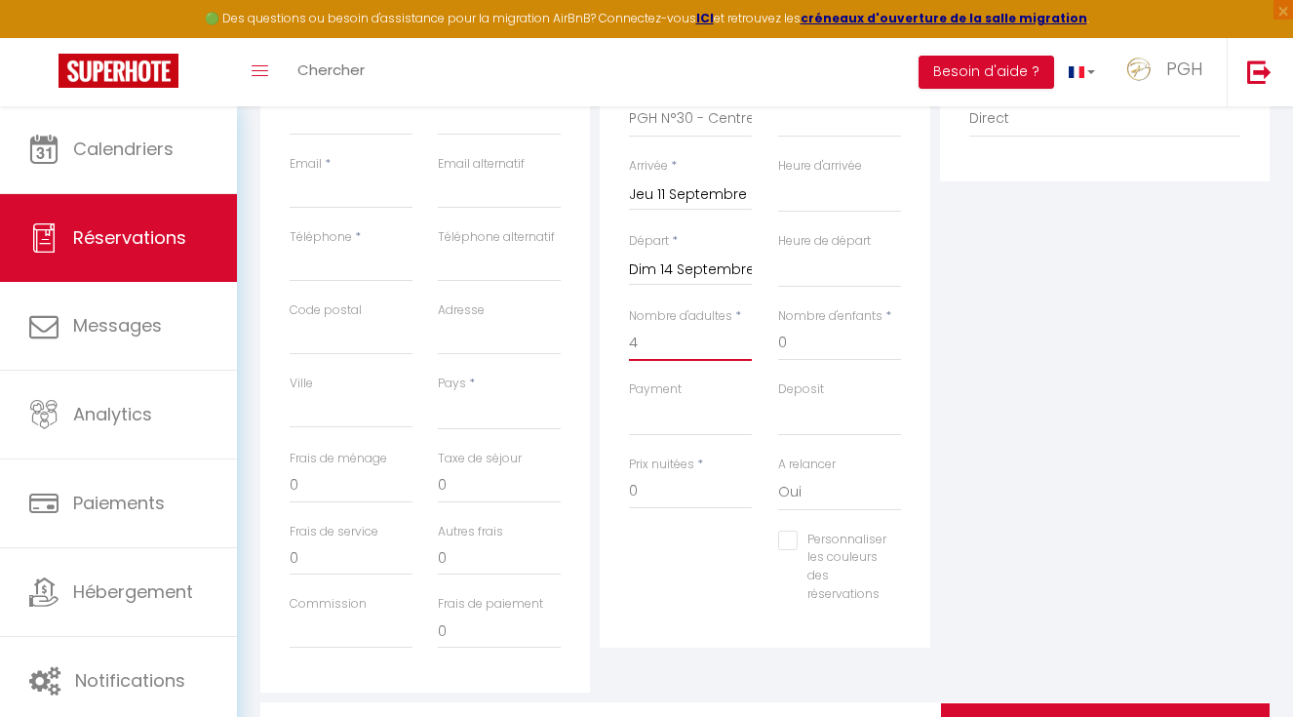
select select
checkbox input "false"
select select
type input "160"
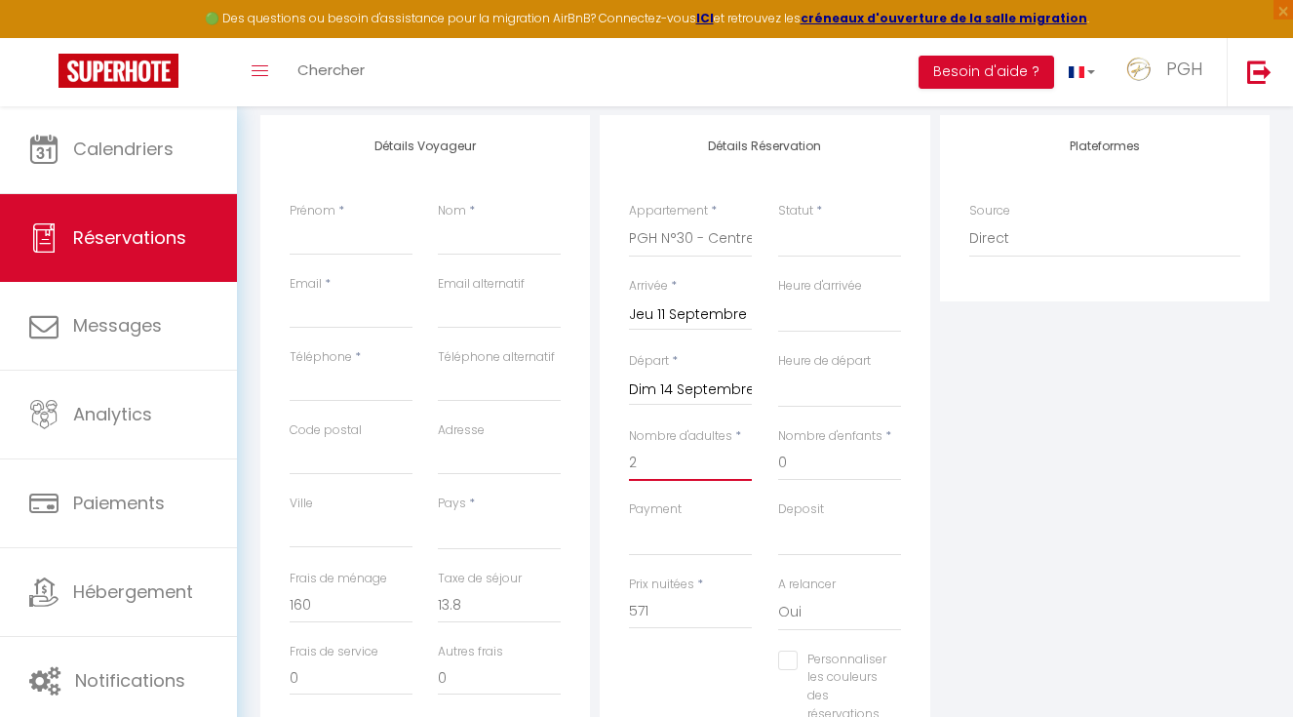
scroll to position [0, 0]
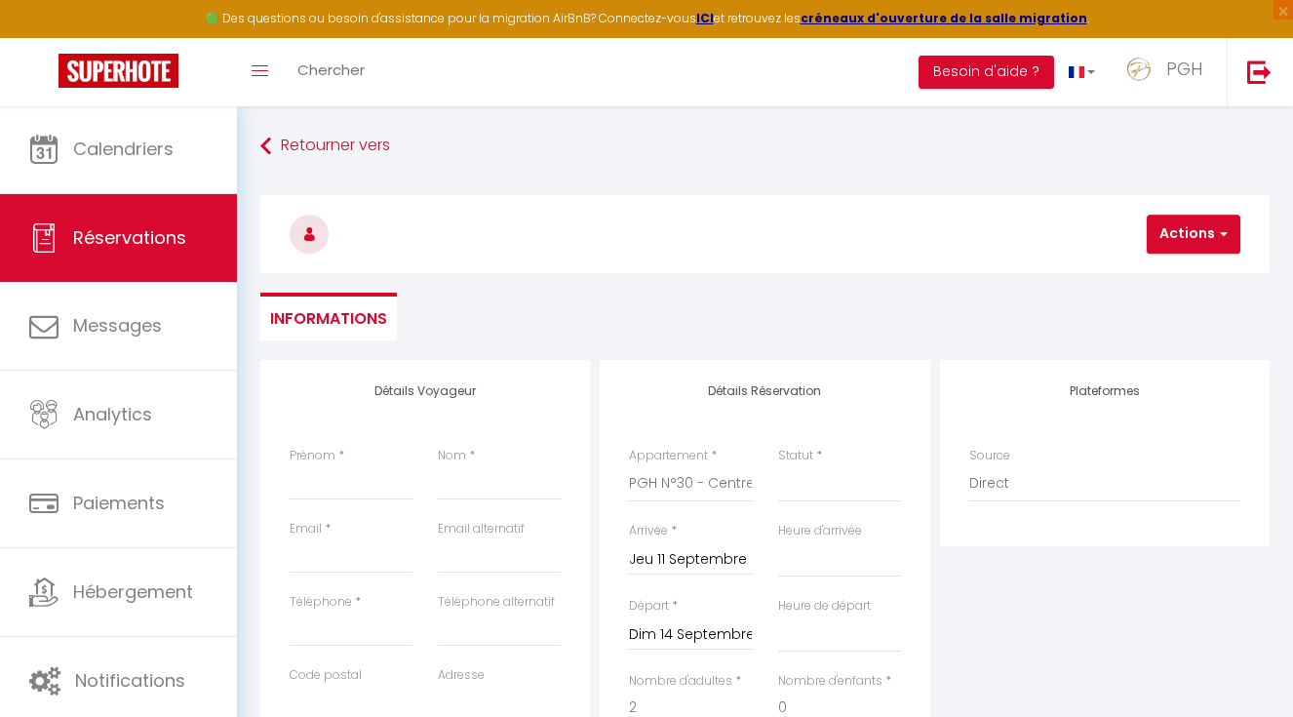
click at [134, 229] on span "Réservations" at bounding box center [129, 237] width 113 height 24
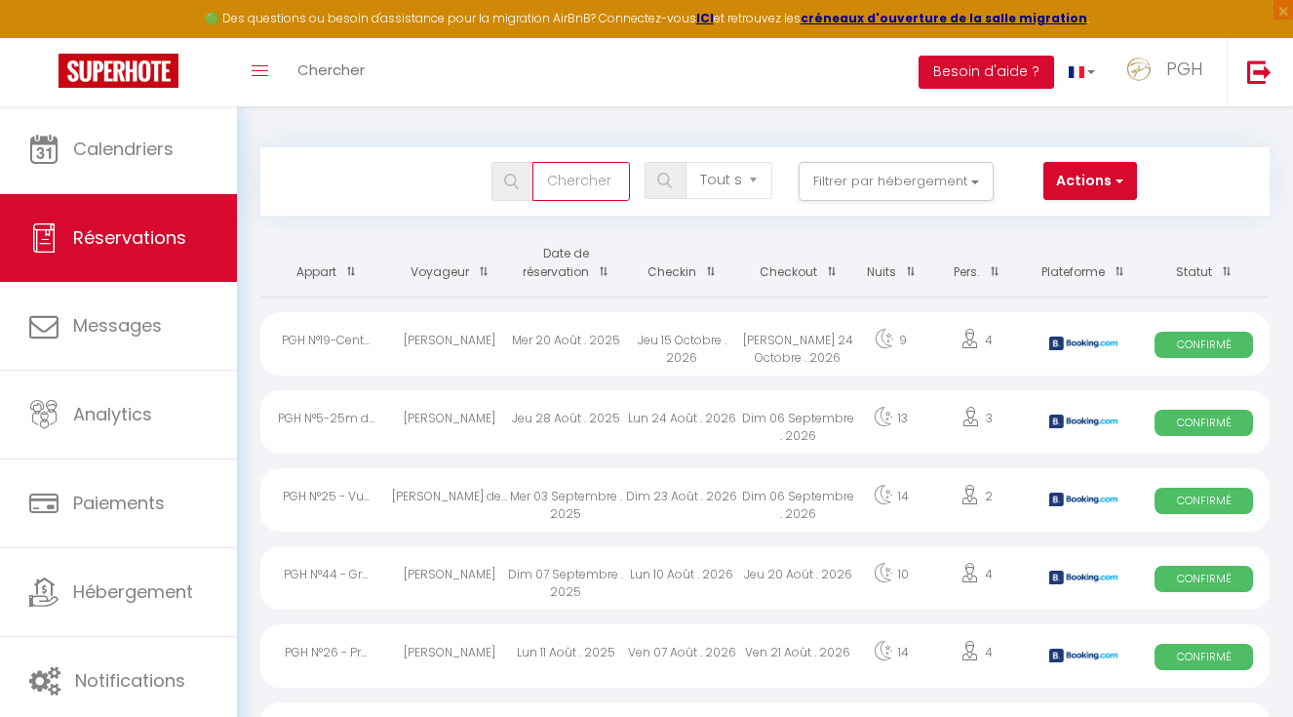
click at [553, 178] on input "text" at bounding box center [582, 181] width 98 height 39
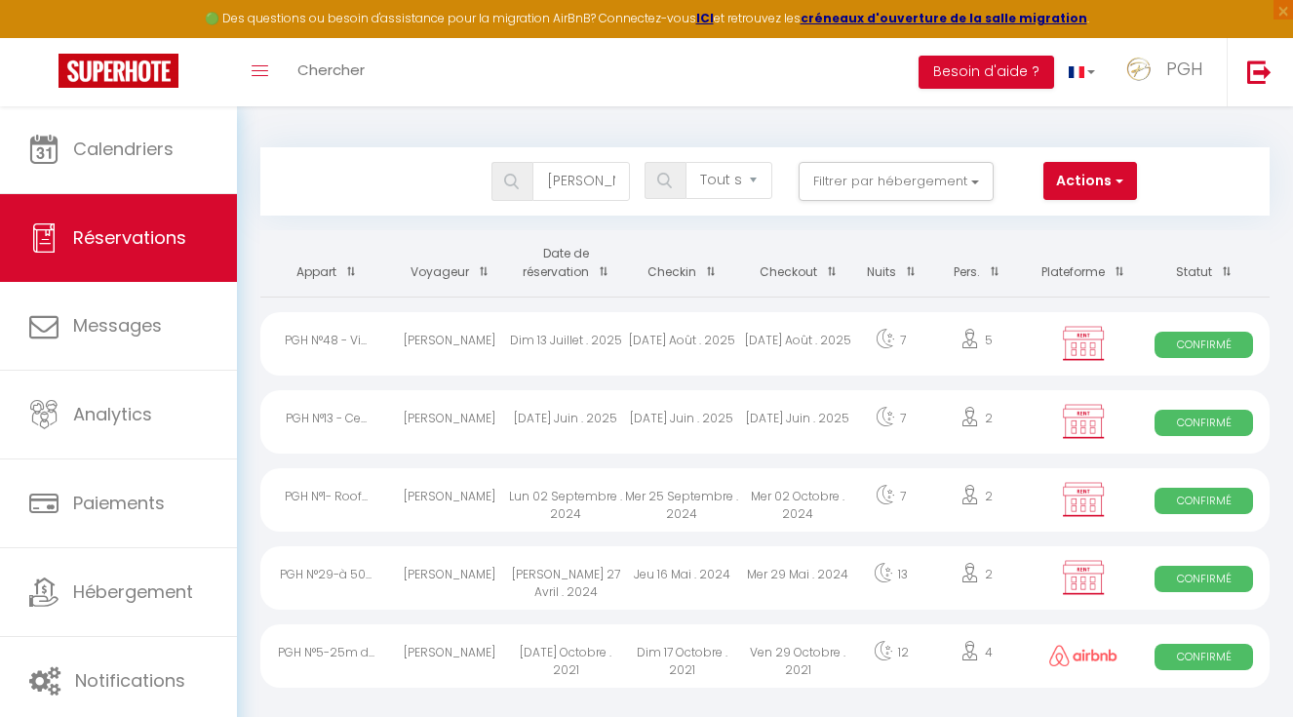
click at [432, 336] on div "[PERSON_NAME]" at bounding box center [450, 343] width 116 height 63
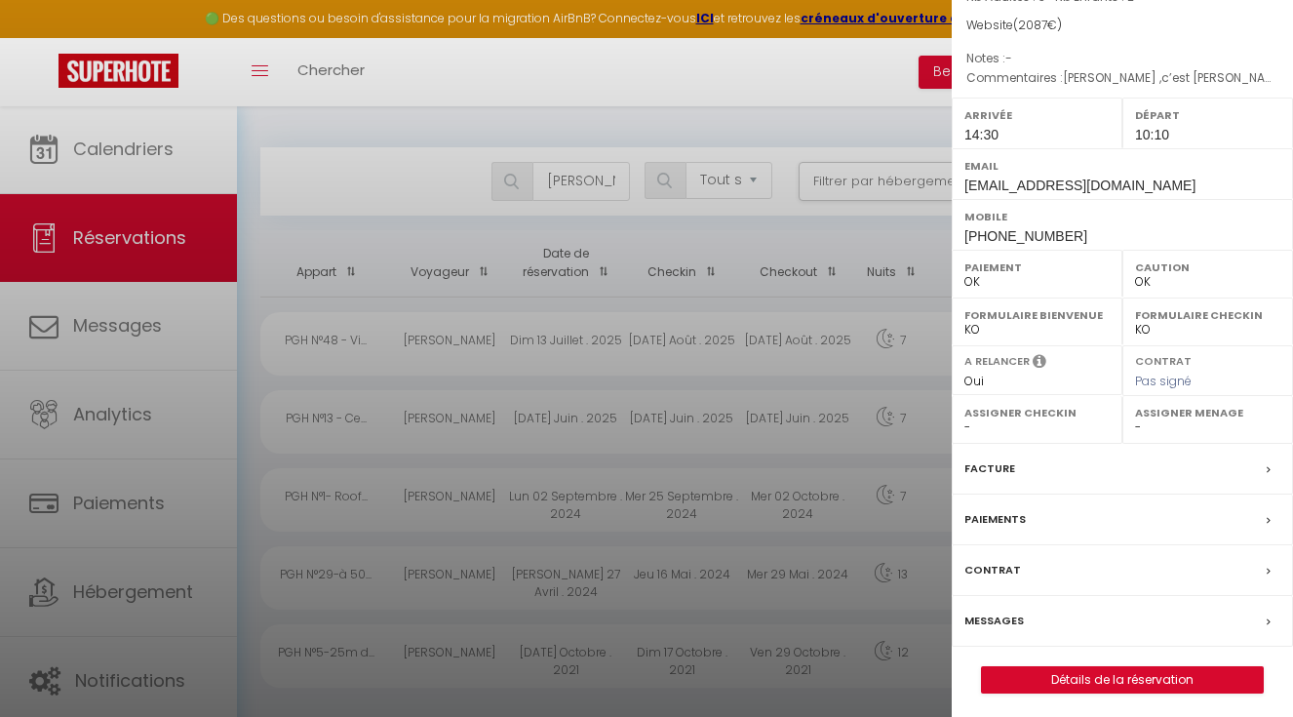
scroll to position [4, 0]
click at [1114, 675] on link "Détails de la réservation" at bounding box center [1122, 679] width 281 height 25
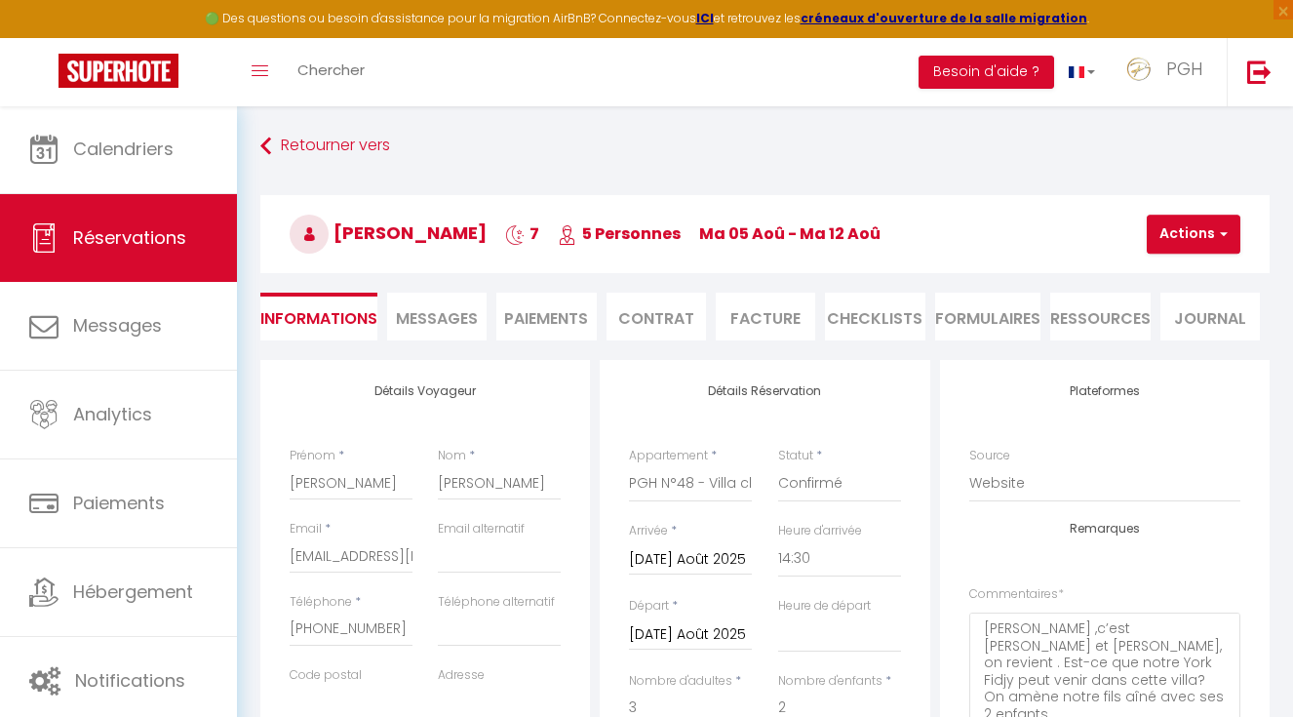
click at [1195, 232] on button "Actions" at bounding box center [1194, 234] width 94 height 39
click at [1200, 302] on link "Dupliquer" at bounding box center [1211, 302] width 154 height 25
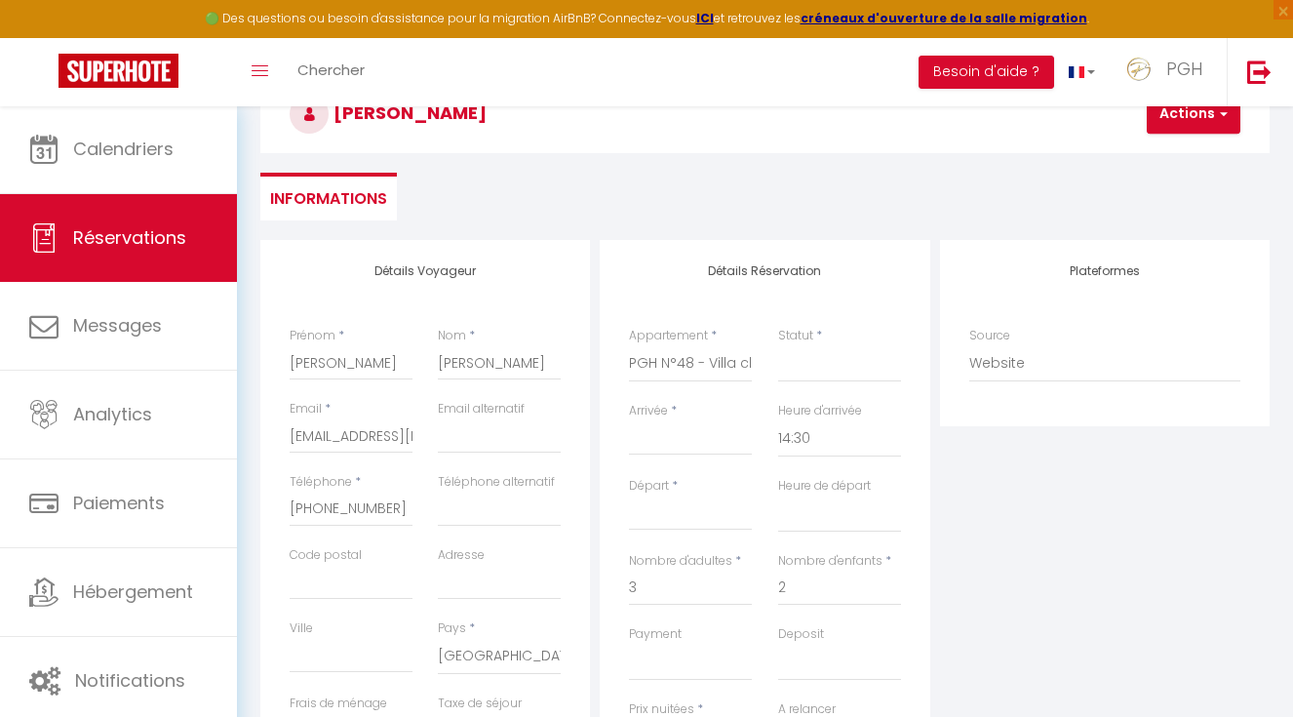
scroll to position [168, 0]
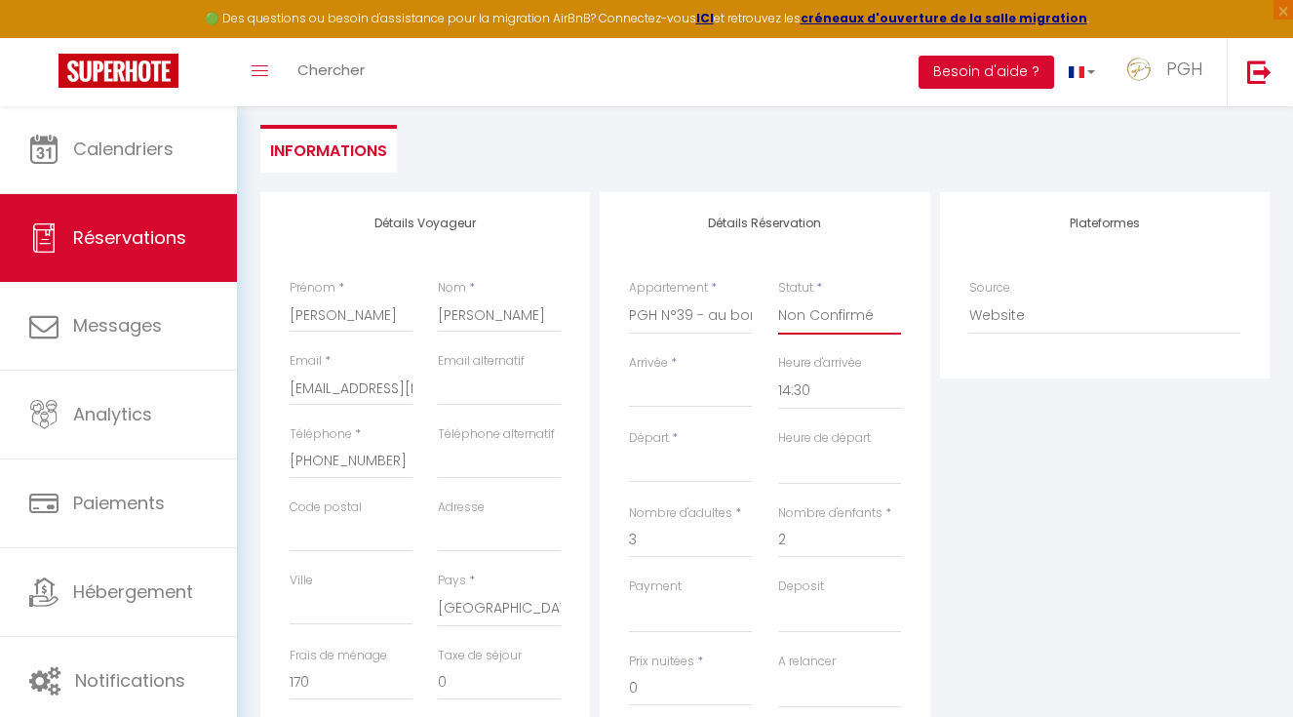
click at [656, 390] on input "Arrivée" at bounding box center [690, 391] width 123 height 25
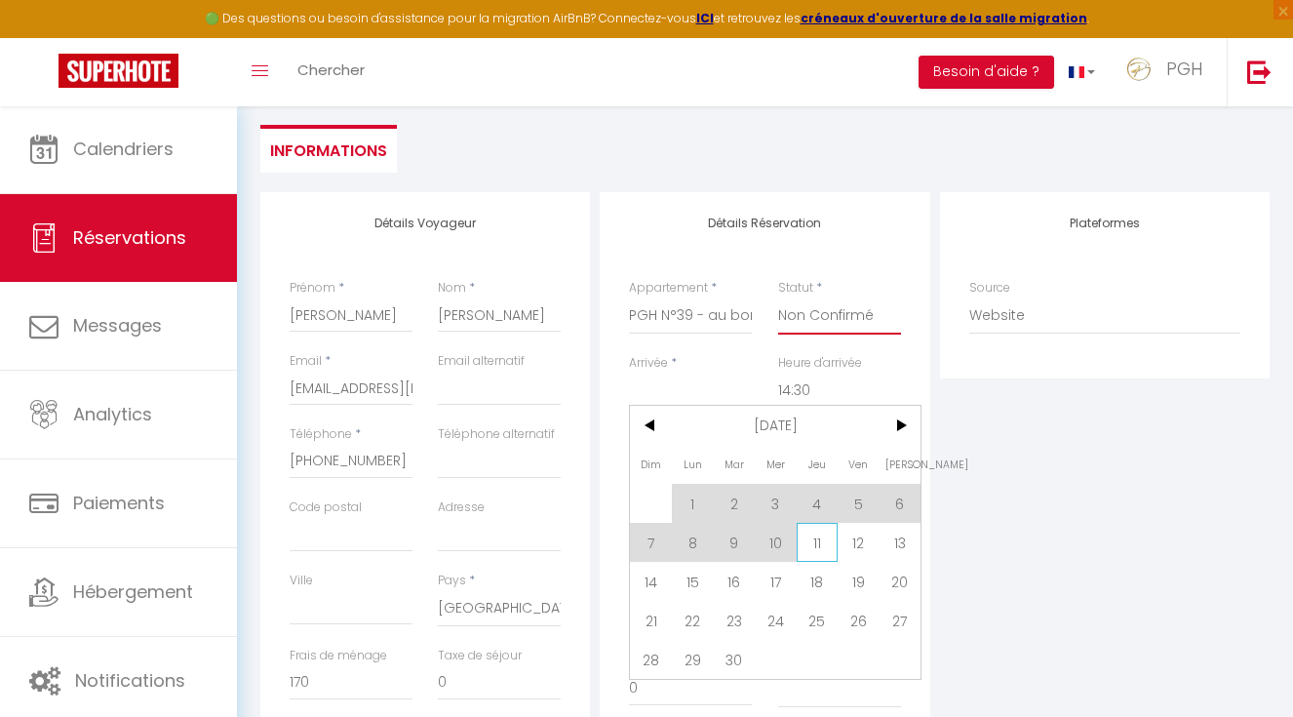
click at [829, 548] on span "11" at bounding box center [818, 542] width 42 height 39
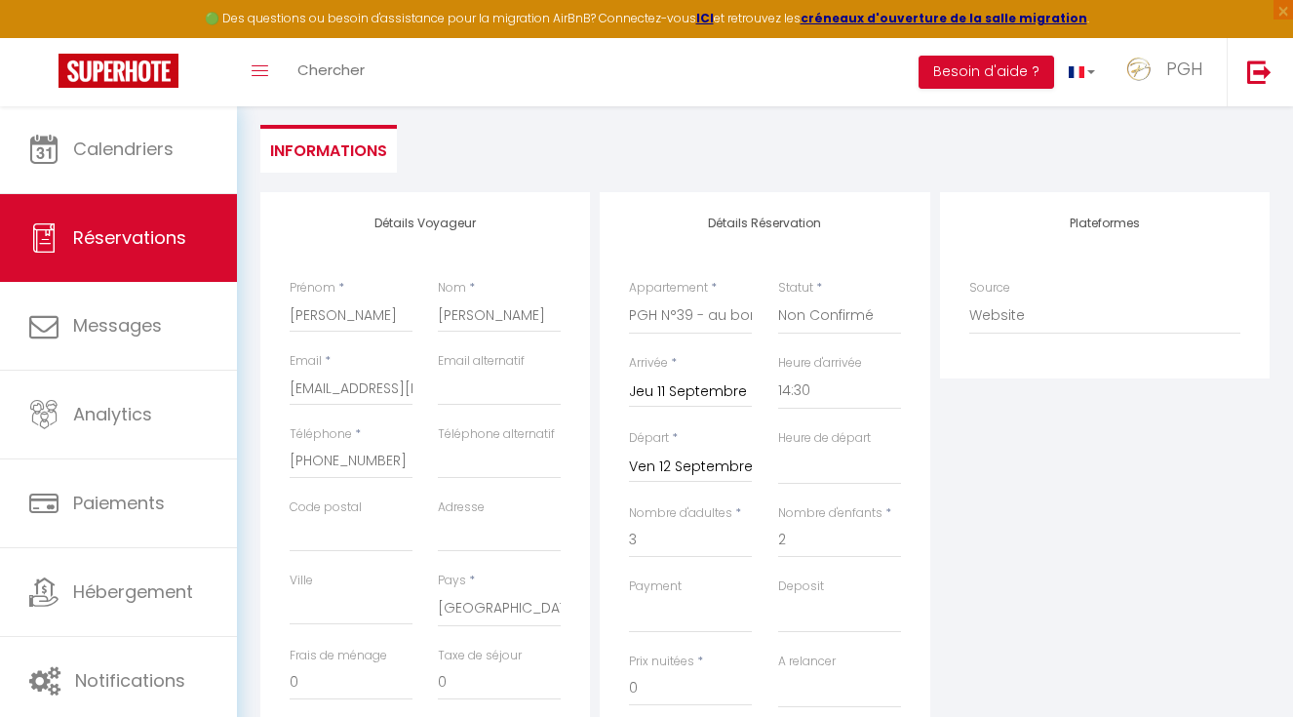
click at [681, 460] on input "Ven 12 Septembre 2025" at bounding box center [690, 467] width 123 height 25
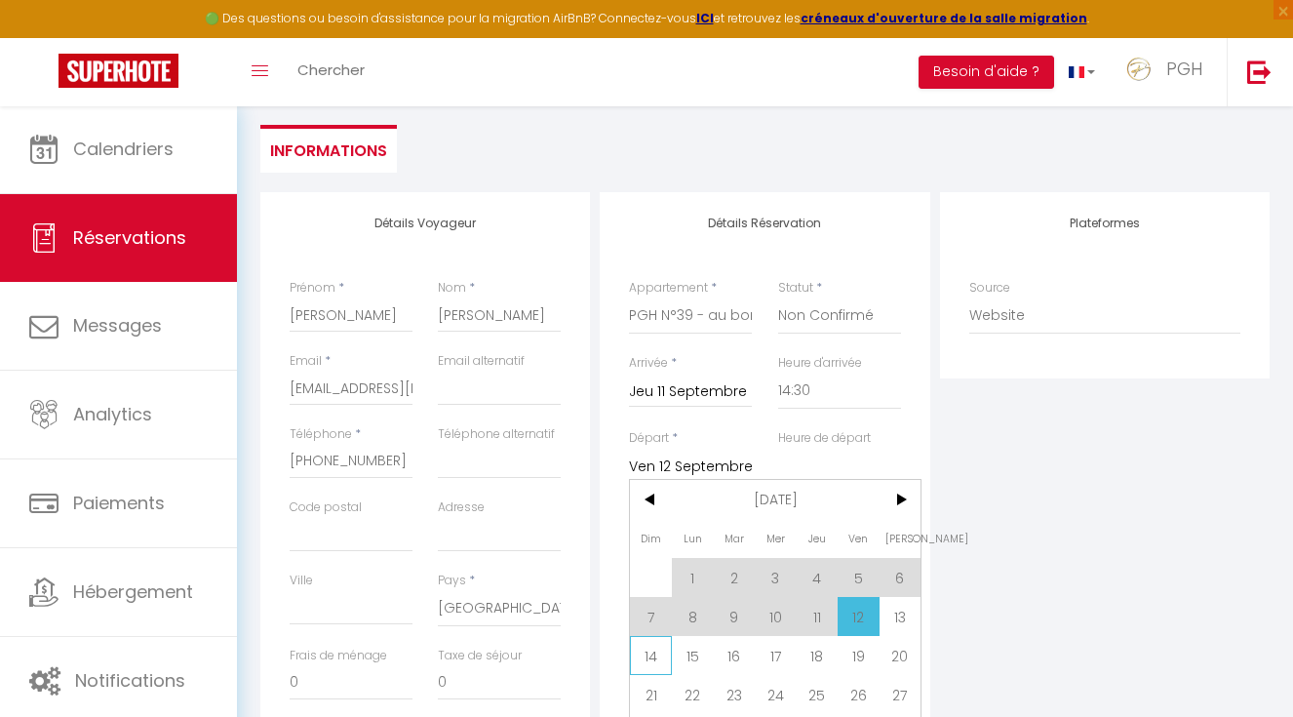
click at [644, 653] on span "14" at bounding box center [651, 655] width 42 height 39
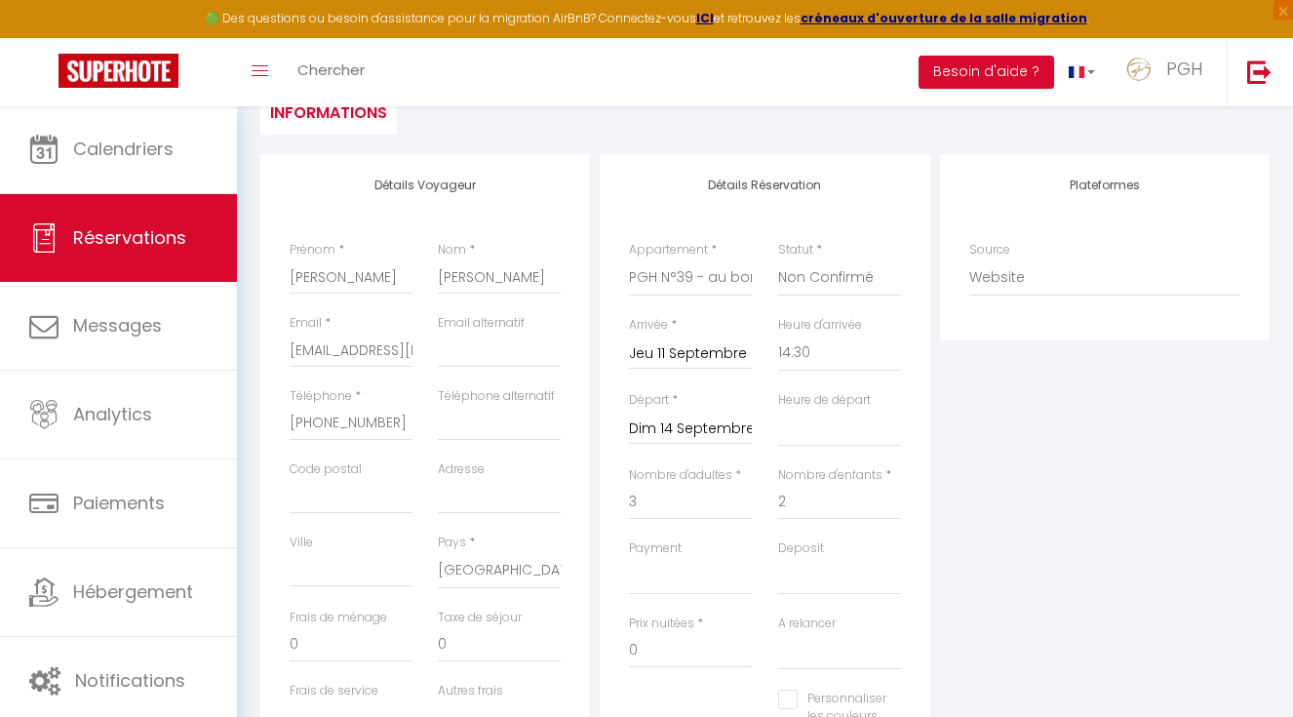
scroll to position [245, 0]
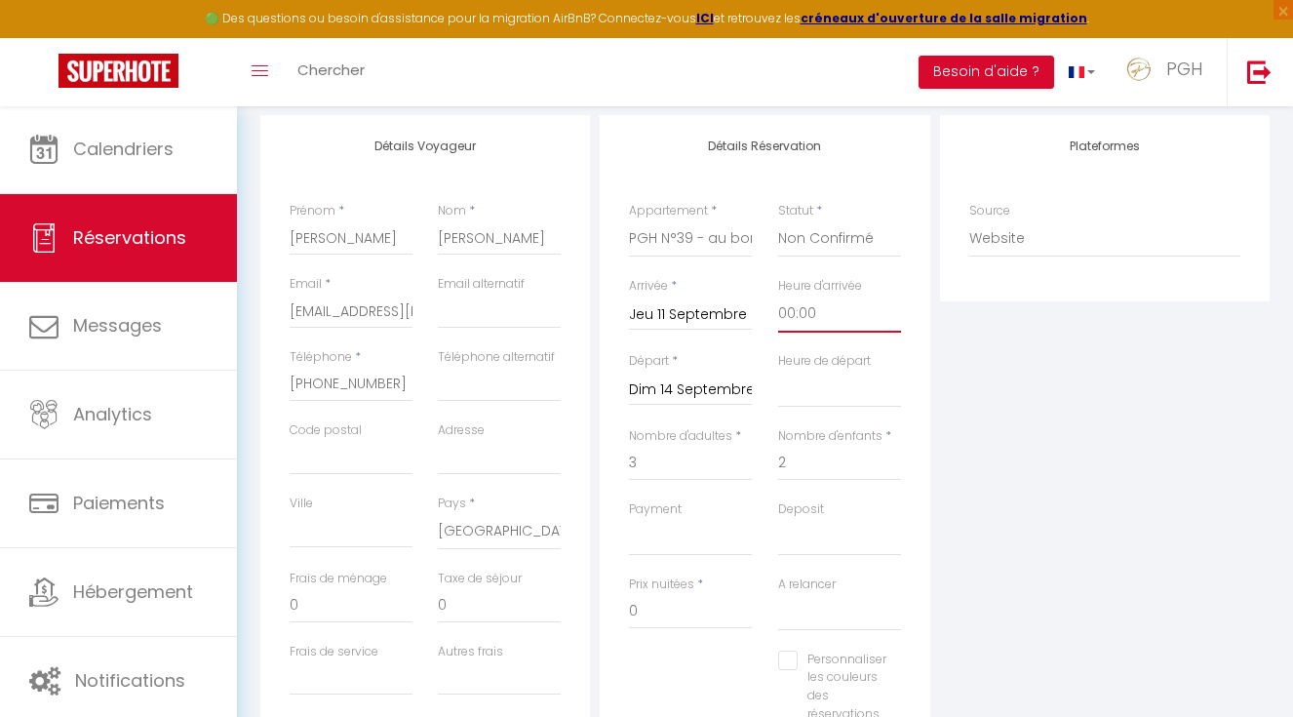
drag, startPoint x: 667, startPoint y: 460, endPoint x: 574, endPoint y: 457, distance: 93.7
click at [574, 457] on div "Détails Voyageur Prénom * [PERSON_NAME] * Meier Email * [EMAIL_ADDRESS][DOMAIN_…" at bounding box center [765, 463] width 1019 height 697
click at [1142, 569] on div "Plateformes Source Direct [DOMAIN_NAME] [DOMAIN_NAME] Chalet montagne Expedia G…" at bounding box center [1104, 463] width 339 height 697
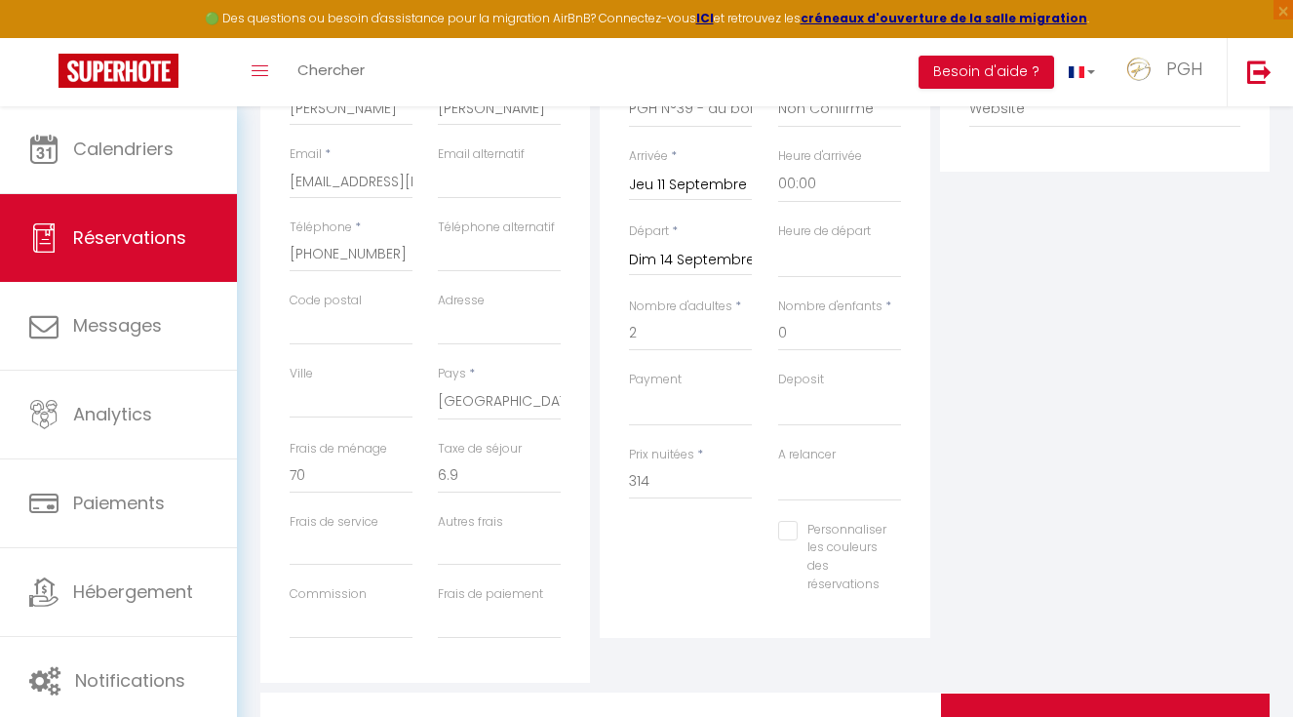
scroll to position [119, 0]
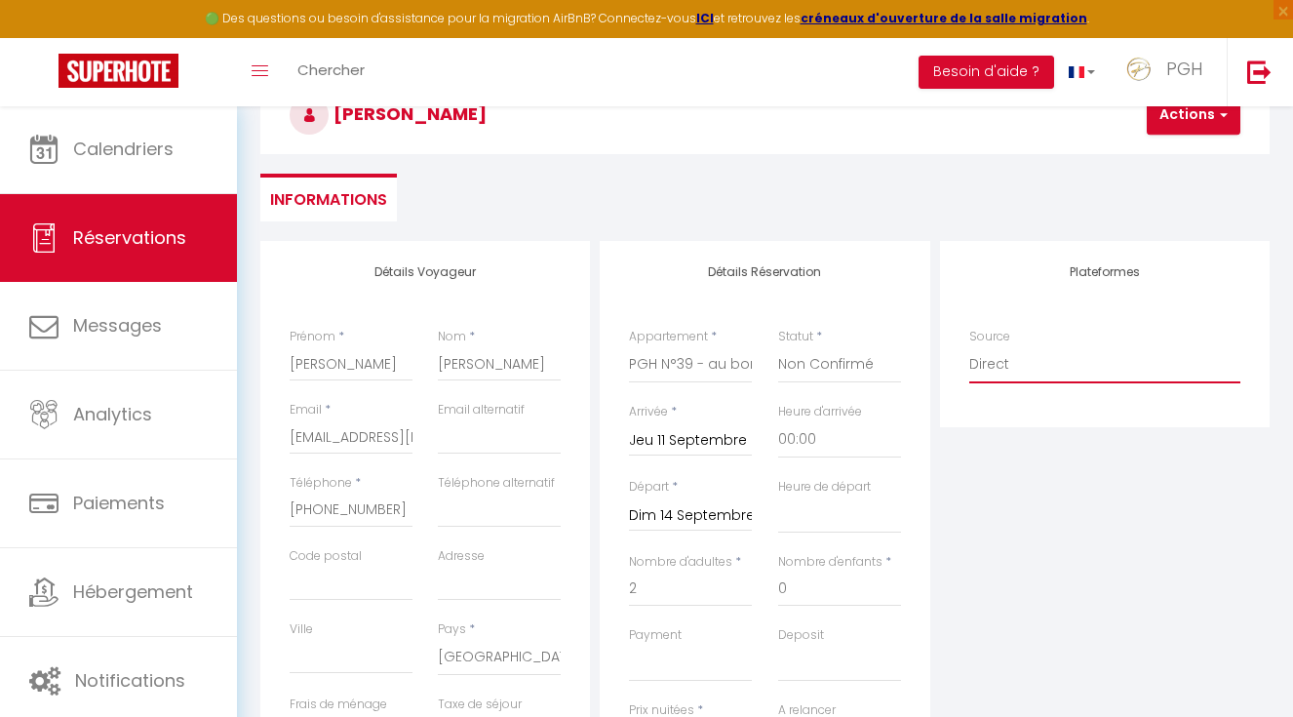
click at [1107, 495] on div "Plateformes Source Direct [DOMAIN_NAME] [DOMAIN_NAME] Chalet montagne Expedia G…" at bounding box center [1104, 589] width 339 height 697
click at [1209, 128] on button "Actions" at bounding box center [1194, 115] width 94 height 39
click at [1194, 155] on link "Enregistrer" at bounding box center [1211, 157] width 154 height 25
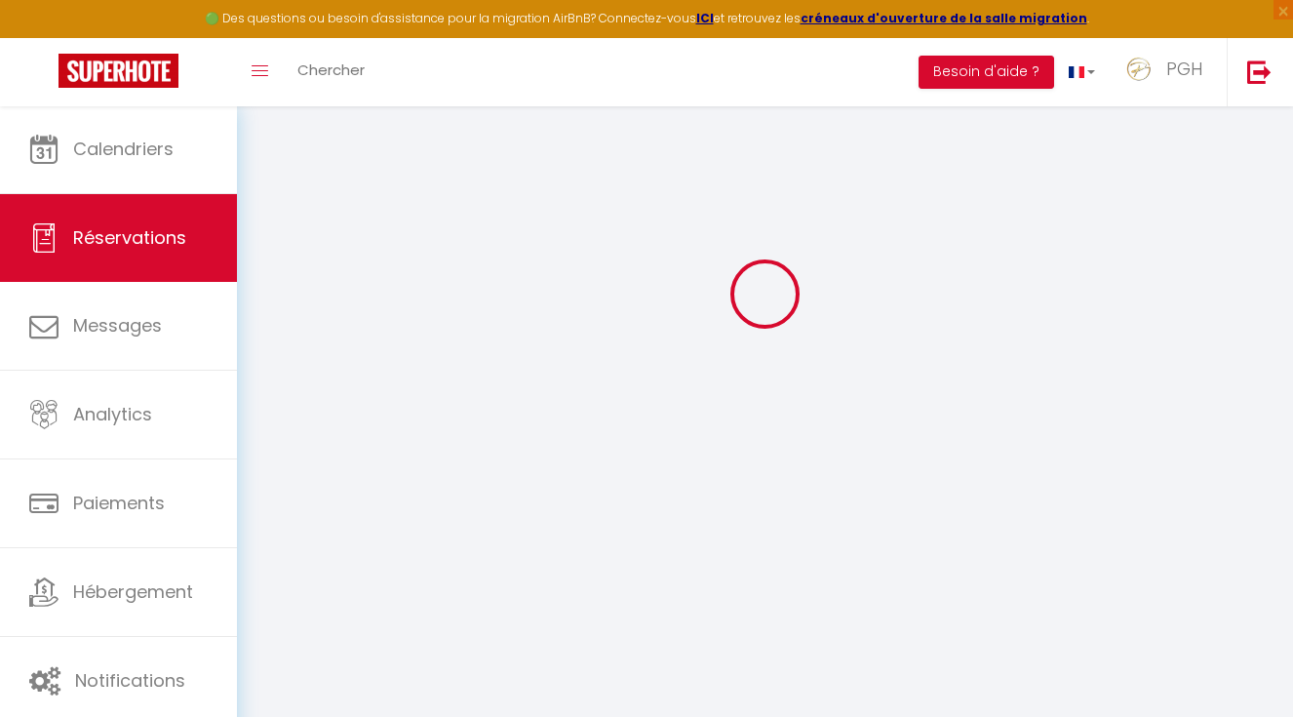
scroll to position [105, 0]
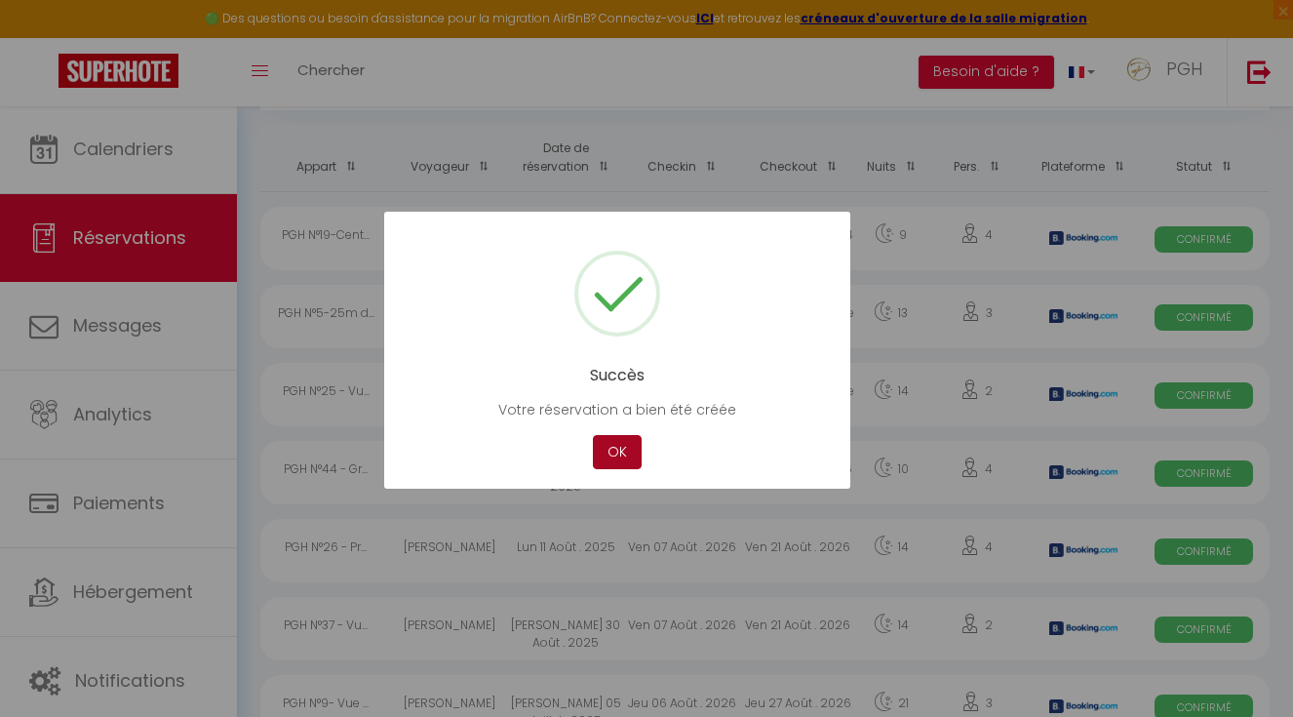
click at [623, 445] on button "OK" at bounding box center [617, 452] width 49 height 34
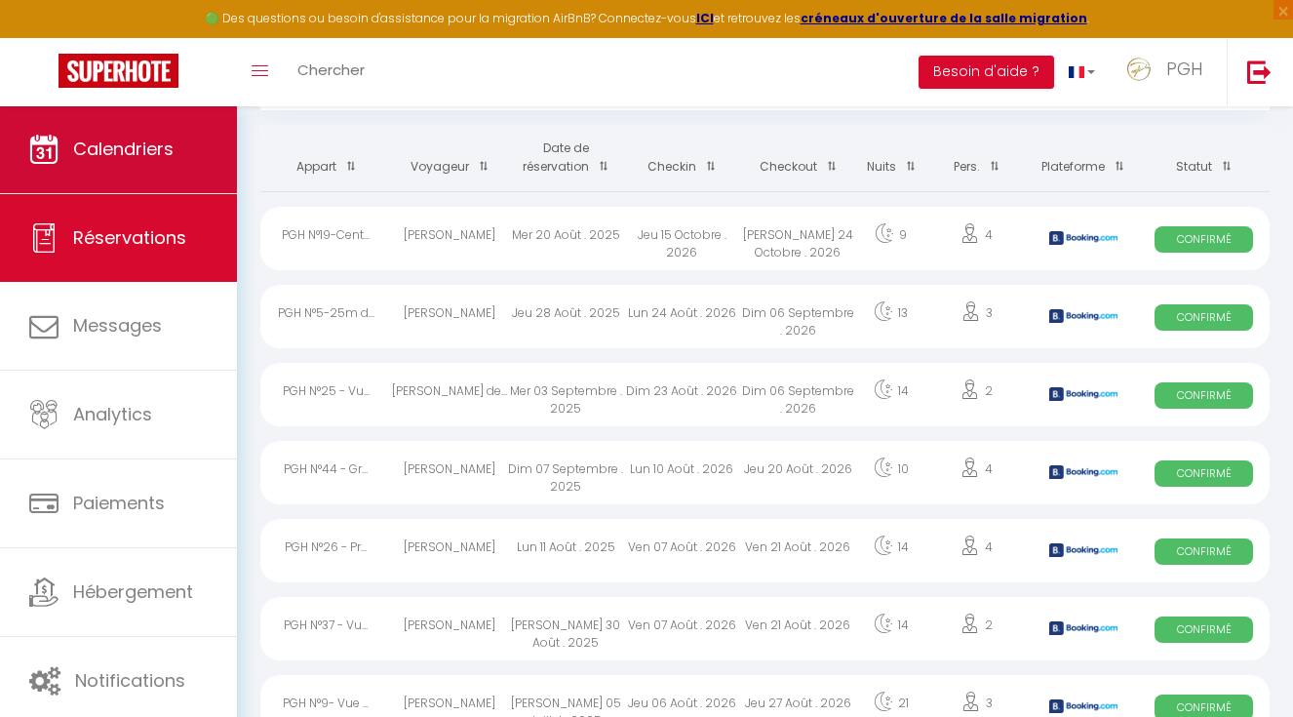
click at [93, 147] on span "Calendriers" at bounding box center [123, 149] width 100 height 24
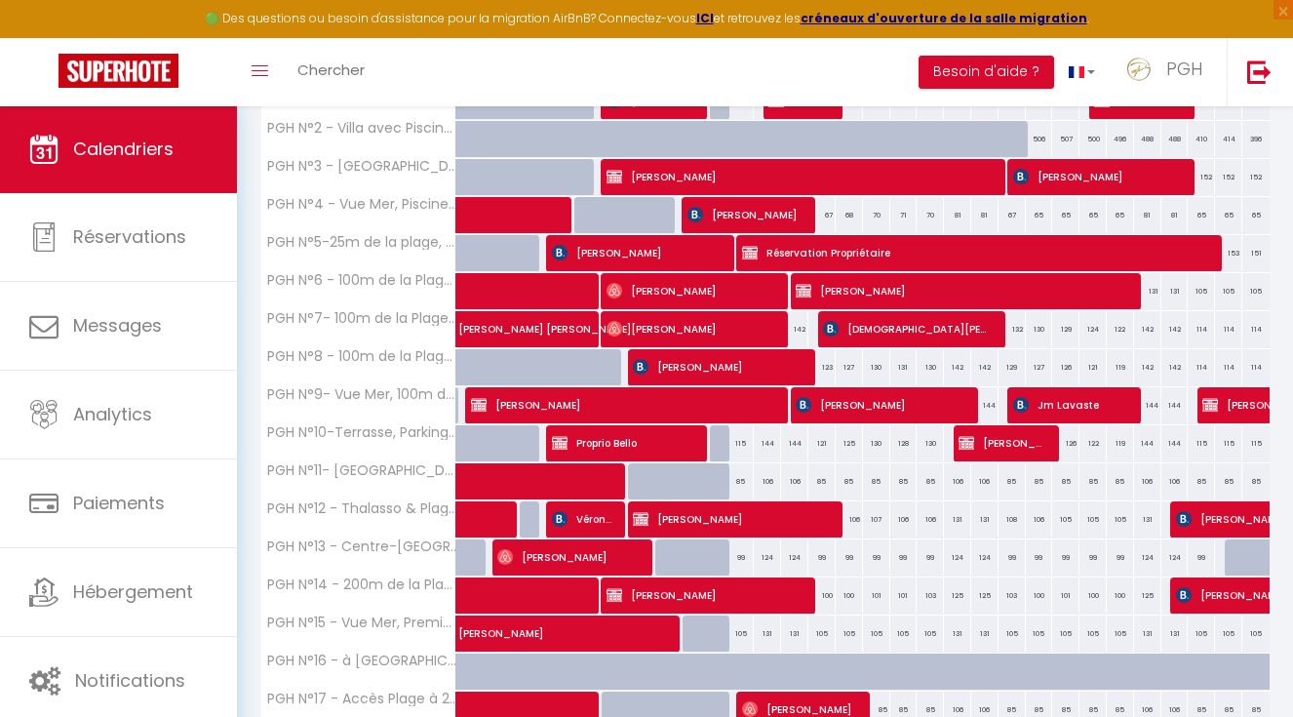
scroll to position [629, 0]
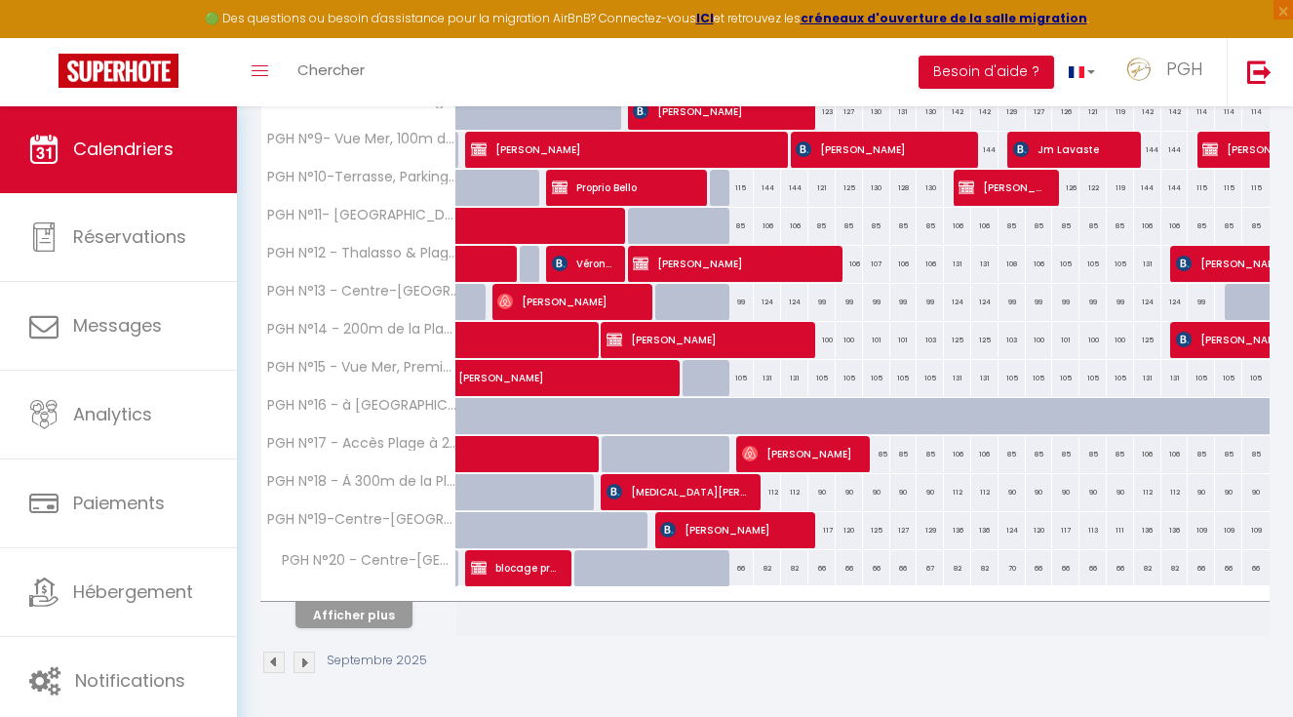
click at [358, 602] on button "Afficher plus" at bounding box center [354, 615] width 117 height 26
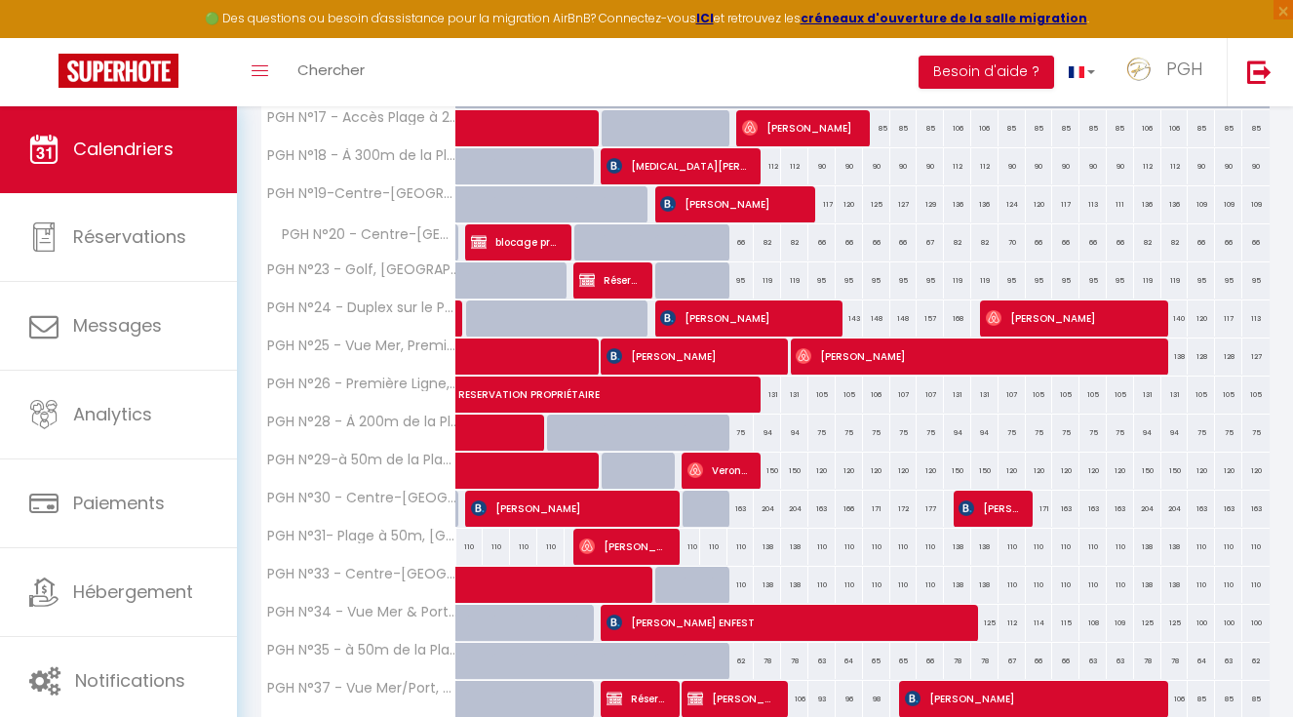
scroll to position [1390, 0]
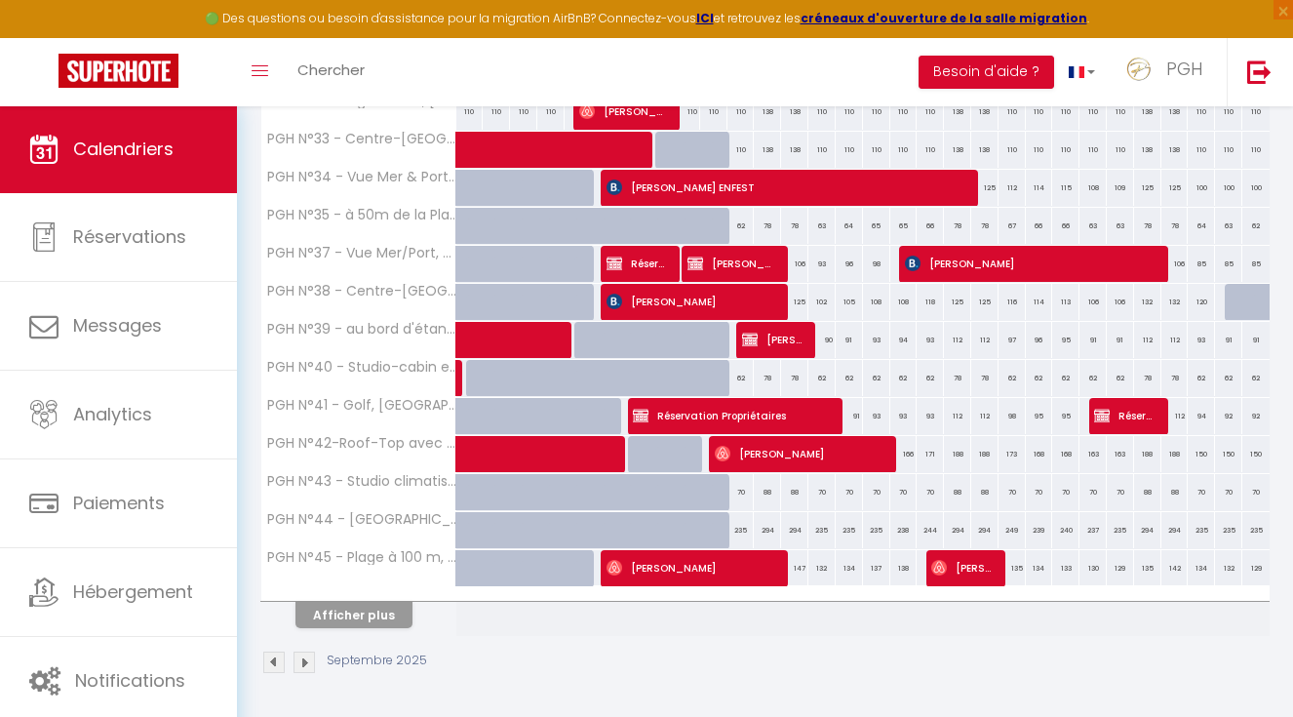
click at [314, 652] on img at bounding box center [304, 662] width 21 height 21
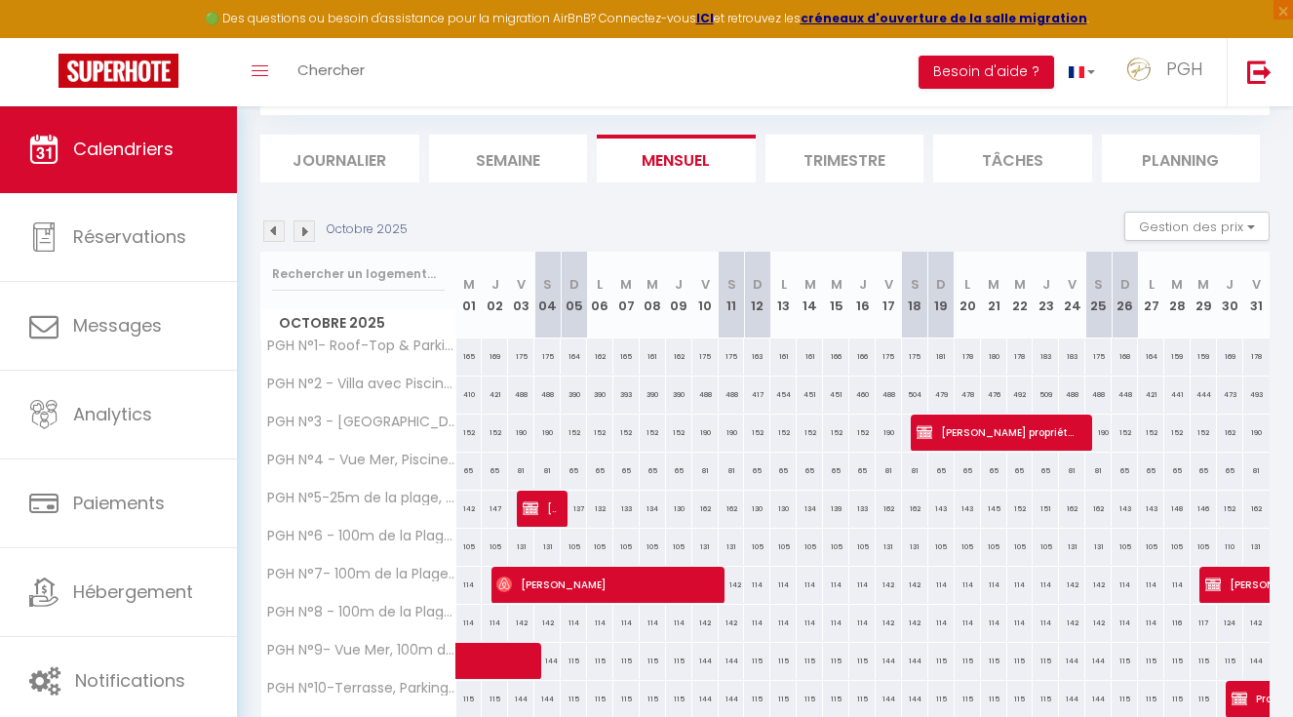
scroll to position [629, 0]
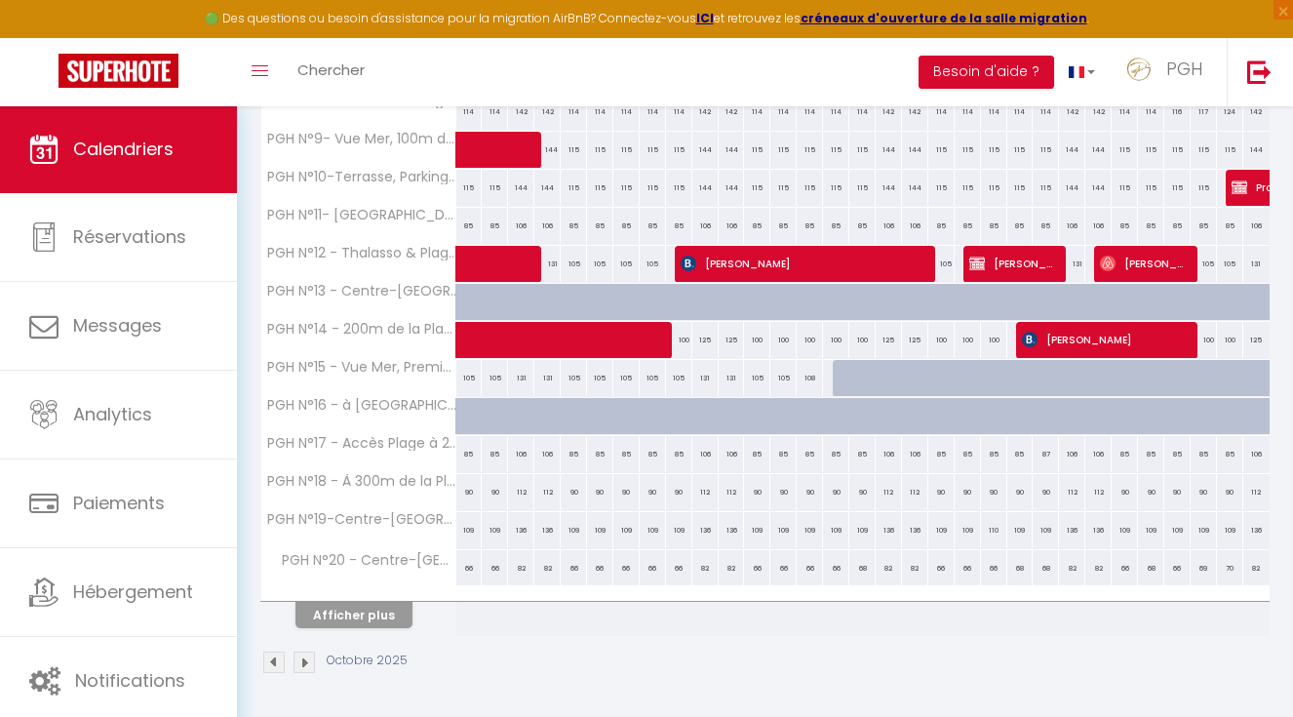
click at [322, 602] on button "Afficher plus" at bounding box center [354, 615] width 117 height 26
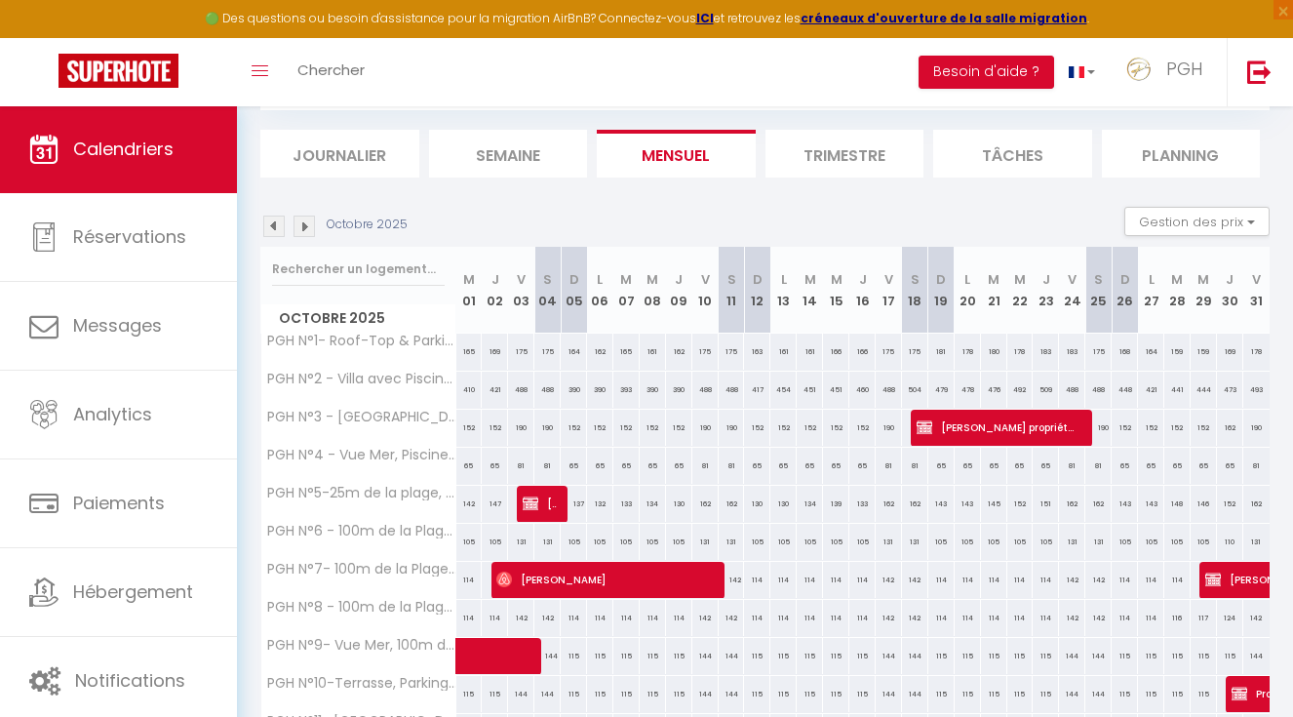
scroll to position [83, 0]
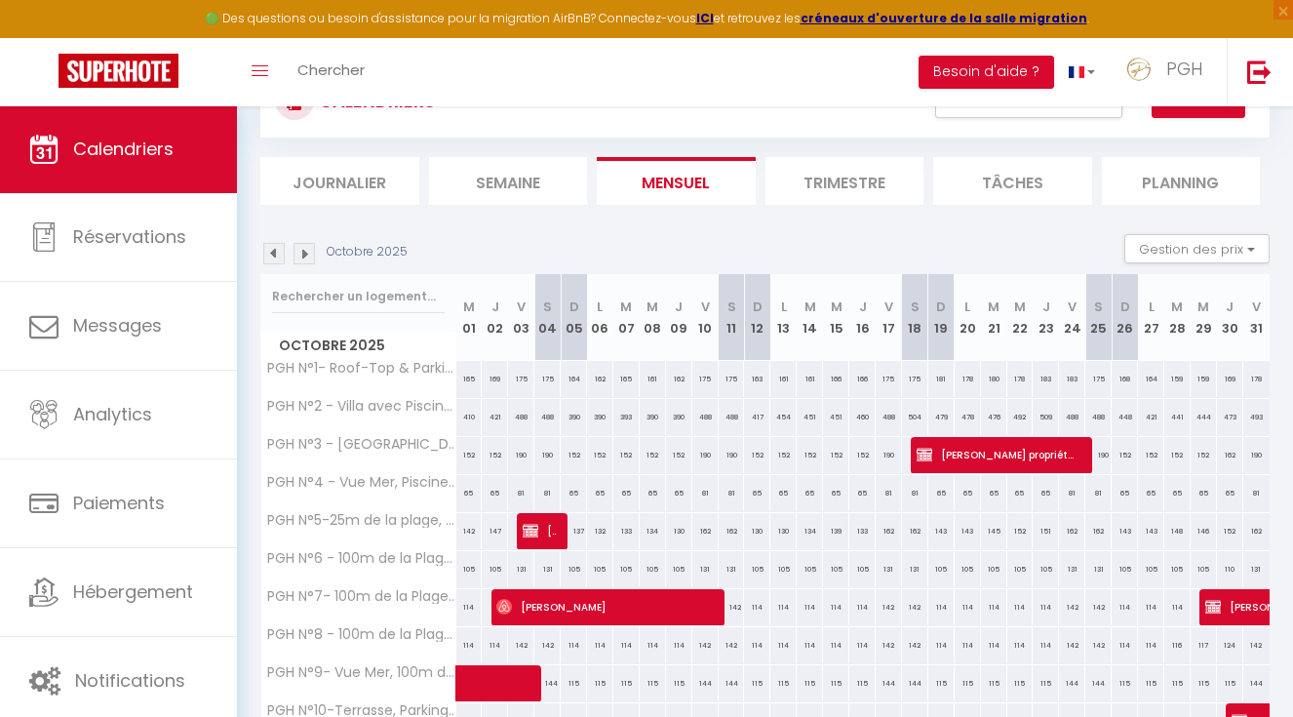
click at [284, 259] on img at bounding box center [273, 253] width 21 height 21
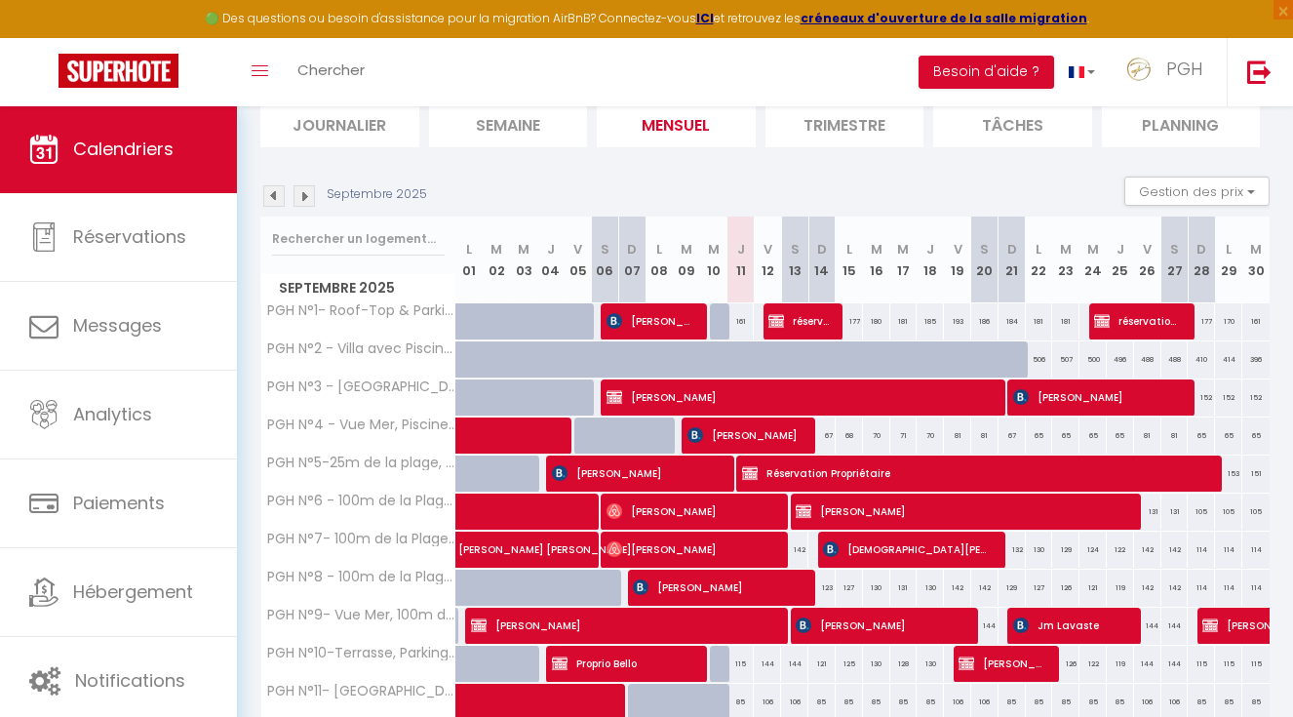
scroll to position [163, 0]
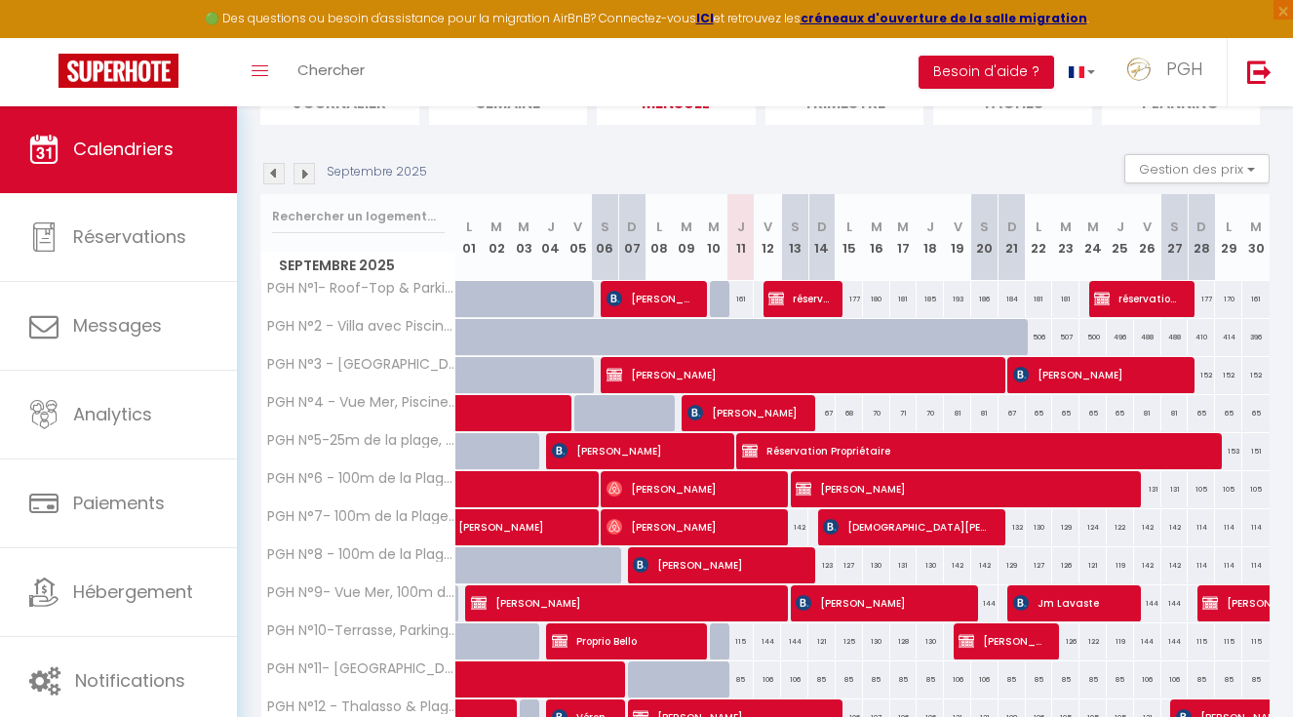
click at [910, 485] on span "[PERSON_NAME]" at bounding box center [958, 488] width 325 height 37
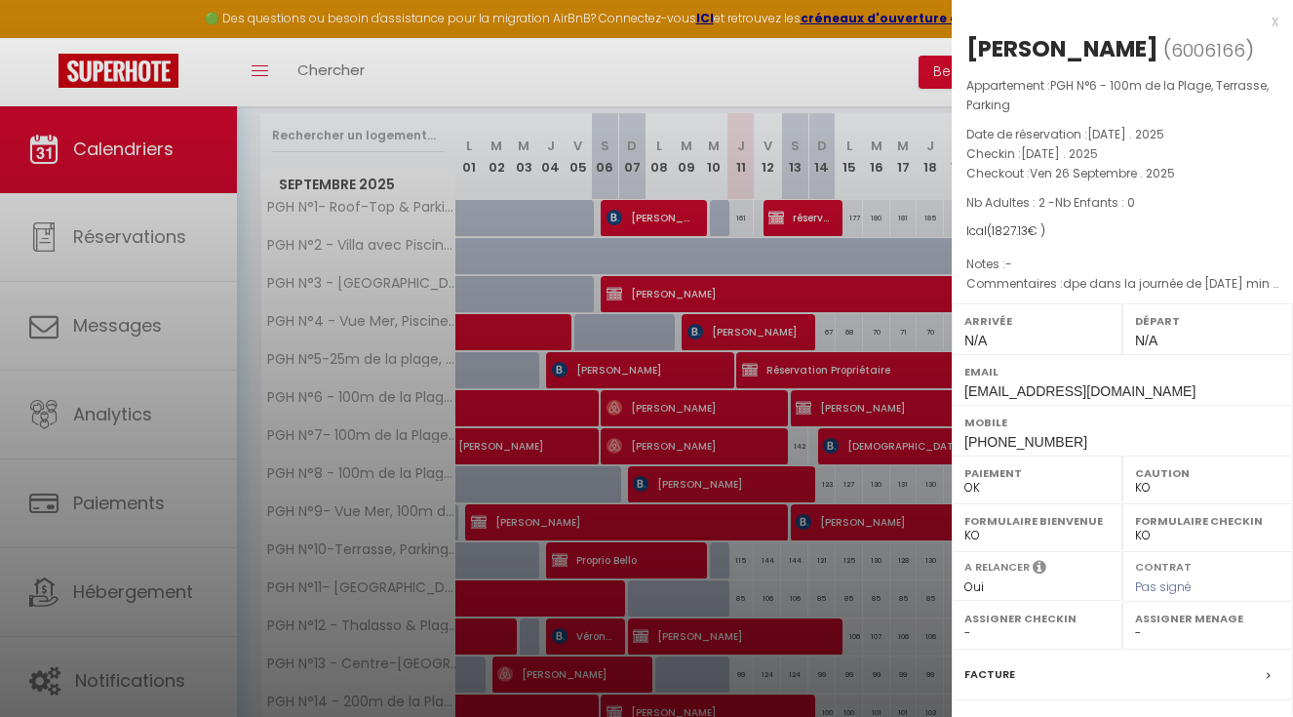
scroll to position [34, 0]
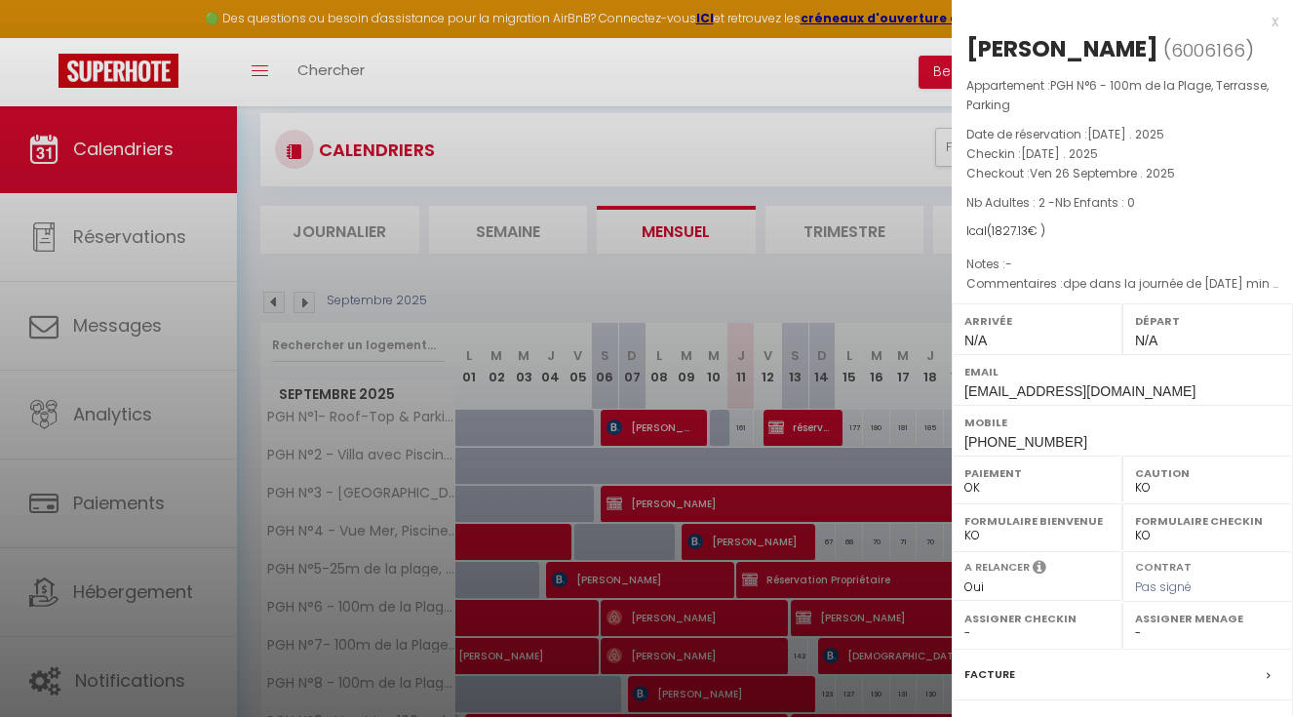
click at [1260, 29] on div "x" at bounding box center [1115, 21] width 327 height 23
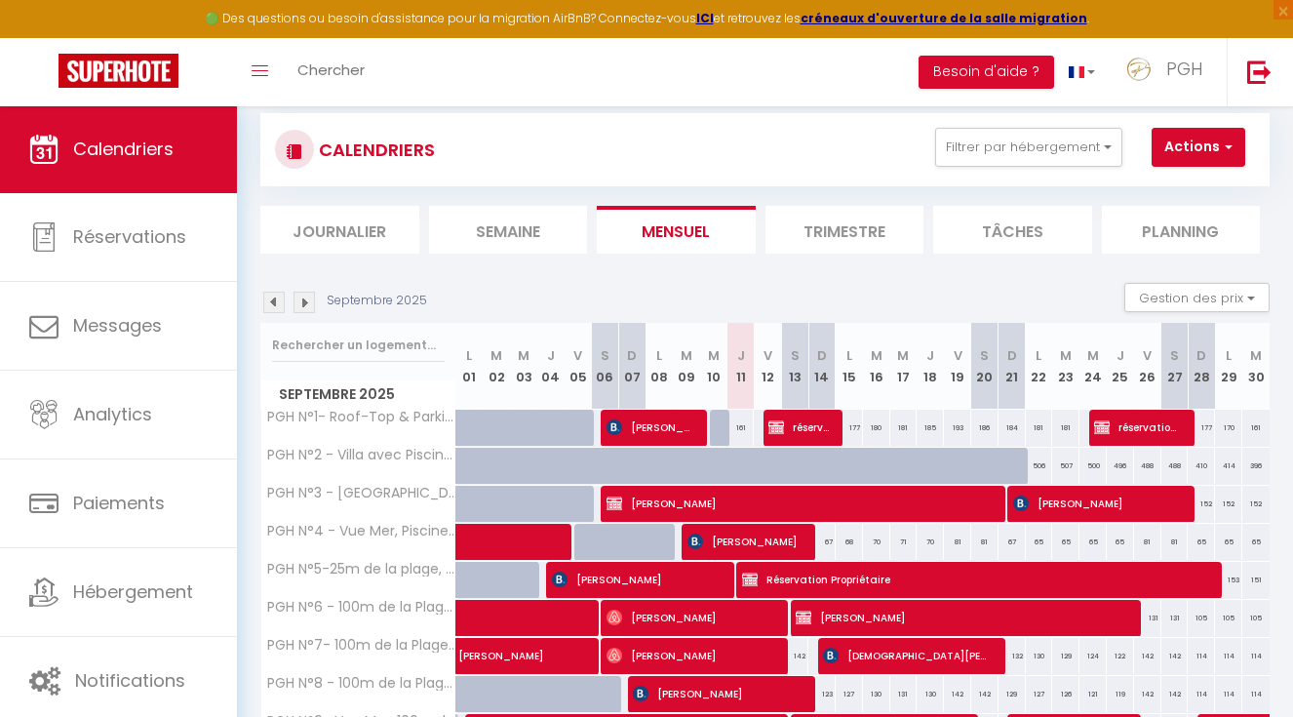
click at [924, 253] on div "CALENDRIERS Filtrer par hébergement la grande motte PGH N°1- Roof-Top & Parking…" at bounding box center [765, 685] width 1010 height 1181
click at [536, 298] on div "Septembre 2025 Gestion des prix Nb Nuits minimum Règles Disponibilité" at bounding box center [765, 303] width 1010 height 40
